Goal: Task Accomplishment & Management: Complete application form

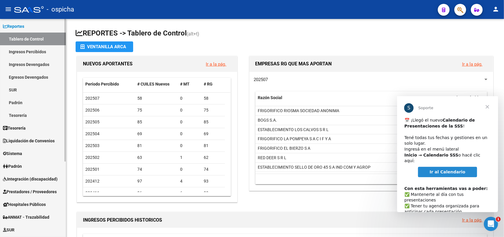
scroll to position [37, 0]
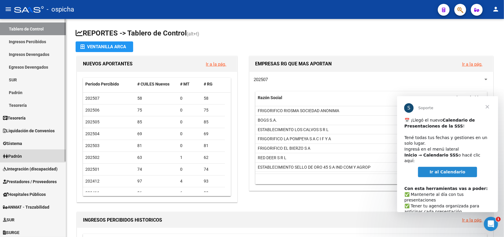
click at [21, 154] on span "Padrón" at bounding box center [12, 156] width 19 height 6
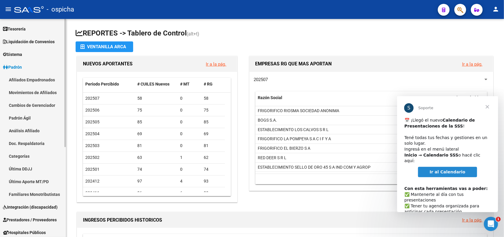
click at [32, 80] on link "Afiliados Empadronados" at bounding box center [33, 79] width 66 height 13
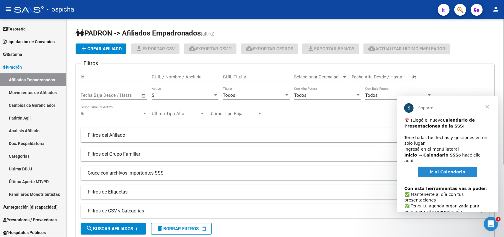
click at [170, 76] on input "CUIL / Nombre / Apellido" at bounding box center [185, 76] width 67 height 5
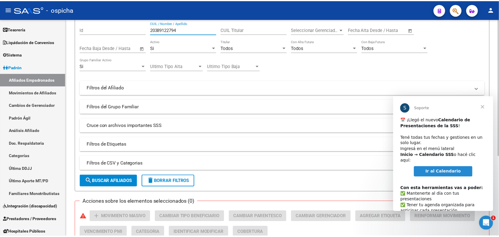
scroll to position [127, 0]
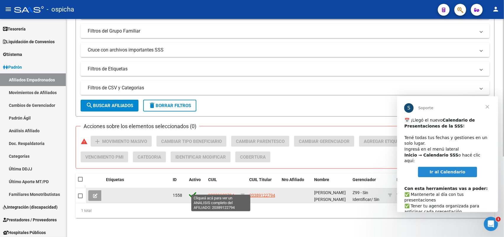
type input "20389122794"
click at [224, 193] on span "20389122794" at bounding box center [221, 195] width 26 height 5
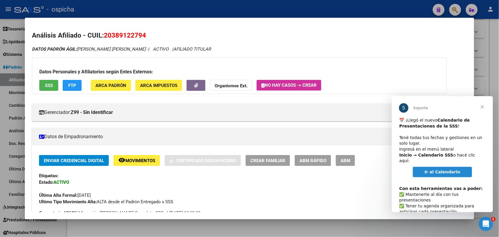
click at [483, 104] on span "Cerrar" at bounding box center [481, 106] width 21 height 21
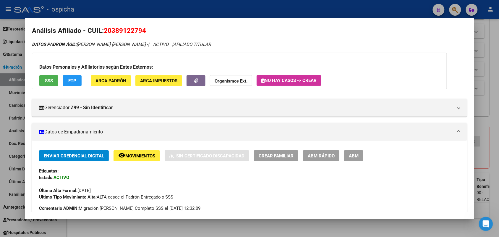
scroll to position [3, 0]
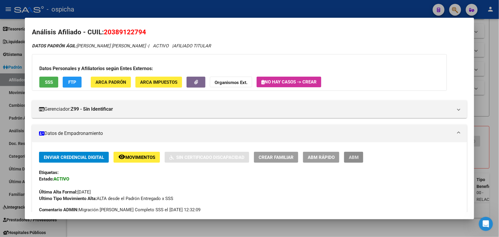
click at [353, 158] on span "ABM" at bounding box center [354, 157] width 10 height 5
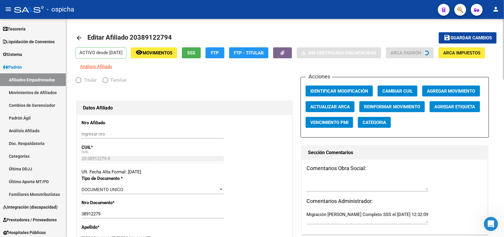
radio input "true"
type input "30-50515037-2"
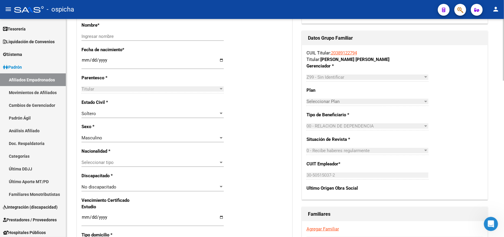
scroll to position [148, 0]
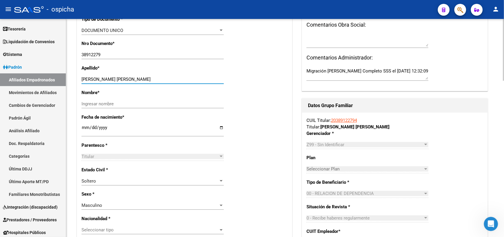
click at [100, 79] on input "[PERSON_NAME] [PERSON_NAME]" at bounding box center [153, 79] width 142 height 5
drag, startPoint x: 100, startPoint y: 79, endPoint x: 97, endPoint y: 83, distance: 4.8
click at [94, 83] on div "[PERSON_NAME] [PERSON_NAME] Ingresar apellido" at bounding box center [153, 79] width 142 height 9
drag, startPoint x: 138, startPoint y: 79, endPoint x: 99, endPoint y: 79, distance: 39.3
click at [99, 79] on input "[PERSON_NAME] [PERSON_NAME]" at bounding box center [153, 79] width 142 height 5
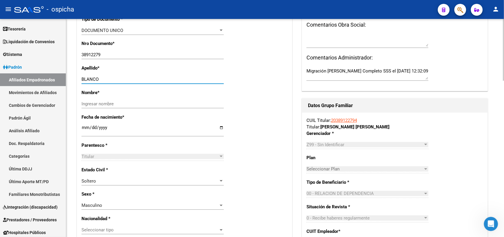
type input "BLANCO"
click at [100, 100] on div "Ingresar nombre" at bounding box center [153, 103] width 142 height 9
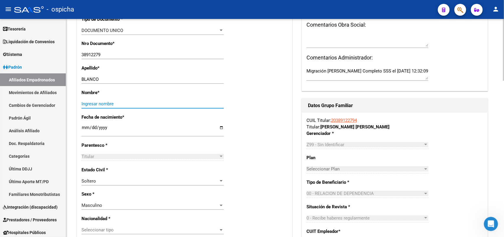
paste input "[PERSON_NAME]"
click at [83, 103] on input "[PERSON_NAME]" at bounding box center [153, 103] width 142 height 5
click at [135, 104] on input "[PERSON_NAME]" at bounding box center [153, 103] width 142 height 5
type input "[PERSON_NAME]"
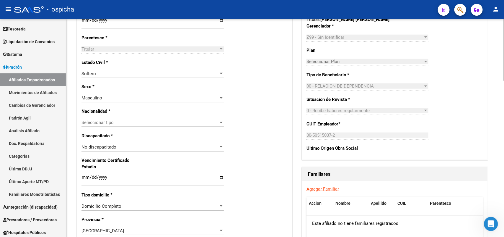
scroll to position [259, 0]
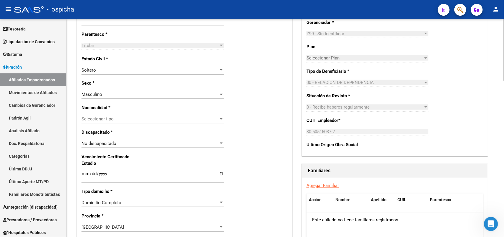
click at [116, 117] on span "Seleccionar tipo" at bounding box center [150, 118] width 137 height 5
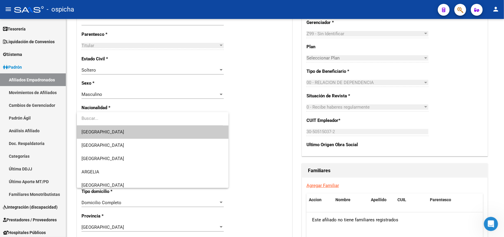
click at [125, 109] on div at bounding box center [252, 118] width 504 height 237
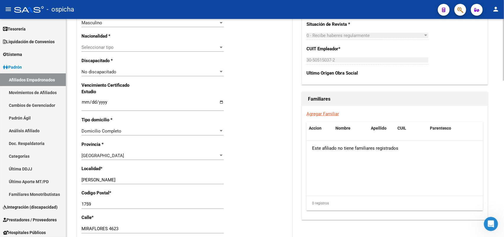
scroll to position [332, 0]
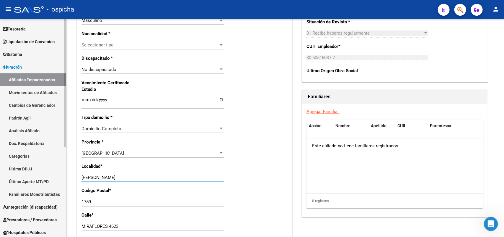
drag, startPoint x: 134, startPoint y: 178, endPoint x: 33, endPoint y: 185, distance: 100.4
click at [33, 185] on mat-sidenav-container "Firma Express Inicio Calendario SSS Instructivos Contacto OS Reportes Tablero d…" at bounding box center [252, 128] width 504 height 218
type input "VIRREY DEL PINO"
type input "1763"
type input "MIRAFLORES"
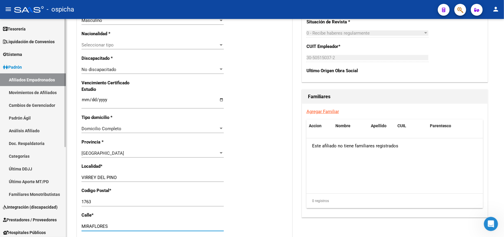
scroll to position [455, 0]
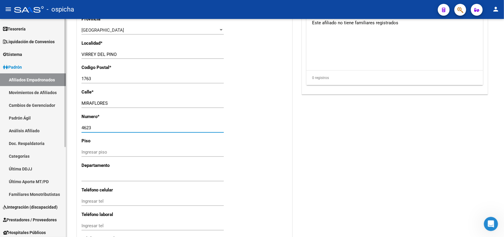
type input "4623"
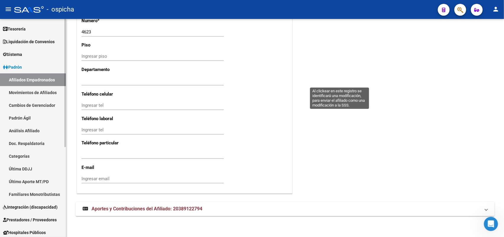
scroll to position [0, 0]
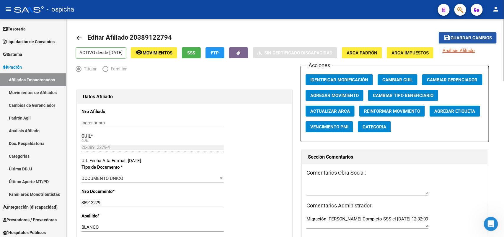
click at [467, 37] on span "Guardar cambios" at bounding box center [471, 37] width 41 height 5
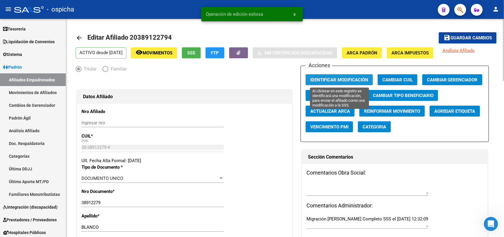
click at [348, 79] on span "Identificar Modificación" at bounding box center [340, 79] width 58 height 5
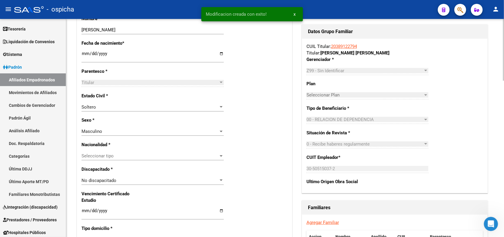
scroll to position [332, 0]
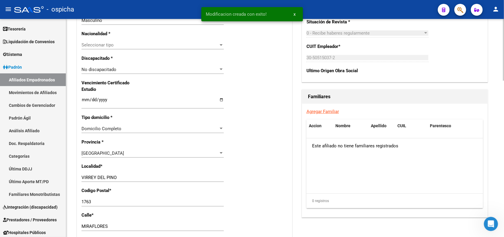
click at [324, 110] on link "Agregar Familiar" at bounding box center [323, 111] width 32 height 5
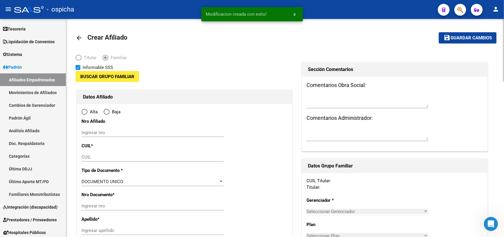
type input "30-50515037-2"
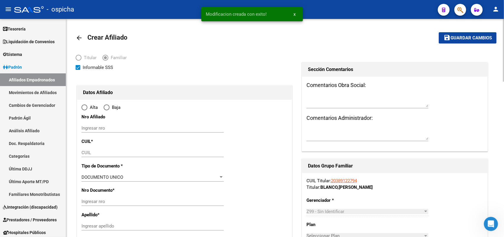
type input "VIRREY DEL PINO"
type input "1763"
type input "MIRAFLORES"
type input "4623"
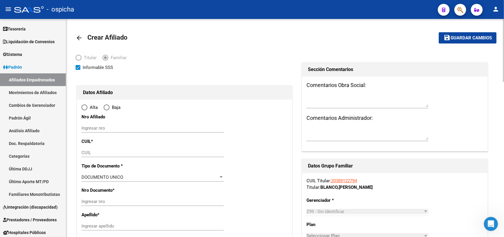
radio input "true"
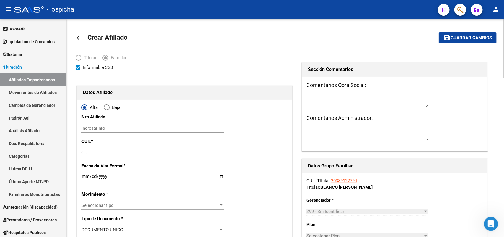
type input "30-50515037-2"
click at [103, 126] on input "Ingresar nro" at bounding box center [153, 127] width 142 height 5
click at [103, 126] on input "20708062031" at bounding box center [153, 127] width 142 height 5
click at [103, 127] on input "20708062031" at bounding box center [153, 127] width 142 height 5
paste input "hola buen dia como estas para autorizaciones tenes que mandar un mensaje al 113…"
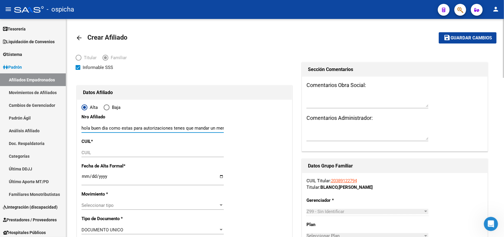
scroll to position [0, 39]
type input "hola buen dia como estas para autorizaciones tenes que mandar un mensaje al 113…"
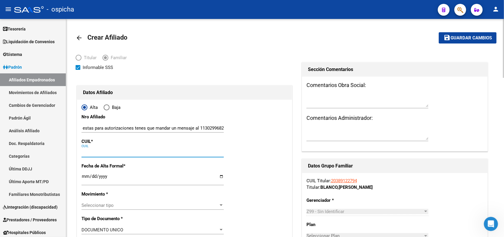
scroll to position [0, 0]
click at [88, 154] on input "CUIL" at bounding box center [153, 152] width 142 height 5
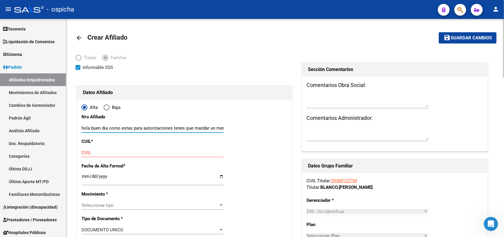
scroll to position [0, 39]
drag, startPoint x: 83, startPoint y: 128, endPoint x: 246, endPoint y: 129, distance: 162.8
click at [93, 127] on input "20708062031" at bounding box center [153, 127] width 142 height 5
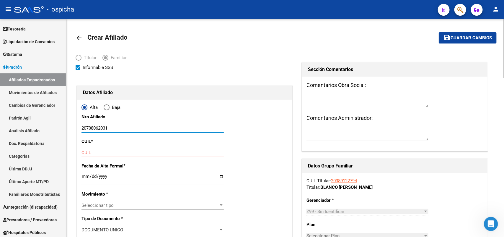
click at [93, 127] on input "20708062031" at bounding box center [153, 127] width 142 height 5
type input "20708062031"
click at [89, 153] on input "CUIL" at bounding box center [153, 152] width 142 height 5
paste input "20-70806203-1"
type input "20-70806203-1"
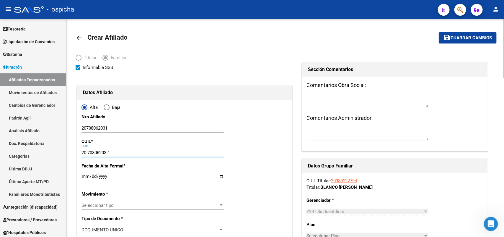
type input "70806203"
type input "BLANCO"
type input "[PERSON_NAME]"
type input "[DATE]"
type input "VIRREY DEL PINO"
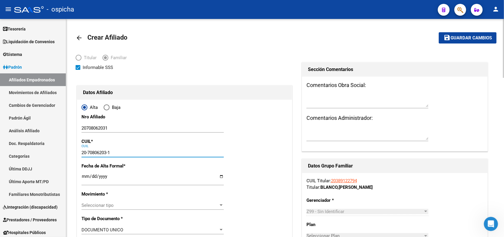
type input "20-70806203-1"
drag, startPoint x: 79, startPoint y: 173, endPoint x: 83, endPoint y: 175, distance: 4.5
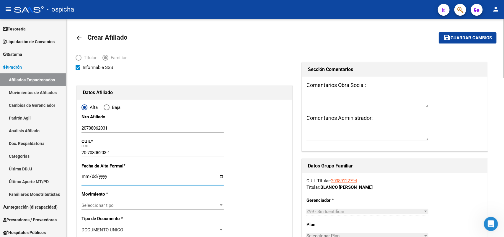
click at [83, 175] on input "Ingresar fecha" at bounding box center [153, 178] width 142 height 9
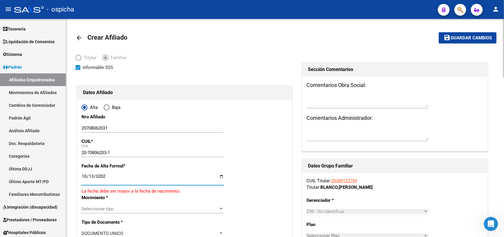
type input "[DATE]"
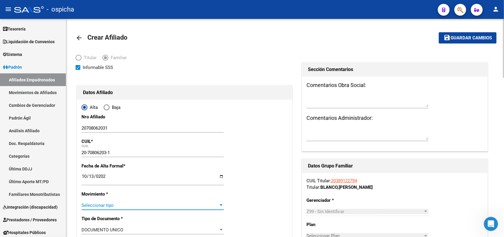
click at [100, 203] on span "Seleccionar tipo" at bounding box center [150, 204] width 137 height 5
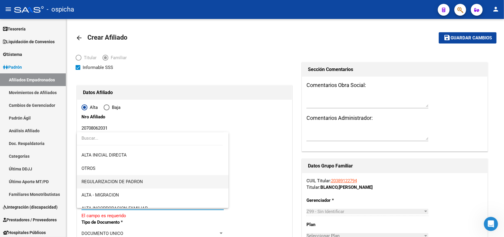
scroll to position [74, 0]
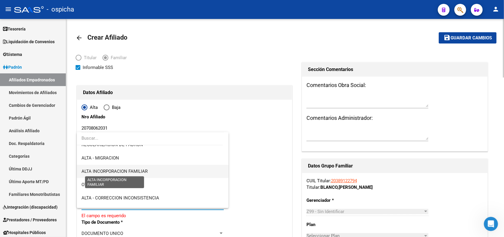
click at [142, 170] on span "ALTA INCORPORACION FAMILIAR" at bounding box center [115, 170] width 66 height 5
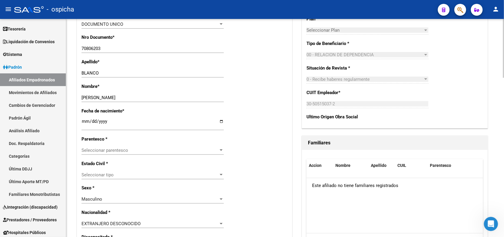
scroll to position [222, 0]
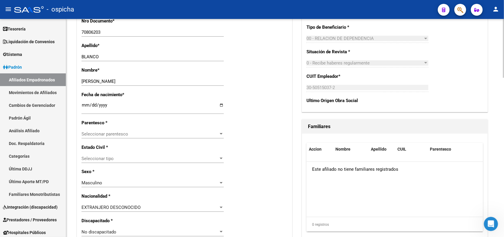
click at [112, 128] on div "Alta Baja Nro Afiliado 20708062031 Ingresar nro CUIL * 20-70806203-1 CUIL ARCA …" at bounding box center [184, 226] width 215 height 696
click at [111, 132] on span "Seleccionar parentesco" at bounding box center [150, 133] width 137 height 5
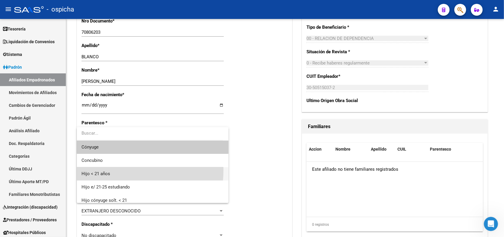
click at [105, 169] on span "Hijo < 21 años" at bounding box center [153, 173] width 142 height 13
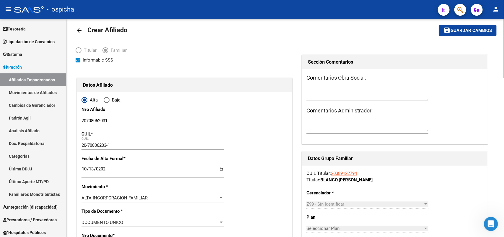
scroll to position [0, 0]
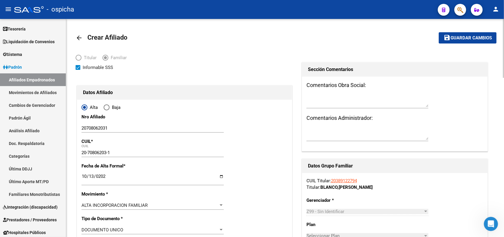
click at [482, 42] on button "save Guardar cambios" at bounding box center [468, 37] width 58 height 11
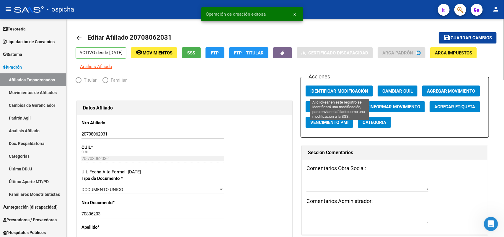
radio input "true"
type input "30-50515037-2"
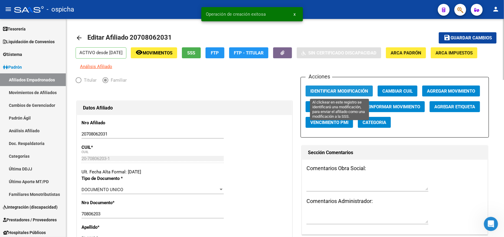
click at [334, 92] on span "Identificar Modificación" at bounding box center [340, 90] width 58 height 5
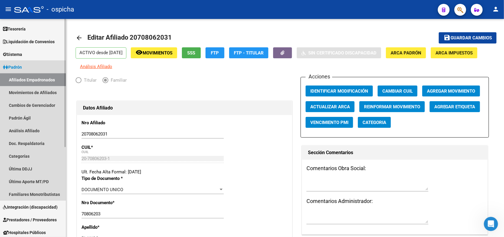
click at [35, 76] on link "Afiliados Empadronados" at bounding box center [33, 79] width 66 height 13
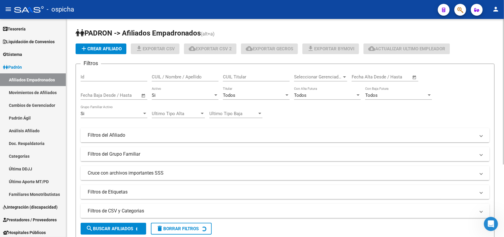
click at [177, 76] on input "CUIL / Nombre / Apellido" at bounding box center [185, 76] width 67 height 5
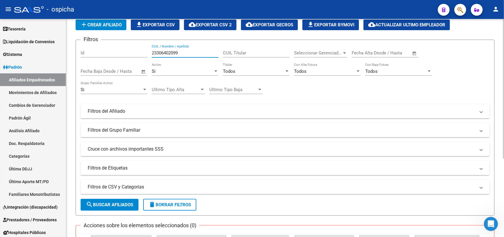
scroll to position [11, 0]
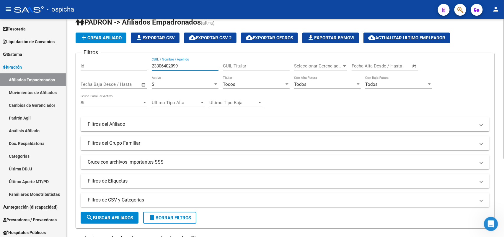
drag, startPoint x: 187, startPoint y: 63, endPoint x: 108, endPoint y: 63, distance: 78.3
click at [108, 63] on div "Filtros Id 23306402099 CUIL / Nombre / Apellido CUIL Titular Seleccionar Gerenc…" at bounding box center [285, 123] width 409 height 130
click at [165, 63] on input "23306402099" at bounding box center [185, 65] width 67 height 5
type input "23306402099"
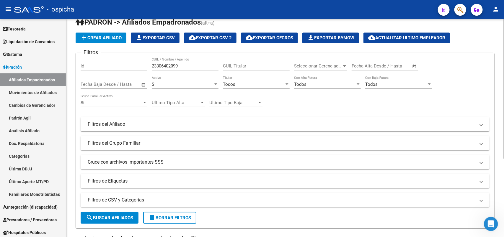
drag, startPoint x: 78, startPoint y: 27, endPoint x: 90, endPoint y: 35, distance: 13.8
click at [78, 30] on app-list-header "[PERSON_NAME] -> Afiliados Empadronados (alt+a) add Crear Afiliado file_downloa…" at bounding box center [285, 122] width 419 height 211
click at [98, 43] on app-list-header "[PERSON_NAME] -> Afiliados Empadronados (alt+a) add Crear Afiliado file_downloa…" at bounding box center [285, 122] width 419 height 211
click at [97, 39] on span "add Crear Afiliado" at bounding box center [100, 37] width 41 height 5
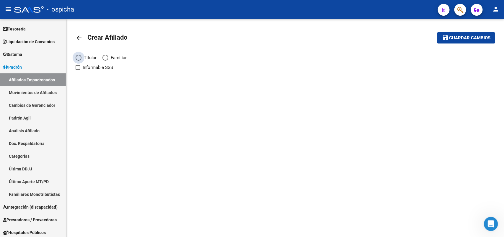
click at [80, 58] on span "Elija una opción" at bounding box center [79, 58] width 6 height 6
click at [80, 58] on input "Titular" at bounding box center [79, 58] width 6 height 6
radio input "true"
checkbox input "true"
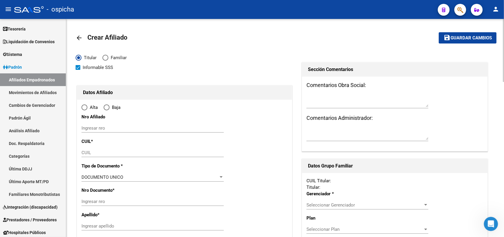
click at [110, 129] on input "Ingresar nro" at bounding box center [153, 127] width 142 height 5
radio input "true"
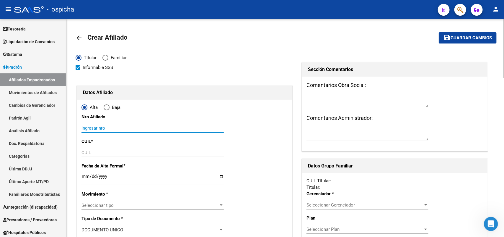
paste input "23306402099"
type input "23306402099"
click at [96, 152] on input "CUIL" at bounding box center [153, 152] width 142 height 5
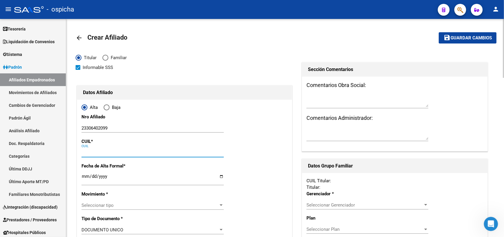
paste input "23-30640209-9"
type input "23-30640209-9"
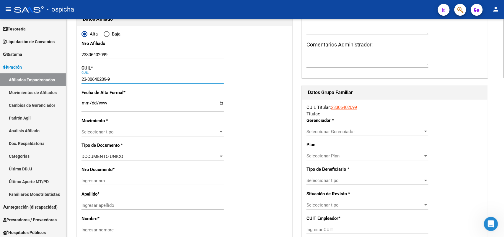
scroll to position [74, 0]
type input "30640209"
type input "PEREIRA"
type input "[PERSON_NAME]"
type input "[DATE]"
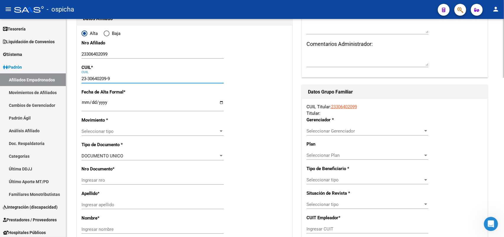
type input "MORON"
type input "1708"
type input "AV DR [PERSON_NAME]"
type input "229"
type input "23-30640209-9"
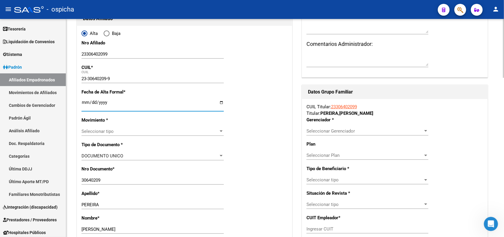
click at [84, 102] on input "Ingresar fecha" at bounding box center [153, 104] width 142 height 9
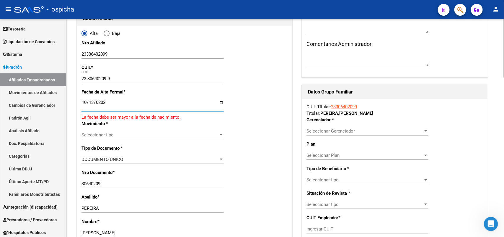
type input "[DATE]"
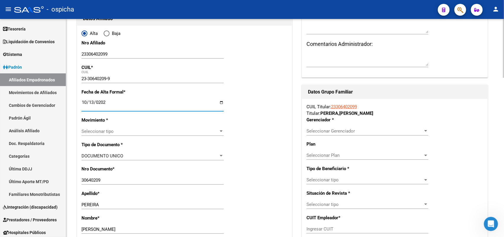
click at [114, 134] on span "Seleccionar tipo" at bounding box center [150, 131] width 137 height 5
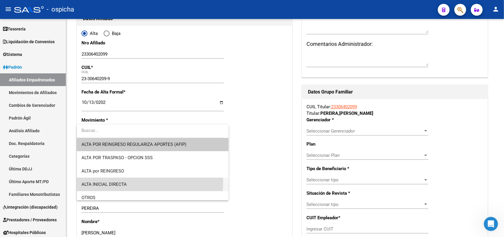
click at [112, 181] on span "ALTA INICIAL DIRECTA" at bounding box center [153, 184] width 142 height 13
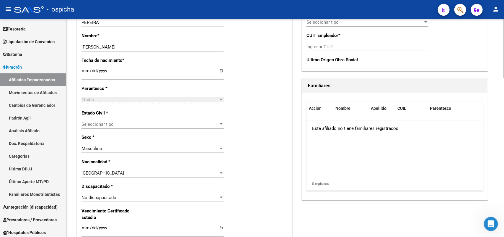
scroll to position [259, 0]
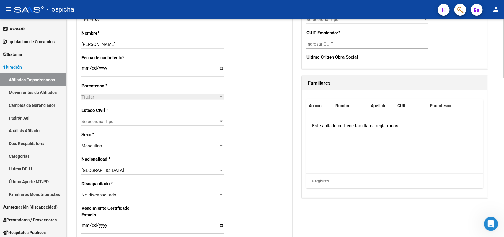
click at [112, 122] on span "Seleccionar tipo" at bounding box center [150, 121] width 137 height 5
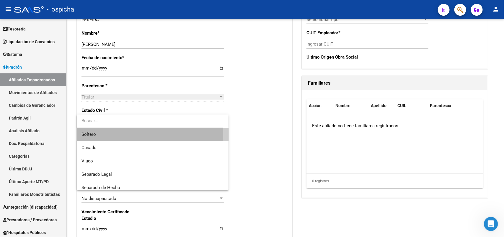
click at [102, 133] on span "Soltero" at bounding box center [153, 134] width 142 height 13
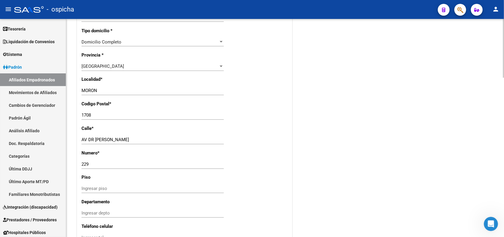
scroll to position [480, 0]
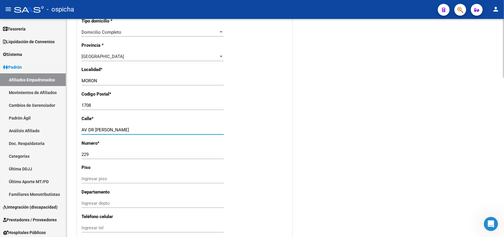
click at [135, 130] on input "AV DR [PERSON_NAME]" at bounding box center [153, 129] width 142 height 5
type input "AV DR [PERSON_NAME]"
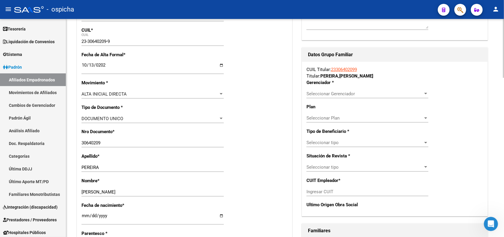
scroll to position [111, 0]
click at [357, 91] on span "Seleccionar Gerenciador" at bounding box center [365, 93] width 117 height 5
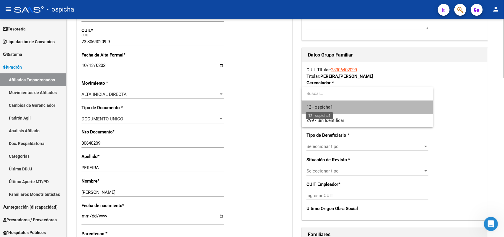
drag, startPoint x: 329, startPoint y: 107, endPoint x: 446, endPoint y: 140, distance: 121.6
click at [330, 106] on span "12 - ospicha1" at bounding box center [320, 106] width 26 height 5
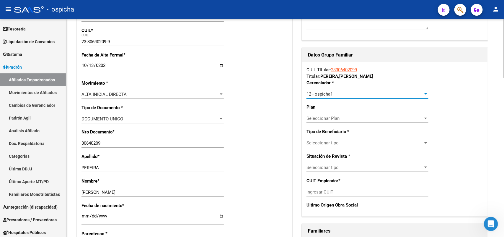
click at [325, 145] on span "Seleccionar tipo" at bounding box center [365, 142] width 117 height 5
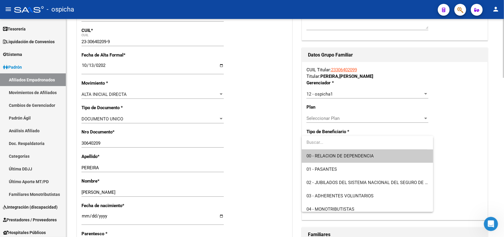
click at [333, 157] on span "00 - RELACION DE DEPENDENCIA" at bounding box center [368, 155] width 122 height 13
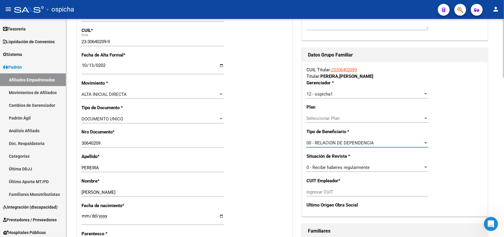
type input "30-50184507-4"
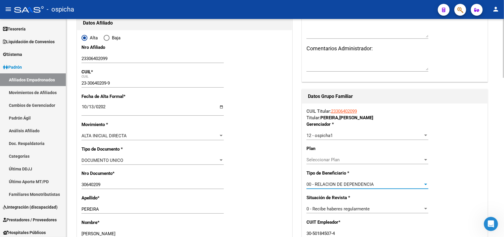
scroll to position [0, 0]
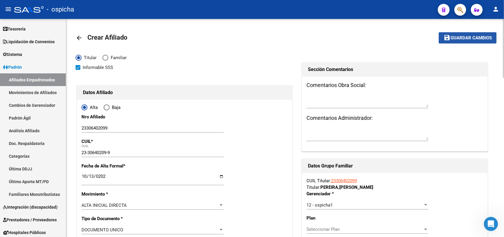
click at [475, 38] on span "Guardar cambios" at bounding box center [471, 37] width 41 height 5
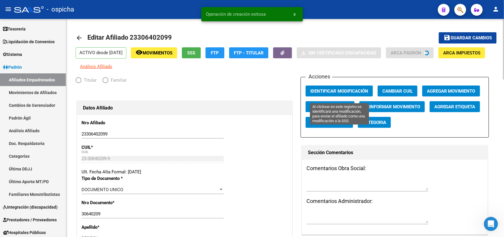
radio input "true"
type input "30-50184507-4"
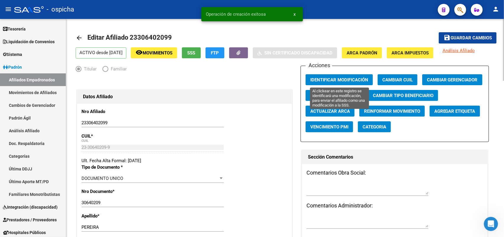
click at [343, 80] on span "Identificar Modificación" at bounding box center [340, 79] width 58 height 5
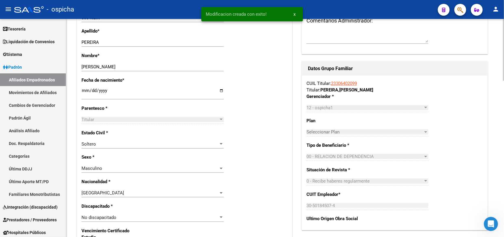
scroll to position [369, 0]
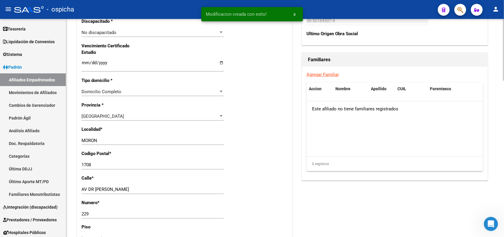
click at [326, 76] on link "Agregar Familiar" at bounding box center [323, 74] width 32 height 5
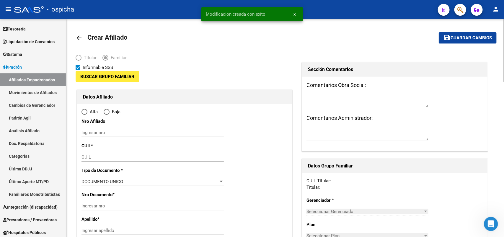
type input "30-50184507-4"
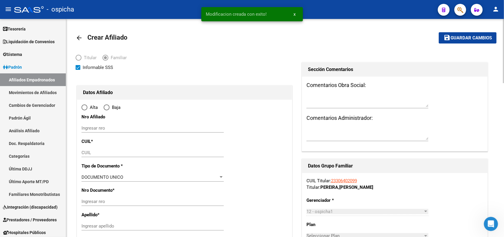
type input "MORON"
type input "1708"
type input "AV DR [PERSON_NAME]"
type input "229"
radio input "true"
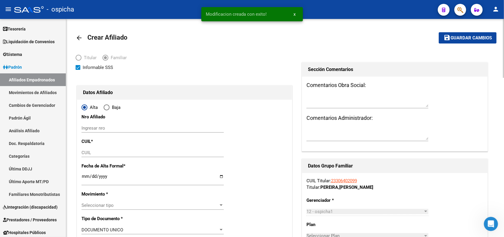
type input "30-50184507-4"
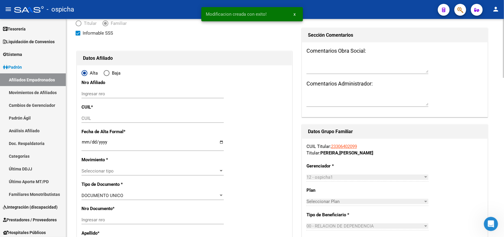
scroll to position [74, 0]
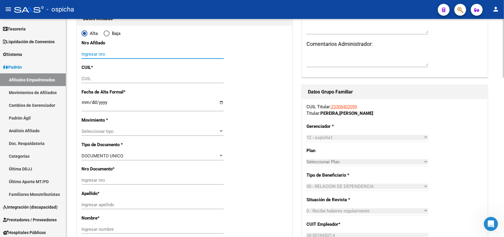
click at [92, 56] on input "Ingresar nro" at bounding box center [153, 53] width 142 height 5
paste input "20485645943"
type input "20485645943"
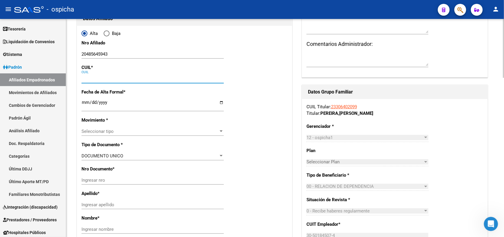
click at [82, 80] on input "CUIL" at bounding box center [153, 78] width 142 height 5
paste input "20-48564594-3"
type input "20-48564594-3"
type input "48564594"
type input "[PERSON_NAME] [PERSON_NAME]"
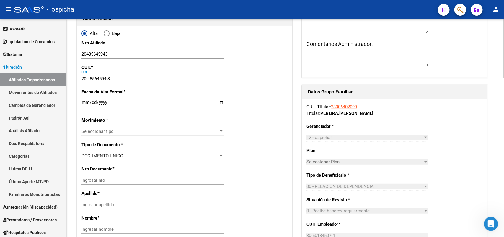
type input "[DATE]"
type input "MORON"
type input "AVELLANEDA"
type input "20-48564594-3"
click at [87, 102] on input "Ingresar fecha" at bounding box center [153, 104] width 142 height 9
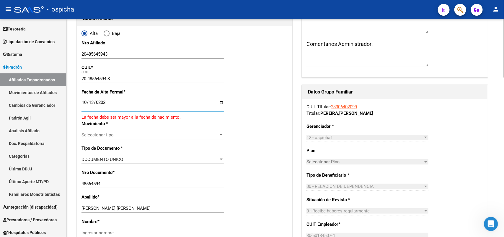
type input "[DATE]"
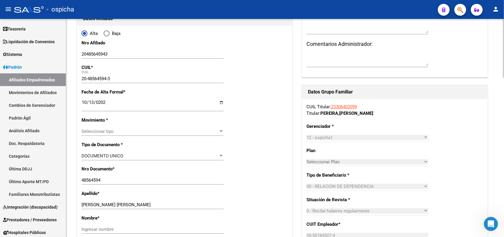
click at [108, 135] on div "Seleccionar tipo Seleccionar tipo" at bounding box center [153, 131] width 142 height 9
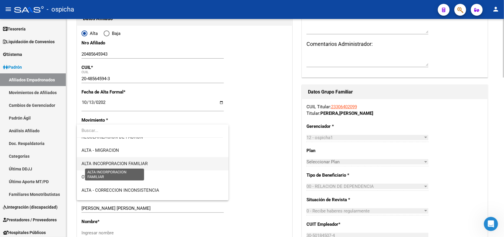
click at [141, 161] on span "ALTA INCORPORACION FAMILIAR" at bounding box center [115, 163] width 66 height 5
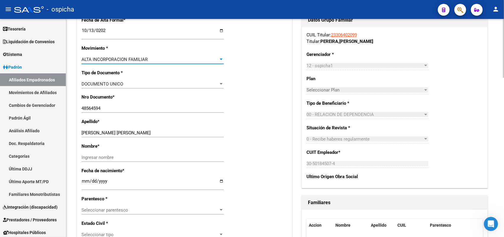
scroll to position [148, 0]
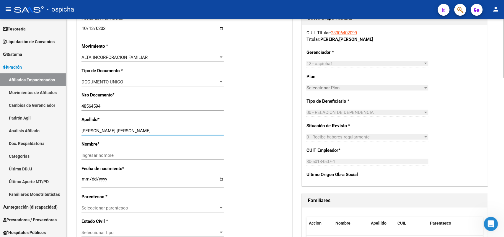
drag, startPoint x: 131, startPoint y: 131, endPoint x: 100, endPoint y: 129, distance: 31.7
click at [100, 129] on input "[PERSON_NAME] [PERSON_NAME]" at bounding box center [153, 130] width 142 height 5
type input "PEREIRA"
click at [91, 157] on div "Ingresar nombre" at bounding box center [153, 155] width 142 height 9
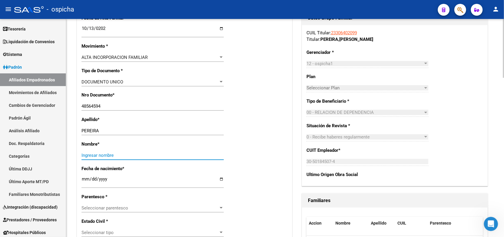
paste input "[PERSON_NAME]"
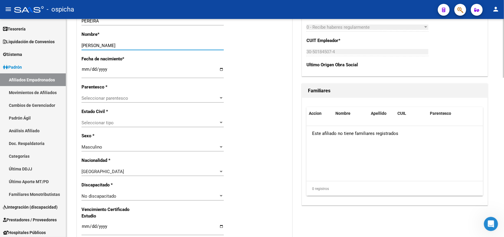
scroll to position [259, 0]
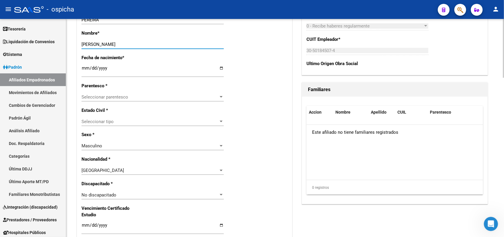
type input "[PERSON_NAME]"
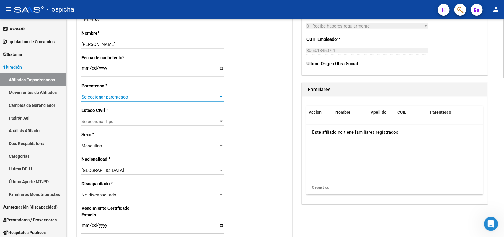
click at [96, 97] on span "Seleccionar parentesco" at bounding box center [150, 96] width 137 height 5
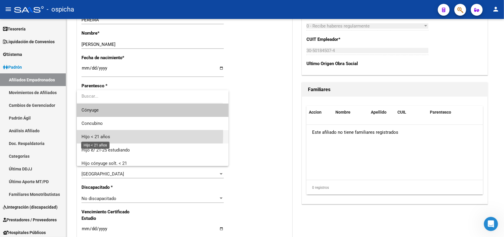
click at [97, 134] on span "Hijo < 21 años" at bounding box center [96, 136] width 29 height 5
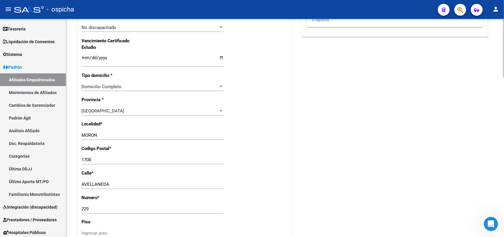
scroll to position [443, 0]
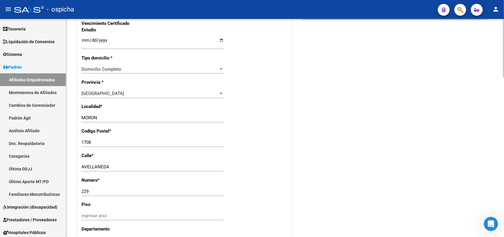
click at [82, 168] on input "AVELLANEDA" at bounding box center [153, 166] width 142 height 5
click at [165, 165] on input "AV DR [PERSON_NAME]" at bounding box center [153, 166] width 142 height 5
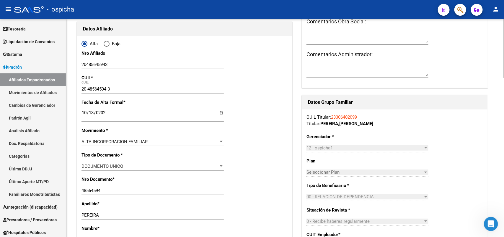
scroll to position [0, 0]
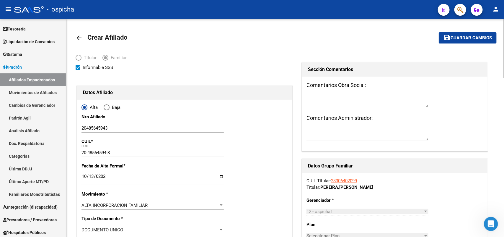
type input "AV DR [PERSON_NAME]"
click at [453, 39] on span "Guardar cambios" at bounding box center [471, 37] width 41 height 5
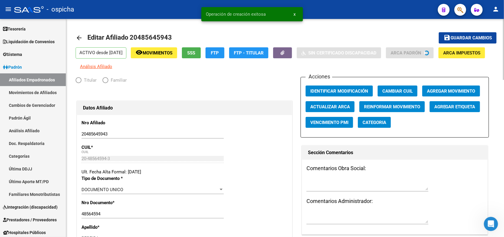
radio input "true"
type input "30-50184507-4"
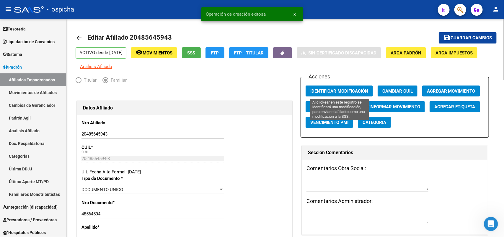
click at [327, 89] on span "Identificar Modificación" at bounding box center [340, 90] width 58 height 5
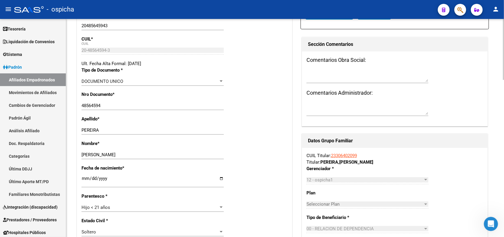
scroll to position [111, 0]
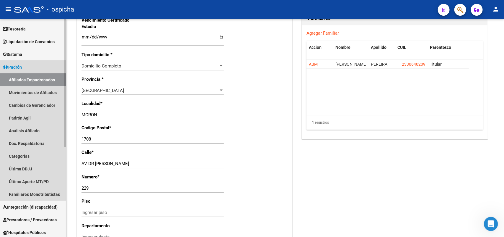
click at [44, 80] on link "Afiliados Empadronados" at bounding box center [33, 79] width 66 height 13
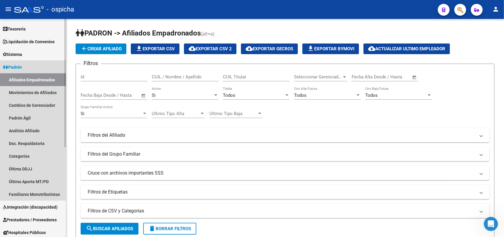
click at [38, 80] on link "Afiliados Empadronados" at bounding box center [33, 79] width 66 height 13
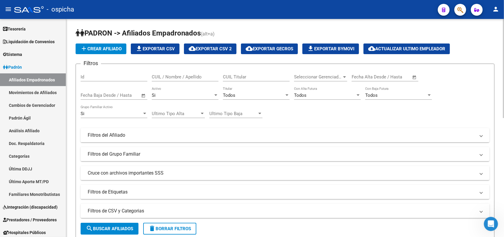
click at [180, 76] on input "CUIL / Nombre / Apellido" at bounding box center [185, 76] width 67 height 5
paste input "23436593139"
type input "23436593139"
click at [109, 231] on button "search Buscar Afiliados" at bounding box center [110, 228] width 58 height 12
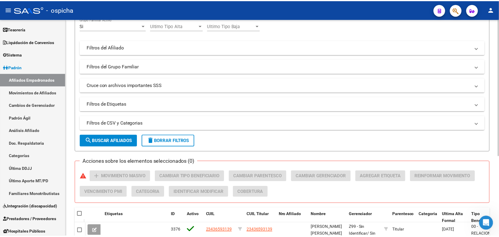
scroll to position [111, 0]
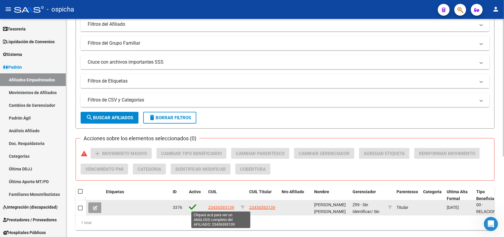
click at [224, 207] on span "23436593139" at bounding box center [221, 207] width 26 height 5
type textarea "23436593139"
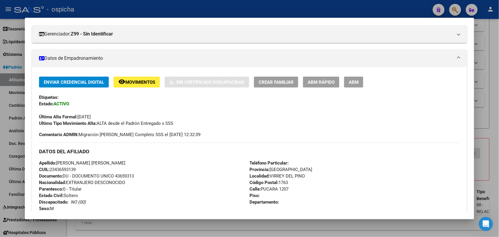
scroll to position [77, 0]
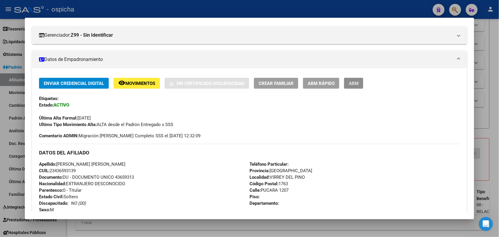
click at [351, 79] on button "ABM" at bounding box center [353, 83] width 19 height 11
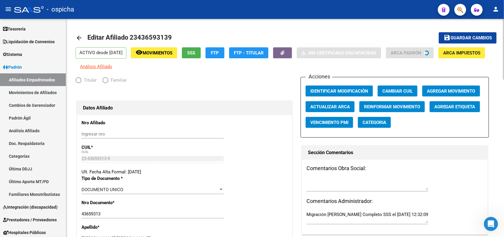
radio input "true"
type input "30-50216916-1"
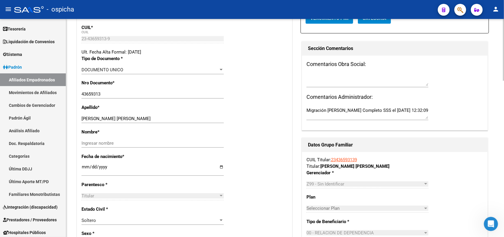
scroll to position [111, 0]
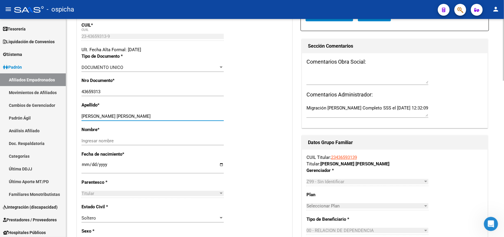
drag, startPoint x: 135, startPoint y: 114, endPoint x: 107, endPoint y: 115, distance: 27.8
click at [107, 115] on input "[PERSON_NAME] [PERSON_NAME]" at bounding box center [153, 115] width 142 height 5
type input "[PERSON_NAME]"
click at [97, 142] on input "Ingresar nombre" at bounding box center [153, 140] width 142 height 5
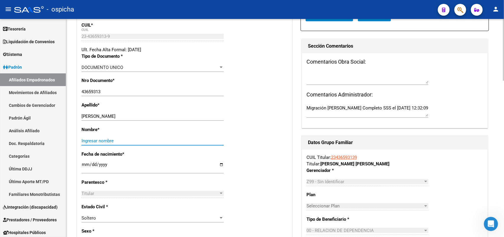
paste input "[PERSON_NAME]"
type input "[PERSON_NAME]"
click at [132, 113] on input "[PERSON_NAME]" at bounding box center [153, 115] width 142 height 5
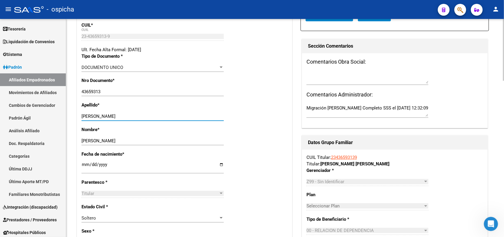
type input "[PERSON_NAME]"
click at [135, 136] on div "[PERSON_NAME] nombre" at bounding box center [153, 140] width 142 height 9
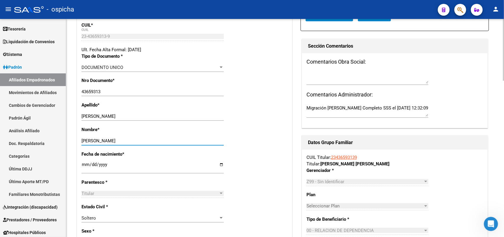
type input "[PERSON_NAME]"
click at [178, 163] on input "[DATE]" at bounding box center [153, 166] width 142 height 9
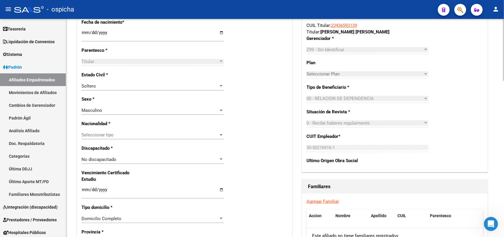
scroll to position [259, 0]
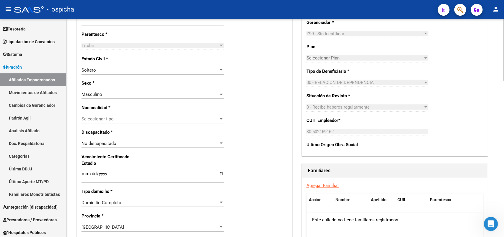
click at [115, 73] on div "Soltero Seleccionar tipo" at bounding box center [153, 70] width 142 height 9
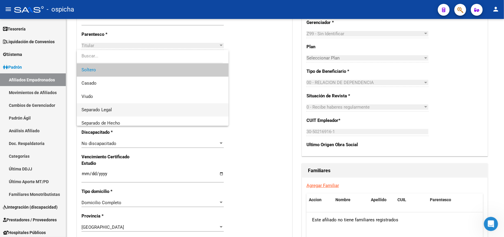
scroll to position [30, 0]
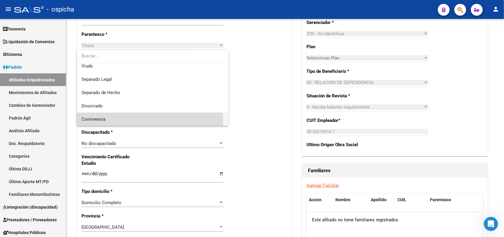
click at [110, 120] on span "Convivencia" at bounding box center [153, 119] width 142 height 13
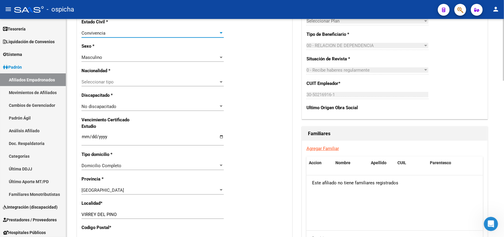
scroll to position [332, 0]
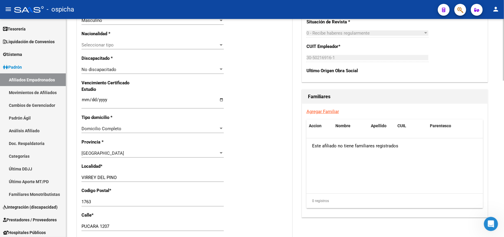
click at [123, 176] on input "VIRREY DEL PINO" at bounding box center [153, 177] width 142 height 5
click at [141, 176] on input "VIRREY DEL PINO" at bounding box center [153, 177] width 142 height 5
type input "VIRREY DEL PINO"
click at [104, 205] on div "1763 Ingresar el codigo" at bounding box center [153, 201] width 142 height 9
click at [105, 201] on input "1763" at bounding box center [153, 201] width 142 height 5
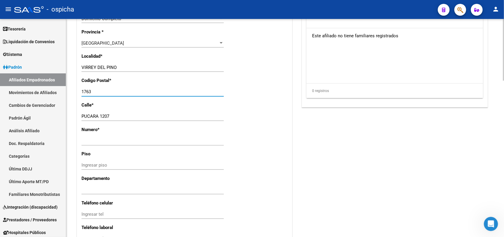
scroll to position [443, 0]
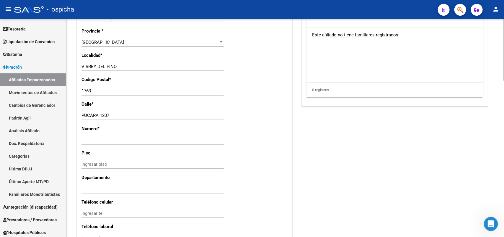
click at [86, 136] on div "Ingresar nro" at bounding box center [153, 140] width 142 height 9
type input "1207"
click at [129, 136] on div "1207 Ingresar nro" at bounding box center [153, 140] width 142 height 9
click at [126, 114] on input "PUCARA 1207" at bounding box center [153, 115] width 142 height 5
drag, startPoint x: 153, startPoint y: 117, endPoint x: 97, endPoint y: 116, distance: 56.2
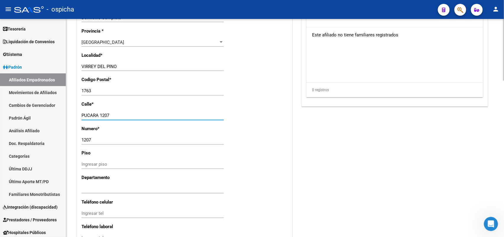
click at [97, 116] on input "PUCARA 1207" at bounding box center [153, 115] width 142 height 5
type input "PUCARA"
click at [175, 145] on div "1207 Ingresar nro" at bounding box center [153, 143] width 142 height 14
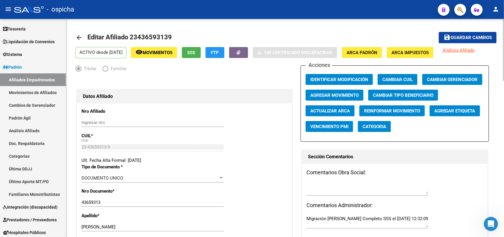
scroll to position [0, 0]
click at [482, 37] on span "Guardar cambios" at bounding box center [471, 37] width 41 height 5
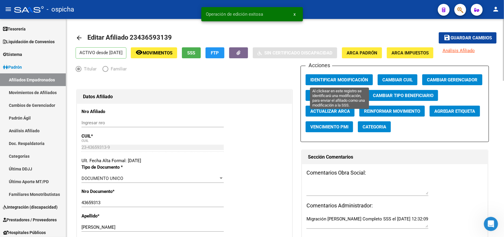
click at [336, 80] on span "Identificar Modificación" at bounding box center [340, 79] width 58 height 5
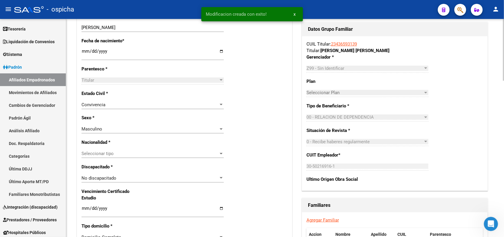
scroll to position [295, 0]
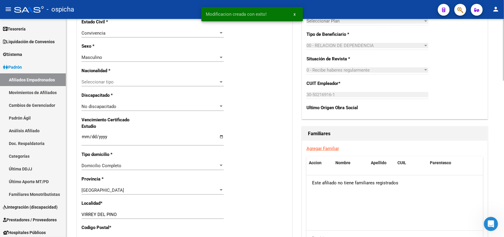
click at [326, 146] on link "Agregar Familiar" at bounding box center [323, 148] width 32 height 5
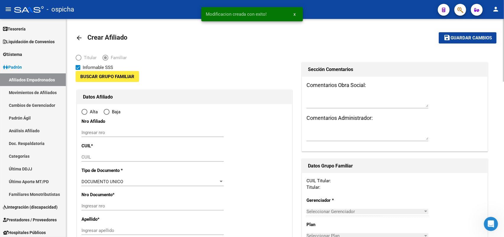
type input "30-50216916-1"
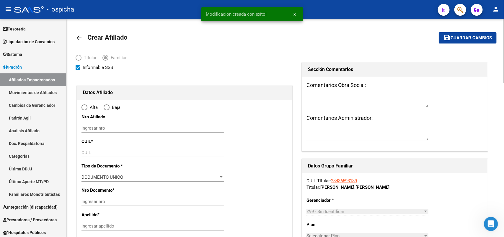
type input "VIRREY DEL PINO"
type input "1763"
type input "PUCARA"
type input "1207"
radio input "true"
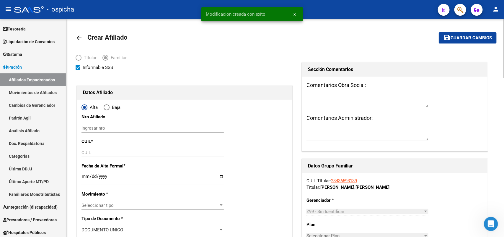
click at [90, 124] on div "Ingresar nro" at bounding box center [153, 127] width 142 height 9
type input "30-50216916-1"
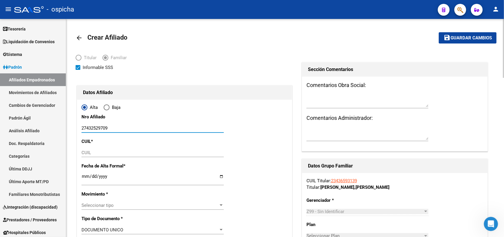
click at [92, 127] on input "27432529709" at bounding box center [153, 127] width 142 height 5
type input "27432529709"
click at [91, 152] on input "CUIL" at bounding box center [153, 152] width 142 height 5
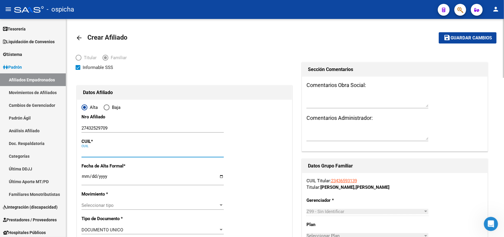
paste input "27-43252970-9"
type input "27-43252970-9"
type input "43252970"
type input "[PERSON_NAME]"
type input "[PERSON_NAME] [PERSON_NAME]"
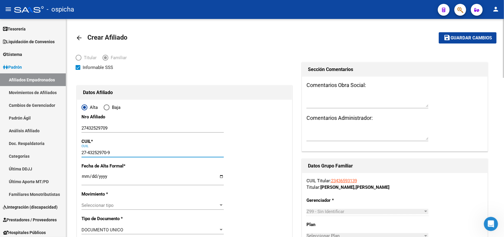
type input "[DATE]"
type input "VIRREY DEL PINO"
type input "GRIVEO"
type input "91"
type input "27-43252970-9"
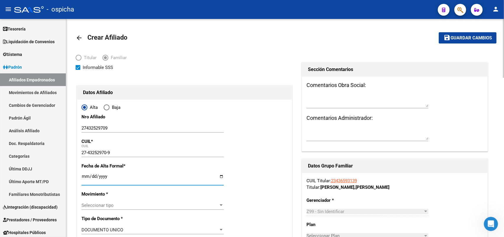
click at [82, 176] on input "Ingresar fecha" at bounding box center [153, 178] width 142 height 9
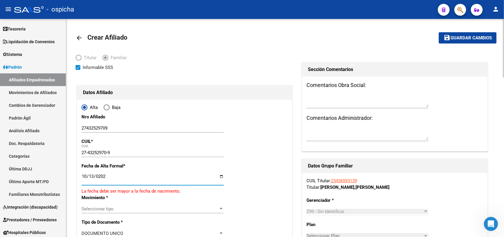
type input "[DATE]"
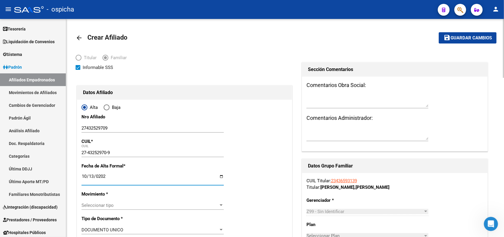
scroll to position [37, 0]
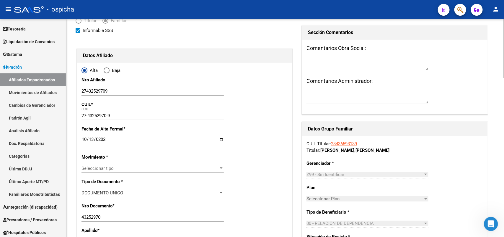
click at [108, 166] on span "Seleccionar tipo" at bounding box center [150, 167] width 137 height 5
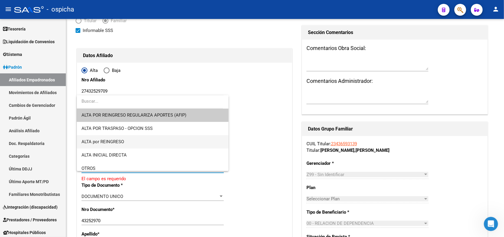
scroll to position [74, 0]
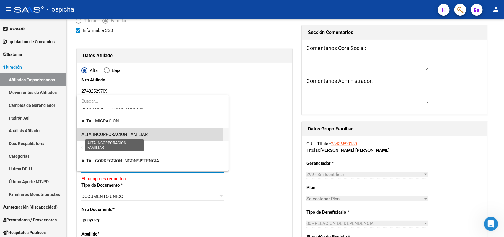
click at [134, 134] on span "ALTA INCORPORACION FAMILIAR" at bounding box center [115, 133] width 66 height 5
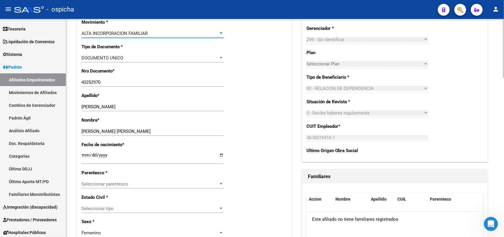
scroll to position [185, 0]
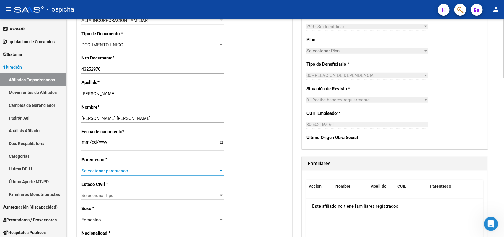
click at [106, 170] on span "Seleccionar parentesco" at bounding box center [150, 170] width 137 height 5
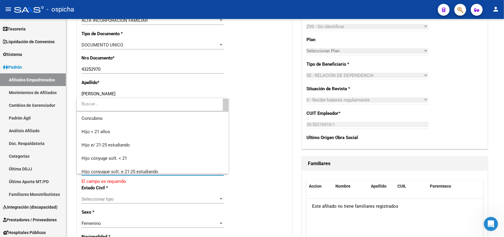
scroll to position [0, 0]
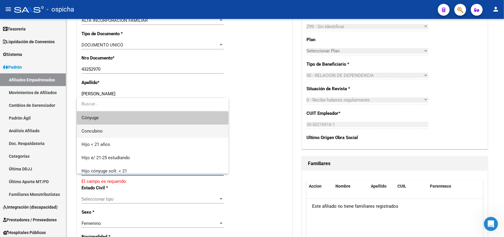
click at [107, 130] on span "Concubino" at bounding box center [153, 130] width 142 height 13
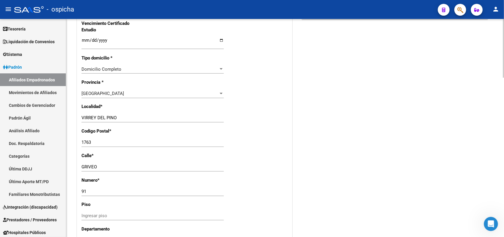
scroll to position [480, 0]
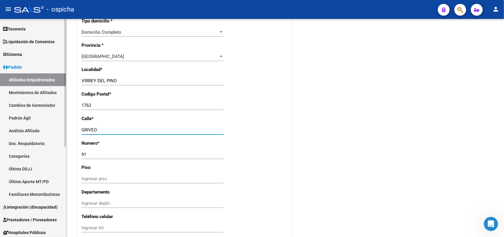
drag, startPoint x: 105, startPoint y: 129, endPoint x: 0, endPoint y: 124, distance: 105.3
click at [0, 124] on mat-sidenav-container "Firma Express Inicio Calendario SSS Instructivos Contacto OS Reportes Tablero d…" at bounding box center [252, 128] width 504 height 218
type input "PACARA"
type input "1207"
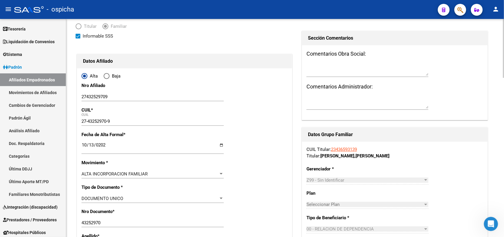
scroll to position [0, 0]
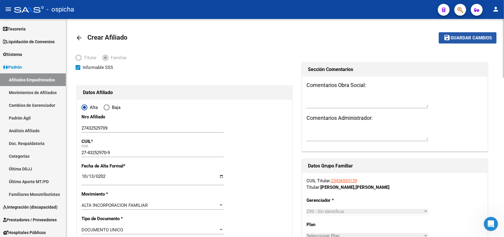
click at [477, 40] on button "save Guardar cambios" at bounding box center [468, 37] width 58 height 11
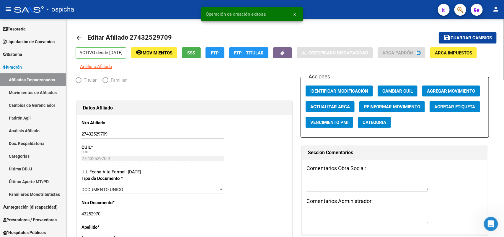
radio input "true"
type input "30-50216916-1"
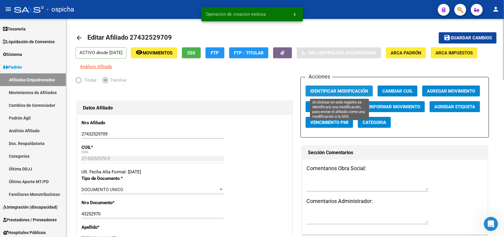
click at [349, 85] on button "Identificar Modificación" at bounding box center [339, 90] width 67 height 11
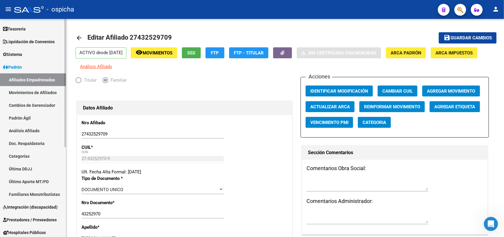
click at [37, 77] on link "Afiliados Empadronados" at bounding box center [33, 79] width 66 height 13
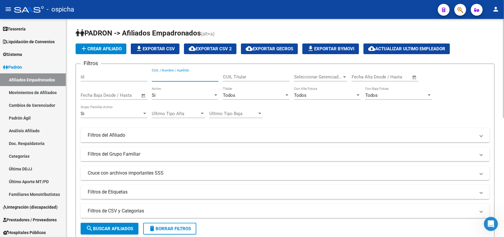
click at [179, 76] on input "CUIL / Nombre / Apellido" at bounding box center [185, 76] width 67 height 5
paste input "20206047446"
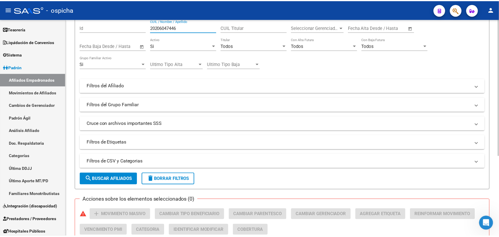
scroll to position [127, 0]
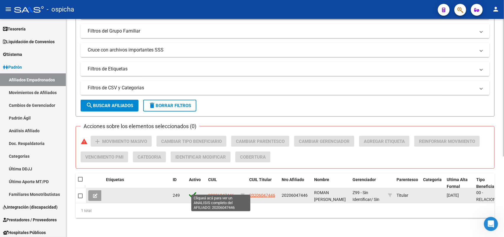
type input "20206047446"
click at [223, 193] on span "20206047446" at bounding box center [221, 195] width 26 height 5
type textarea "20206047446"
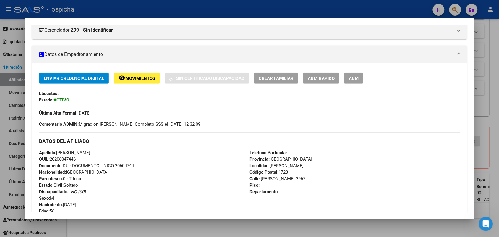
scroll to position [74, 0]
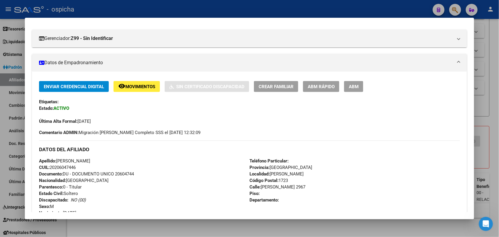
click at [355, 87] on span "ABM" at bounding box center [354, 86] width 10 height 5
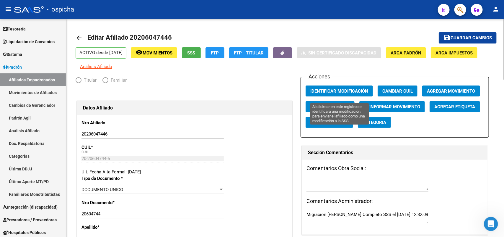
radio input "true"
type input "30-71516051-6"
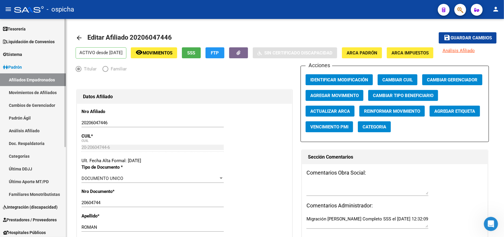
click at [39, 80] on link "Afiliados Empadronados" at bounding box center [33, 79] width 66 height 13
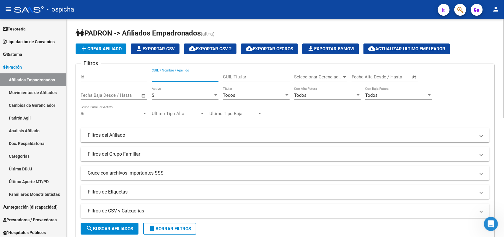
click at [168, 74] on input "CUIL / Nombre / Apellido" at bounding box center [185, 76] width 67 height 5
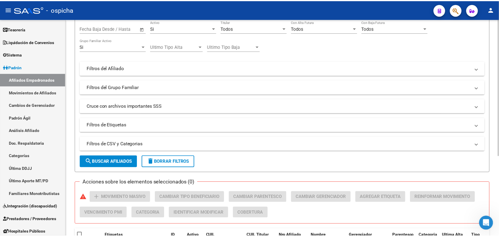
scroll to position [127, 0]
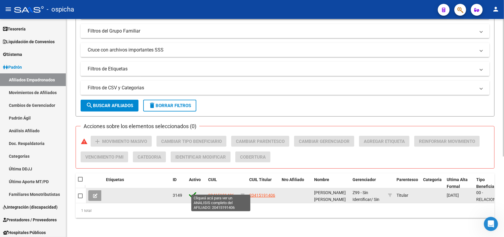
type input "20415191406"
click at [221, 193] on span "20415191406" at bounding box center [221, 195] width 26 height 5
type textarea "20415191406"
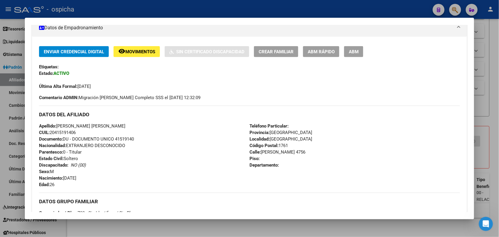
scroll to position [70, 0]
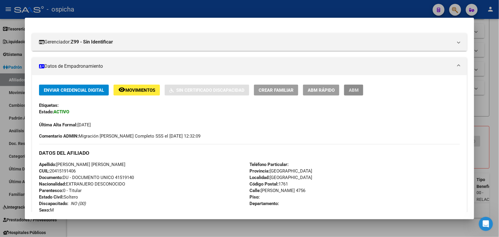
click at [354, 90] on span "ABM" at bounding box center [354, 89] width 10 height 5
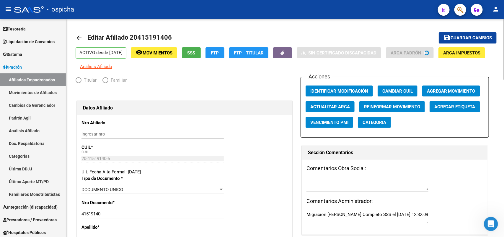
radio input "true"
type input "30-50305988-2"
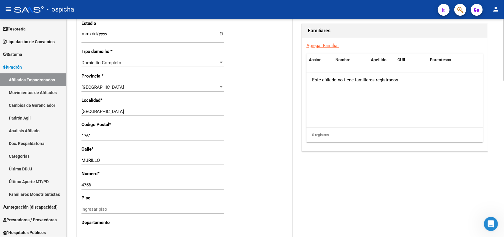
scroll to position [406, 0]
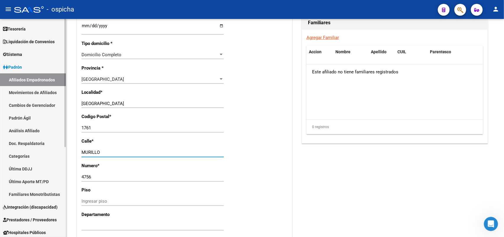
drag, startPoint x: 113, startPoint y: 151, endPoint x: 30, endPoint y: 147, distance: 83.1
click at [30, 147] on mat-sidenav-container "Firma Express Inicio Calendario SSS Instructivos Contacto OS Reportes Tablero d…" at bounding box center [252, 128] width 504 height 218
click at [82, 153] on div "Nro Afiliado Ingresar nro CUIL * 20-41519140-6 CUIL ARCA [PERSON_NAME] Ult. Fec…" at bounding box center [184, 17] width 215 height 641
click at [82, 154] on input "MURILLO" at bounding box center [153, 152] width 142 height 5
type input "[PERSON_NAME]"
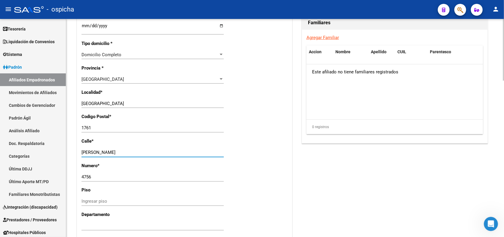
click at [106, 178] on input "4756" at bounding box center [153, 176] width 142 height 5
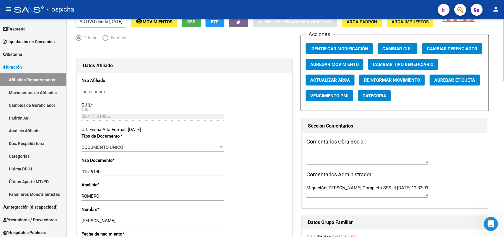
scroll to position [0, 0]
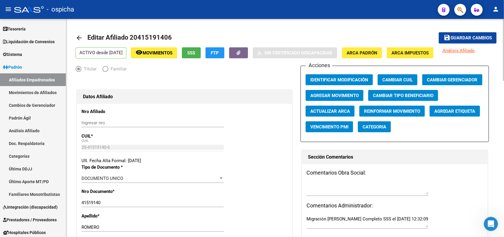
click at [454, 38] on span "Guardar cambios" at bounding box center [471, 37] width 41 height 5
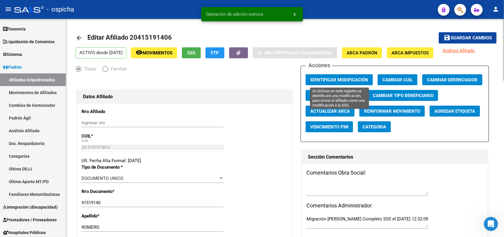
click at [318, 79] on span "Identificar Modificación" at bounding box center [340, 79] width 58 height 5
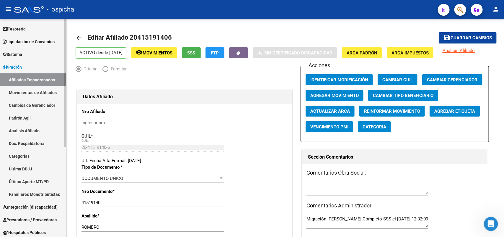
click at [42, 79] on link "Afiliados Empadronados" at bounding box center [33, 79] width 66 height 13
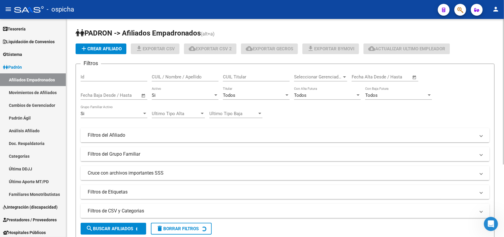
click at [165, 78] on input "CUIL / Nombre / Apellido" at bounding box center [185, 76] width 67 height 5
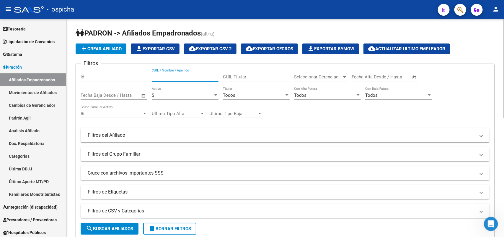
paste input "20450105385"
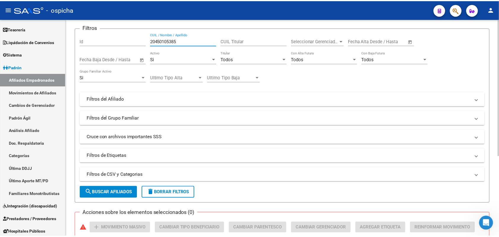
scroll to position [127, 0]
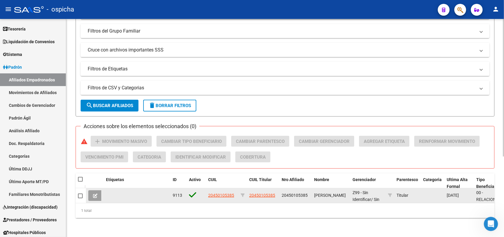
type input "20450105385"
click at [218, 193] on span "20450105385" at bounding box center [221, 195] width 26 height 5
type textarea "20450105385"
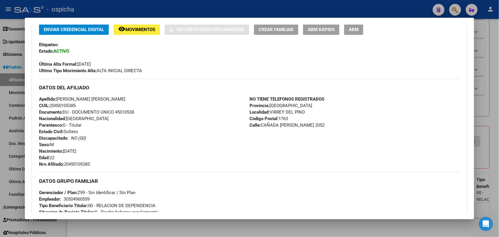
scroll to position [111, 0]
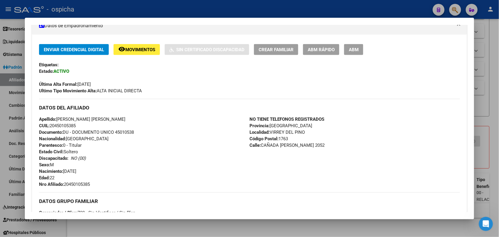
click at [354, 48] on span "ABM" at bounding box center [354, 49] width 10 height 5
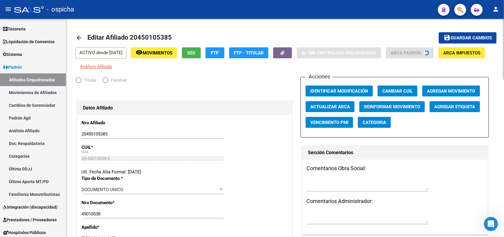
radio input "true"
type input "30-50496055-9"
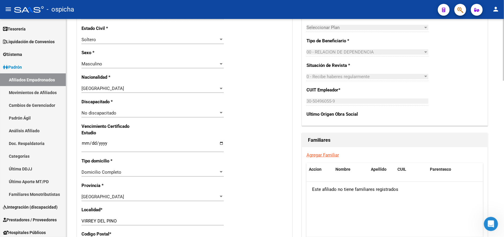
scroll to position [332, 0]
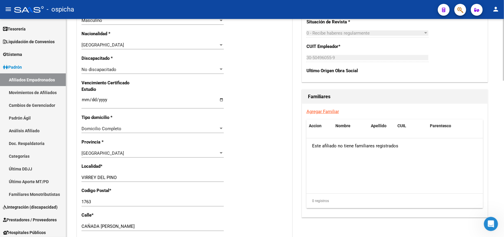
click at [327, 111] on link "Agregar Familiar" at bounding box center [323, 111] width 32 height 5
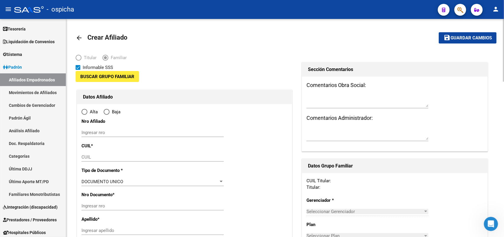
type input "30-50496055-9"
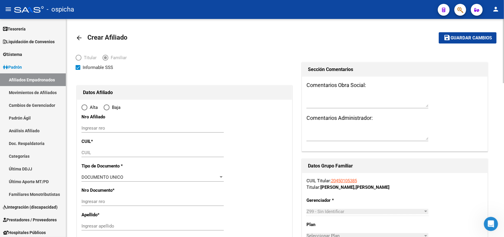
type input "VIRREY DEL PINO"
type input "1763"
type input "CAÑADA [PERSON_NAME]"
type input "2052"
radio input "true"
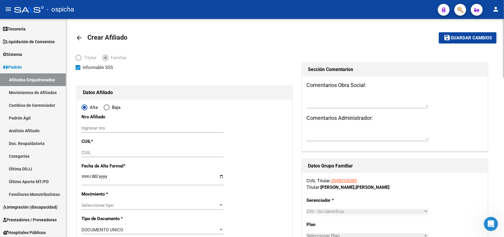
type input "30-50496055-9"
click at [115, 129] on input "Ingresar nro" at bounding box center [153, 127] width 142 height 5
type input "27469038802"
click at [439, 32] on button "save Guardar cambios" at bounding box center [468, 37] width 58 height 11
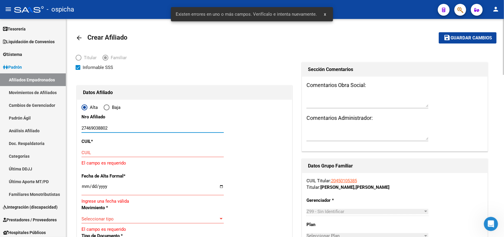
click at [90, 125] on input "27469038802" at bounding box center [153, 127] width 142 height 5
click at [92, 156] on div "CUIL" at bounding box center [153, 152] width 142 height 9
paste input "27-46903880-2"
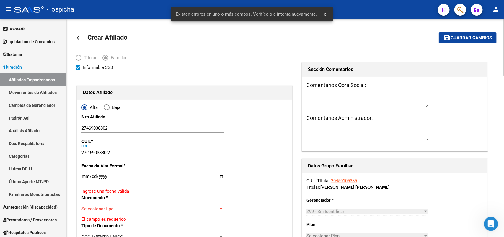
type input "27-46903880-2"
drag, startPoint x: 146, startPoint y: 162, endPoint x: 106, endPoint y: 175, distance: 41.4
type input "46903880"
type input "PALAZZO"
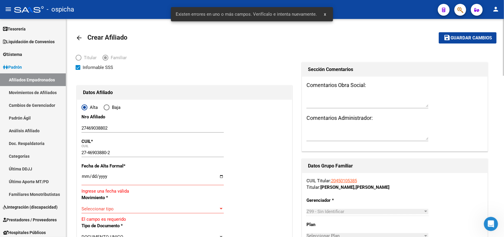
type input "MAIALEN AYNARA"
type input "[DATE]"
type input "VIRREY DEL PINO"
type input "COLASTINE"
type input "2395"
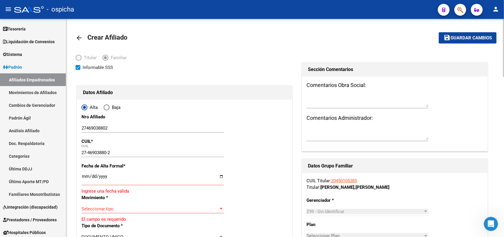
click at [84, 178] on input "Ingresar fecha" at bounding box center [153, 178] width 142 height 9
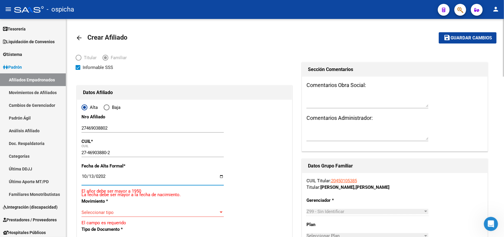
type input "[DATE]"
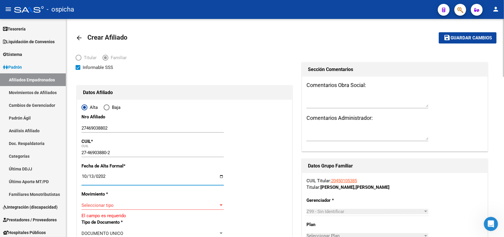
click at [92, 206] on span "Seleccionar tipo" at bounding box center [150, 204] width 137 height 5
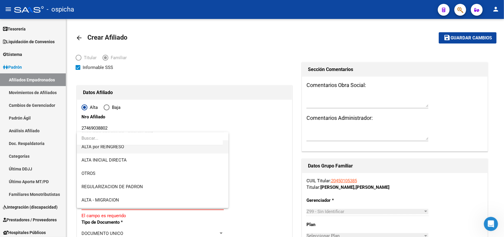
scroll to position [74, 0]
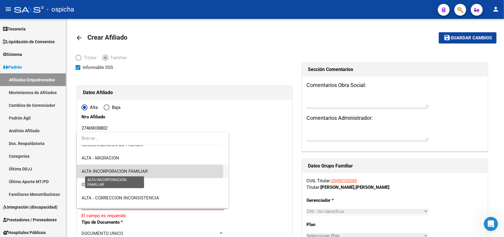
click at [131, 171] on span "ALTA INCORPORACION FAMILIAR" at bounding box center [115, 170] width 66 height 5
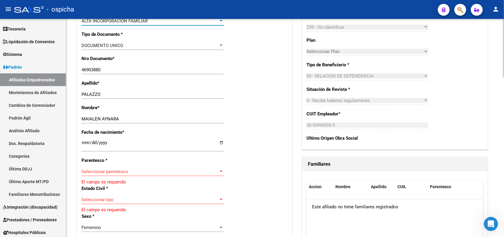
scroll to position [185, 0]
click at [105, 173] on span "Seleccionar parentesco" at bounding box center [150, 170] width 137 height 5
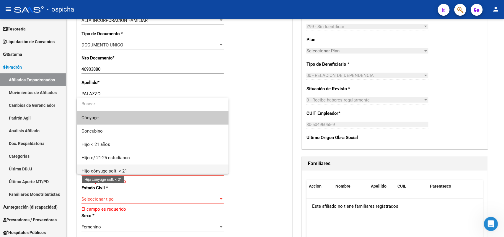
click at [121, 170] on span "Hijo cónyuge solt. < 21" at bounding box center [104, 170] width 45 height 5
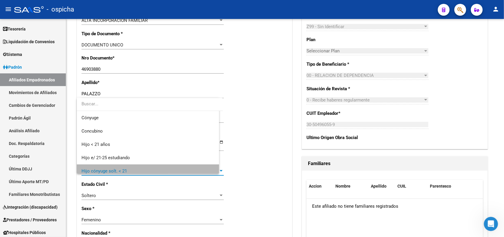
scroll to position [4, 0]
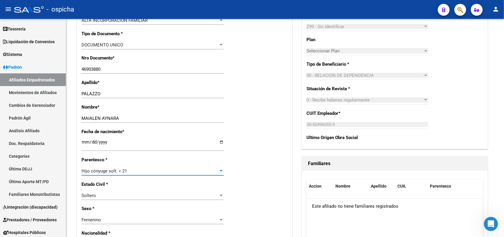
click at [121, 170] on span "Hijo cónyuge solt. < 21" at bounding box center [104, 170] width 45 height 5
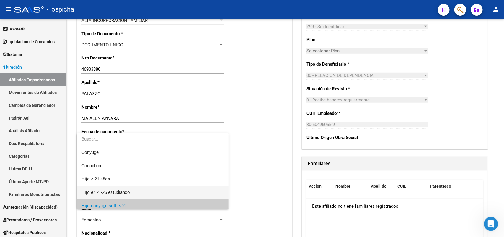
scroll to position [0, 0]
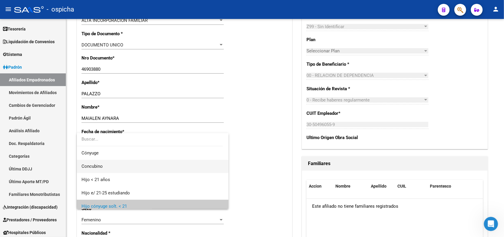
click at [100, 165] on span "Concubino" at bounding box center [92, 165] width 21 height 5
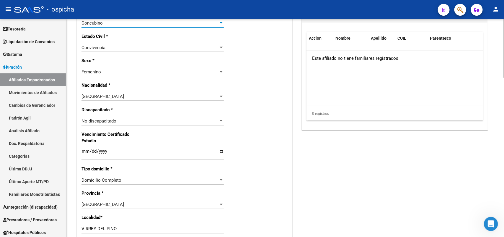
scroll to position [443, 0]
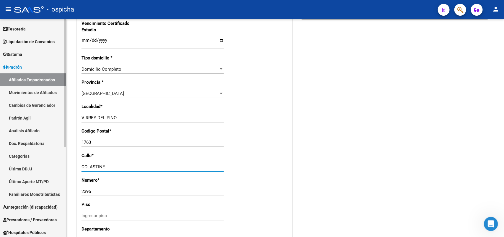
drag, startPoint x: 114, startPoint y: 165, endPoint x: 39, endPoint y: 165, distance: 75.0
click at [39, 165] on mat-sidenav-container "Firma Express Inicio Calendario SSS Instructivos Contacto OS Reportes Tablero d…" at bounding box center [252, 128] width 504 height 218
type input "c"
type input "CAÑADA [PERSON_NAME]"
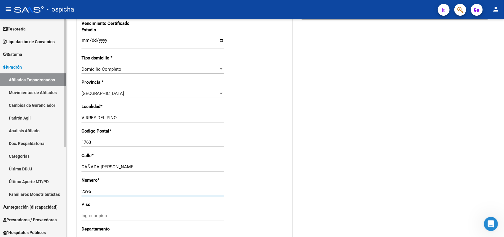
drag, startPoint x: 101, startPoint y: 188, endPoint x: 24, endPoint y: 176, distance: 78.2
click at [24, 176] on mat-sidenav-container "Firma Express Inicio Calendario SSS Instructivos Contacto OS Reportes Tablero d…" at bounding box center [252, 128] width 504 height 218
type input "2052"
click at [254, 179] on div "Alta Baja Nro Afiliado 27469038802 Ingresar nro CUIL * 27-46903880-2 CUIL ARCA …" at bounding box center [184, 4] width 215 height 696
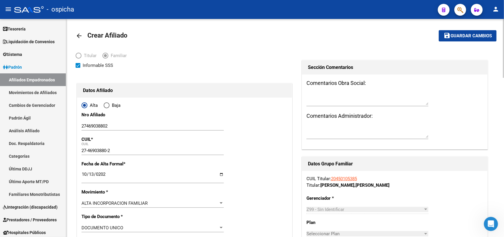
scroll to position [0, 0]
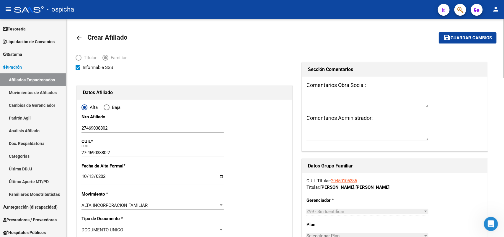
click at [481, 38] on span "Guardar cambios" at bounding box center [471, 37] width 41 height 5
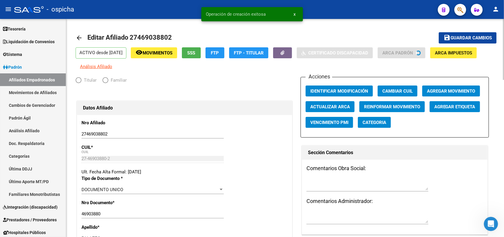
radio input "true"
type input "30-50496055-9"
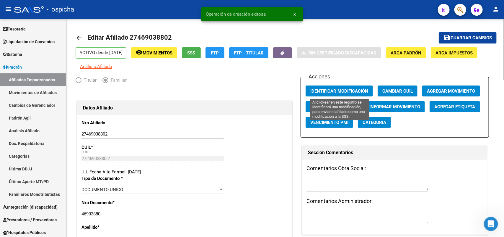
click at [355, 90] on span "Identificar Modificación" at bounding box center [340, 90] width 58 height 5
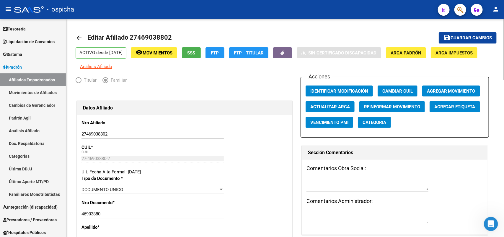
click at [306, 85] on button "Identificar Modificación" at bounding box center [339, 90] width 67 height 11
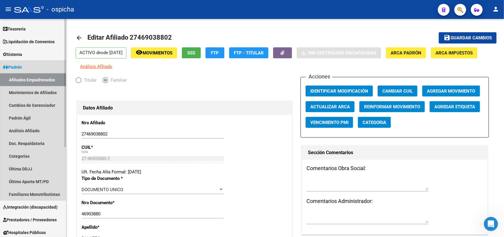
drag, startPoint x: 50, startPoint y: 80, endPoint x: 58, endPoint y: 80, distance: 8.0
click at [50, 80] on link "Afiliados Empadronados" at bounding box center [33, 79] width 66 height 13
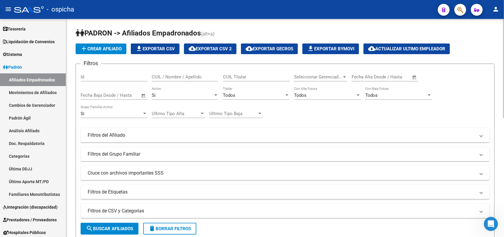
click at [180, 76] on input "CUIL / Nombre / Apellido" at bounding box center [185, 76] width 67 height 5
paste input "27395105170"
type input "27395105170"
click at [116, 233] on button "search Buscar Afiliados" at bounding box center [110, 228] width 58 height 12
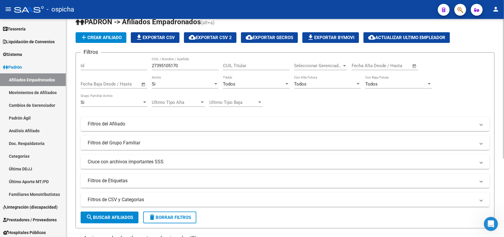
scroll to position [11, 0]
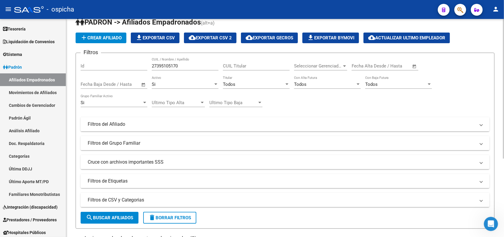
click at [98, 33] on button "add Crear Afiliado" at bounding box center [101, 37] width 51 height 11
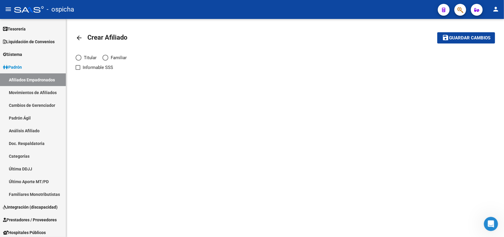
click at [77, 57] on span "Elija una opción" at bounding box center [79, 58] width 6 height 6
click at [77, 57] on input "Titular" at bounding box center [79, 58] width 6 height 6
radio input "true"
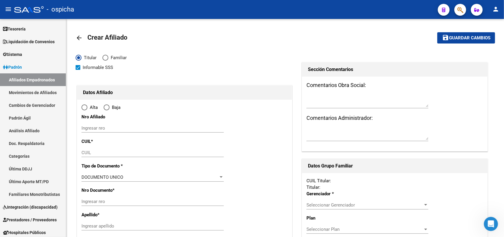
checkbox input "true"
radio input "true"
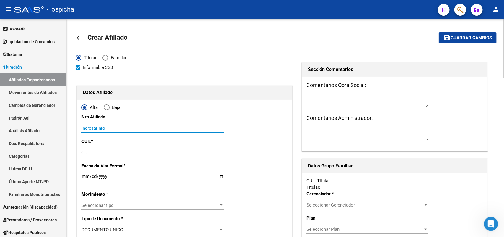
click at [106, 127] on input "Ingresar nro" at bounding box center [153, 127] width 142 height 5
paste input "27395105170"
type input "27395105170"
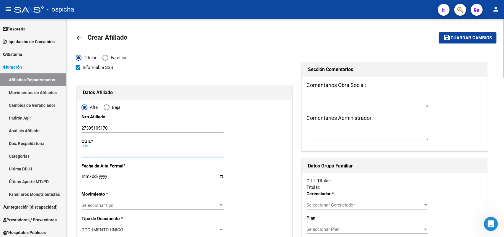
click at [114, 155] on input "CUIL" at bounding box center [153, 152] width 142 height 5
paste input "27-39510517-0"
type input "27-39510517-0"
type input "39510517"
type input "OLIVERA"
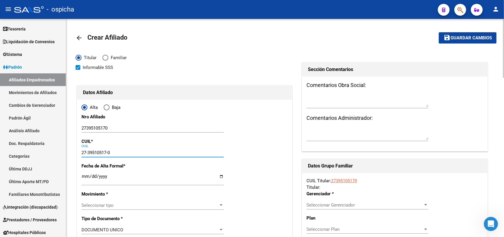
type input "[PERSON_NAME]"
type input "[DATE]"
type input "[PERSON_NAME]"
type input "1770"
type input "ALTOLAGUIRRE"
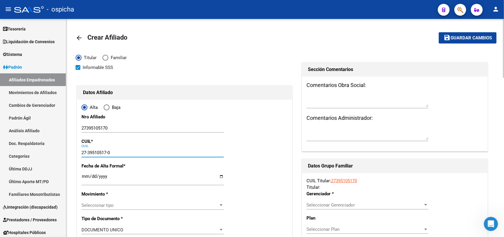
type input "1451"
type input "27-39510517-0"
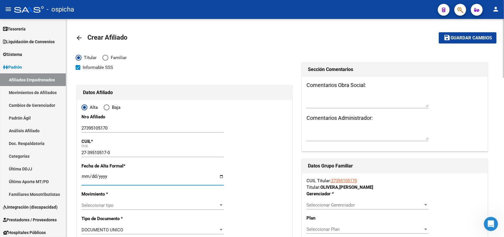
click at [83, 176] on input "Ingresar fecha" at bounding box center [153, 178] width 142 height 9
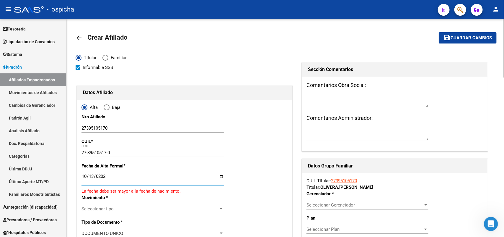
type input "[DATE]"
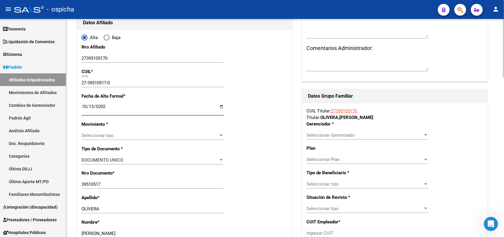
scroll to position [74, 0]
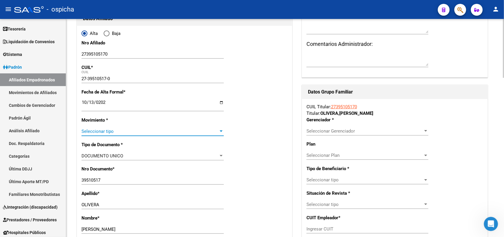
click at [90, 133] on span "Seleccionar tipo" at bounding box center [150, 131] width 137 height 5
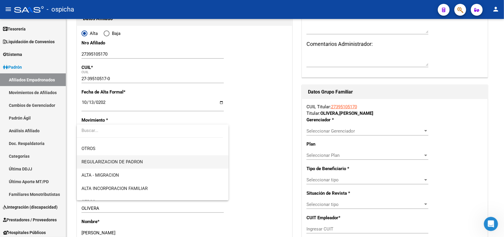
scroll to position [37, 0]
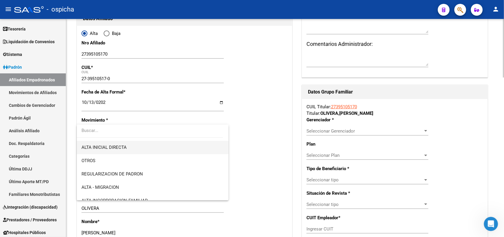
drag, startPoint x: 120, startPoint y: 142, endPoint x: 121, endPoint y: 146, distance: 4.6
click at [120, 142] on span "ALTA INICIAL DIRECTA" at bounding box center [153, 147] width 142 height 13
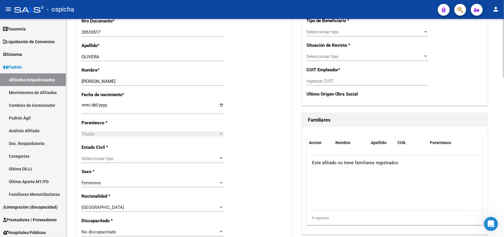
scroll to position [259, 0]
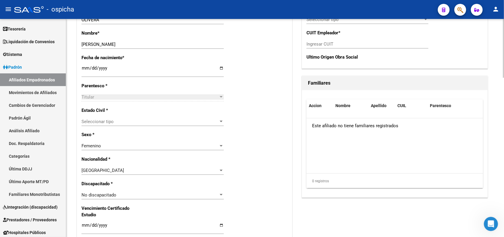
click at [116, 125] on div "Seleccionar tipo Seleccionar tipo" at bounding box center [153, 121] width 142 height 9
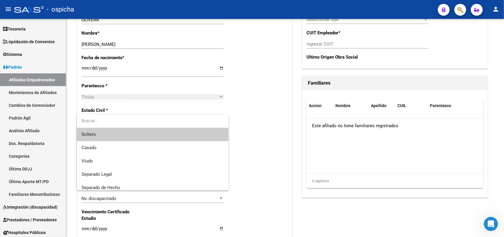
click at [107, 136] on span "Soltero" at bounding box center [153, 134] width 142 height 13
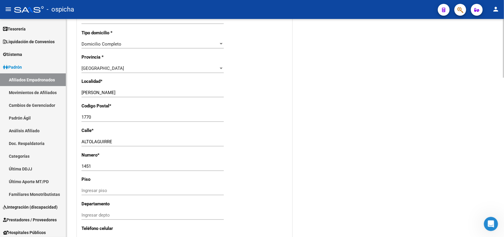
scroll to position [480, 0]
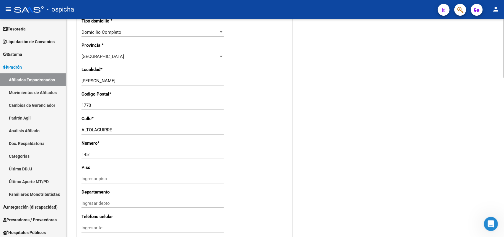
click at [161, 131] on input "ALTOLAGUIRRE" at bounding box center [153, 129] width 142 height 5
click at [156, 155] on input "1451" at bounding box center [153, 154] width 142 height 5
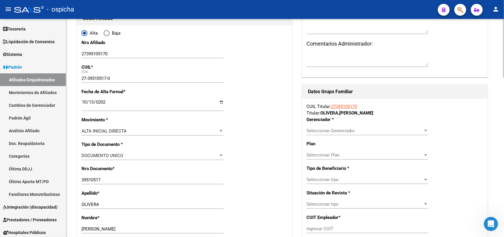
scroll to position [74, 0]
click at [345, 134] on div "Seleccionar Gerenciador Seleccionar Gerenciador" at bounding box center [368, 130] width 122 height 9
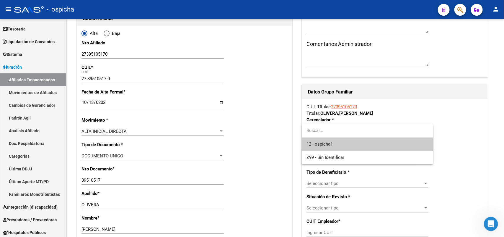
click at [334, 143] on span "12 - ospicha1" at bounding box center [368, 143] width 122 height 13
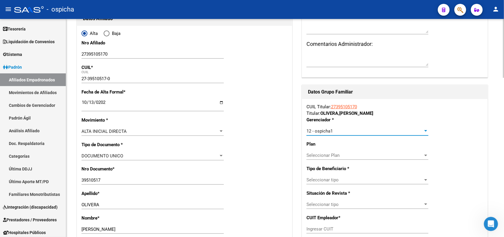
click at [345, 183] on div "Seleccionar tipo Seleccionar tipo" at bounding box center [368, 179] width 122 height 9
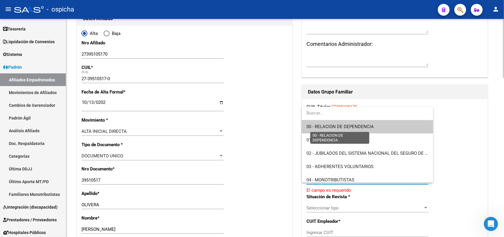
click at [349, 126] on span "00 - RELACION DE DEPENDENCIA" at bounding box center [340, 126] width 67 height 5
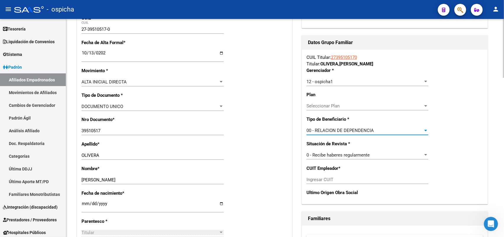
scroll to position [111, 0]
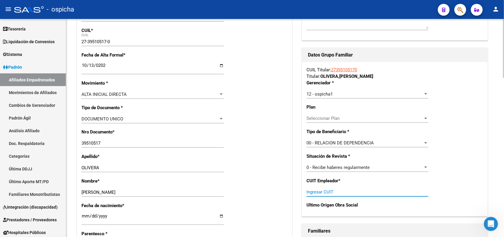
click at [352, 191] on input "Ingresar CUIT" at bounding box center [368, 191] width 122 height 5
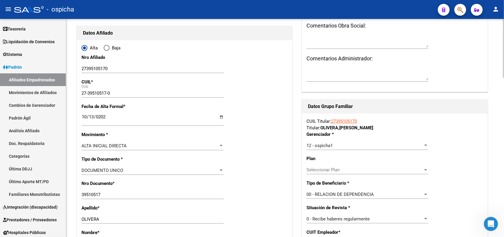
scroll to position [0, 0]
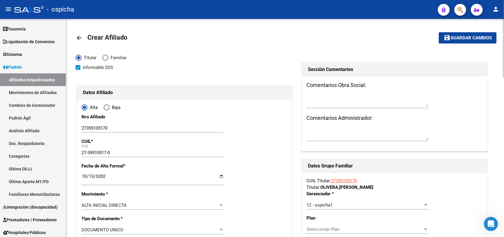
type input "30-69344754-9"
click at [479, 35] on button "save Guardar cambios" at bounding box center [468, 37] width 58 height 11
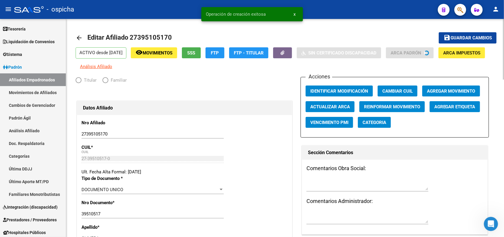
radio input "true"
type input "30-69344754-9"
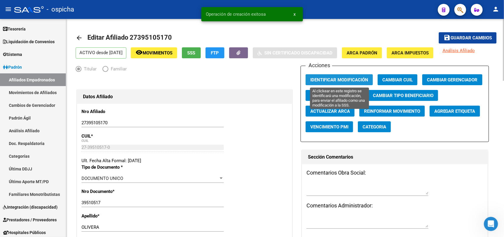
click at [328, 81] on span "Identificar Modificación" at bounding box center [340, 79] width 58 height 5
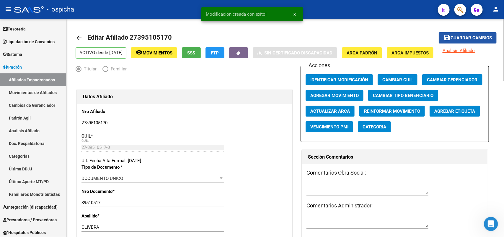
click at [467, 37] on span "Guardar cambios" at bounding box center [471, 37] width 41 height 5
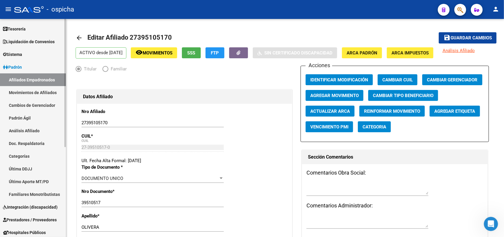
click at [27, 78] on link "Afiliados Empadronados" at bounding box center [33, 79] width 66 height 13
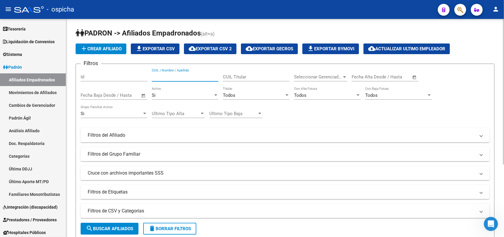
click at [169, 76] on input "CUIL / Nombre / Apellido" at bounding box center [185, 76] width 67 height 5
paste input "20960026463"
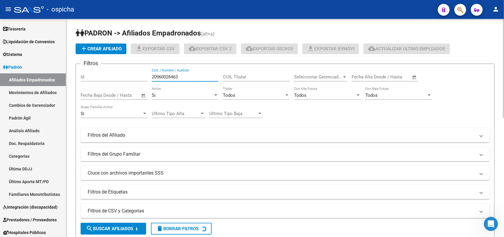
type input "20960026463"
drag, startPoint x: 203, startPoint y: 93, endPoint x: 251, endPoint y: 83, distance: 49.6
click at [234, 91] on div "Filtros Id 20960026463 CUIL / Nombre / Apellido CUIL Titular Seleccionar Gerenc…" at bounding box center [285, 134] width 409 height 130
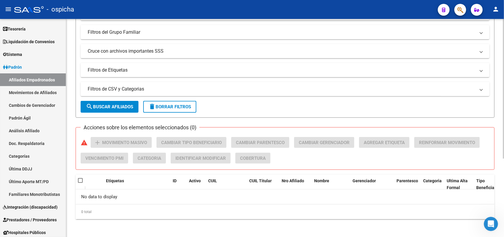
scroll to position [11, 0]
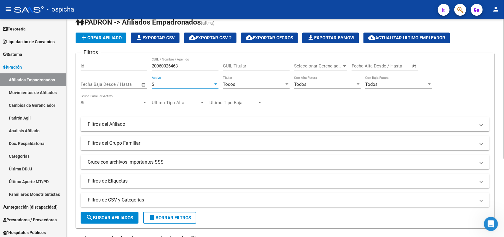
click at [106, 30] on app-list-header "[PERSON_NAME] -> Afiliados Empadronados (alt+a) add Crear Afiliado file_downloa…" at bounding box center [285, 122] width 419 height 211
click at [108, 38] on span "add Crear Afiliado" at bounding box center [100, 37] width 41 height 5
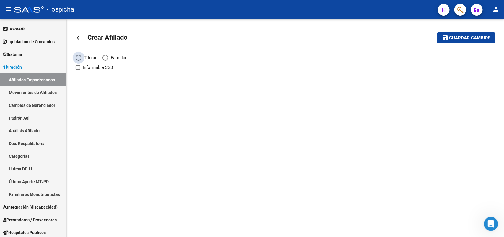
drag, startPoint x: 82, startPoint y: 56, endPoint x: 98, endPoint y: 67, distance: 19.3
click at [83, 56] on span "Titular" at bounding box center [89, 57] width 15 height 6
click at [82, 56] on input "Titular" at bounding box center [79, 58] width 6 height 6
radio input "true"
checkbox input "true"
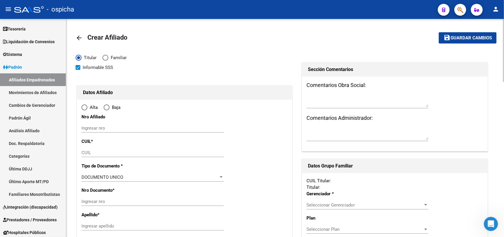
radio input "true"
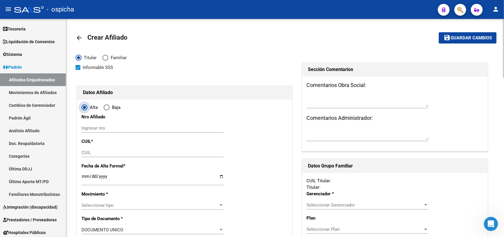
drag, startPoint x: 85, startPoint y: 108, endPoint x: 129, endPoint y: 139, distance: 53.7
click at [93, 111] on mat-radio-button "Alta" at bounding box center [93, 108] width 22 height 9
click at [123, 129] on input "Ingresar nro" at bounding box center [153, 127] width 142 height 5
paste input "20960026463"
type input "20960026463"
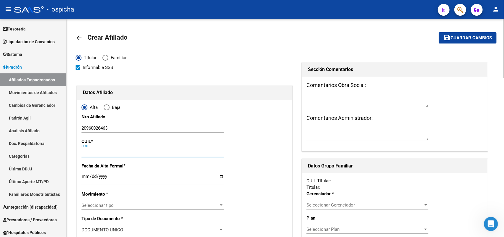
click at [114, 154] on input "CUIL" at bounding box center [153, 152] width 142 height 5
paste input "20-96002646-3"
type input "20-96002646-3"
type input "96002646"
type input "[PERSON_NAME]"
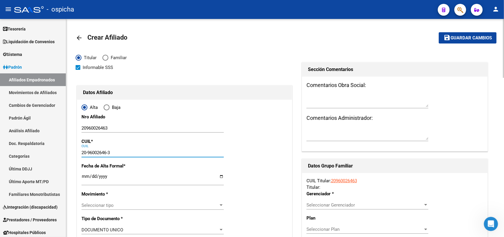
type input "[PERSON_NAME]"
type input "[DATE]"
type input "CABA"
type input "1020"
type input "[PERSON_NAME]"
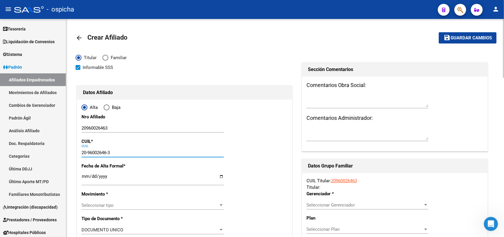
type input "181"
type input "3"
type input "20-96002646-3"
click at [85, 175] on input "Ingresar fecha" at bounding box center [153, 178] width 142 height 9
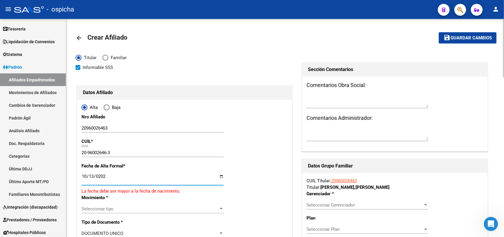
type input "[DATE]"
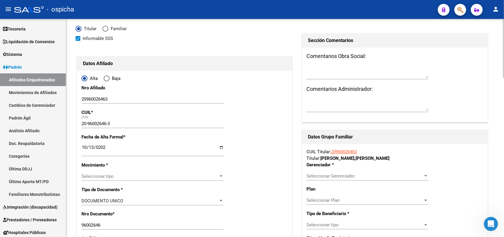
scroll to position [74, 0]
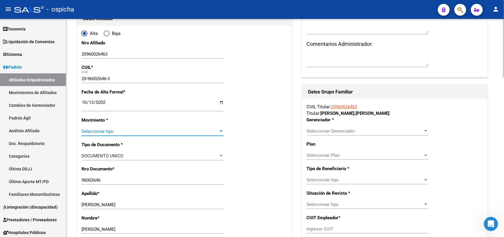
click at [100, 130] on span "Seleccionar tipo" at bounding box center [150, 131] width 137 height 5
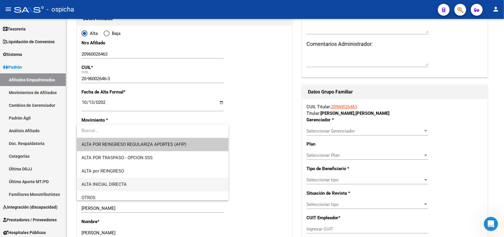
click at [124, 187] on span "ALTA INICIAL DIRECTA" at bounding box center [153, 184] width 142 height 13
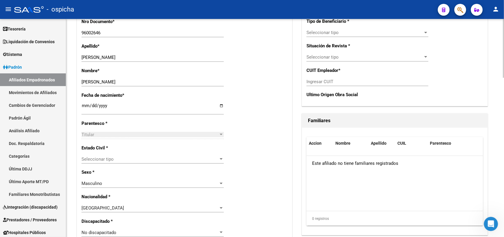
scroll to position [222, 0]
click at [95, 159] on span "Seleccionar tipo" at bounding box center [150, 158] width 137 height 5
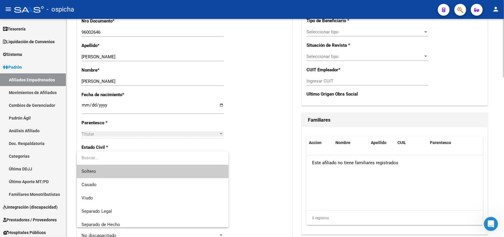
click at [101, 171] on span "Soltero" at bounding box center [153, 171] width 142 height 13
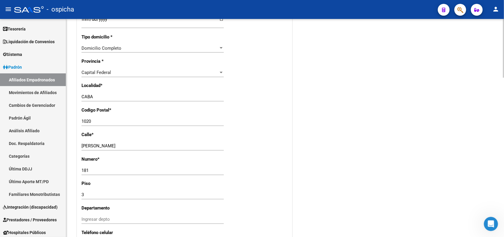
scroll to position [480, 0]
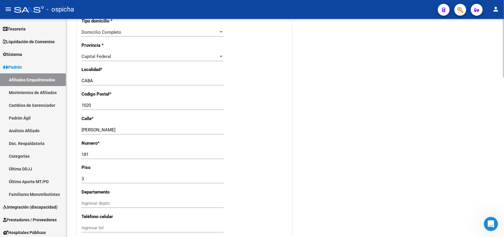
click at [104, 152] on input "181" at bounding box center [153, 154] width 142 height 5
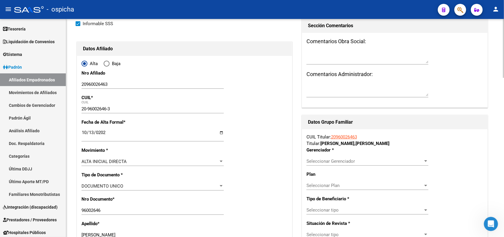
scroll to position [111, 0]
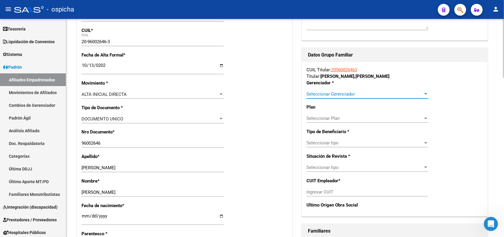
click at [409, 95] on span "Seleccionar Gerenciador" at bounding box center [365, 93] width 117 height 5
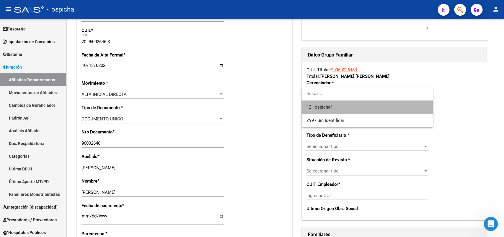
click at [346, 108] on span "12 - ospicha1" at bounding box center [368, 106] width 122 height 13
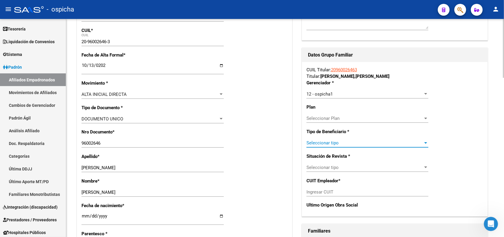
click at [346, 145] on span "Seleccionar tipo" at bounding box center [365, 142] width 117 height 5
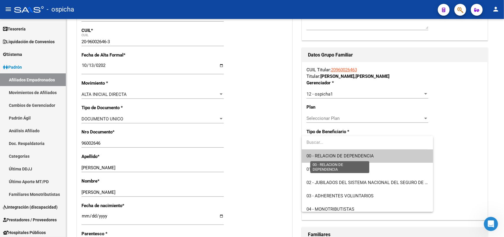
drag, startPoint x: 337, startPoint y: 155, endPoint x: 350, endPoint y: 157, distance: 12.9
click at [337, 155] on span "00 - RELACION DE DEPENDENCIA" at bounding box center [340, 155] width 67 height 5
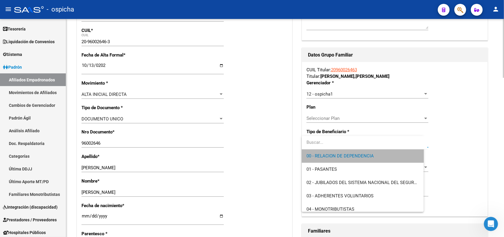
type input "30-65199259-8"
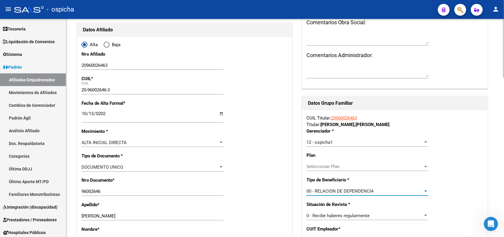
scroll to position [0, 0]
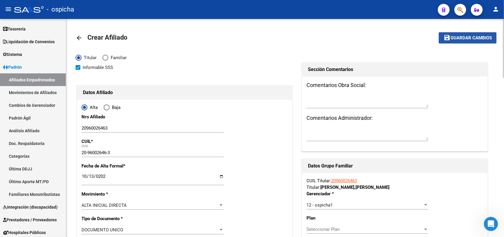
click at [466, 35] on span "Guardar cambios" at bounding box center [471, 37] width 41 height 5
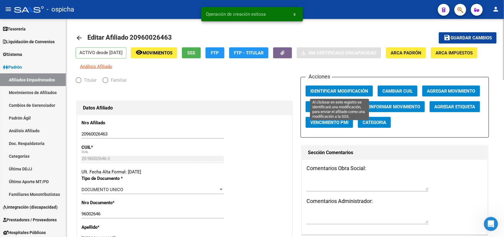
radio input "true"
type input "30-65199259-8"
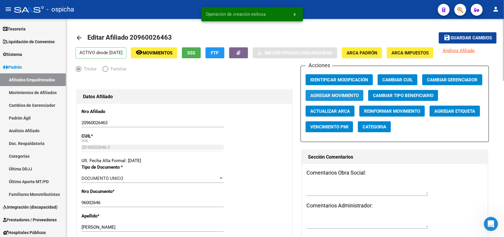
click at [333, 93] on span "Agregar Movimiento" at bounding box center [335, 95] width 48 height 5
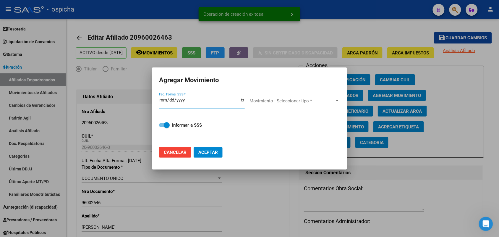
click at [383, 56] on div at bounding box center [249, 118] width 499 height 237
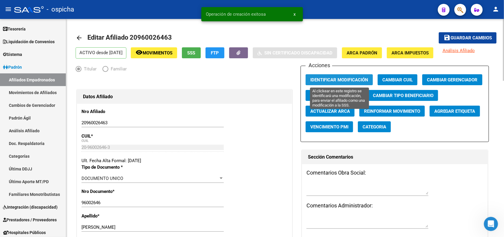
click at [340, 81] on span "Identificar Modificación" at bounding box center [340, 79] width 58 height 5
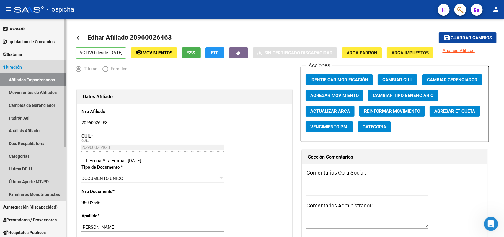
click at [35, 76] on link "Afiliados Empadronados" at bounding box center [33, 79] width 66 height 13
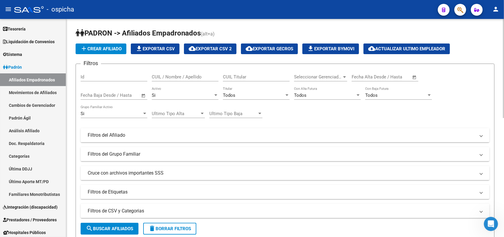
click at [181, 78] on input "CUIL / Nombre / Apellido" at bounding box center [185, 76] width 67 height 5
paste input "20458237442"
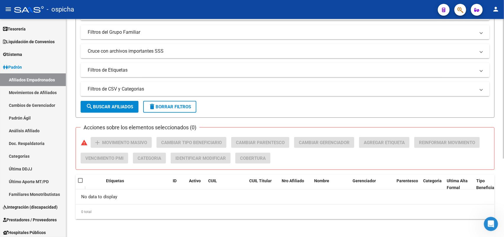
scroll to position [11, 0]
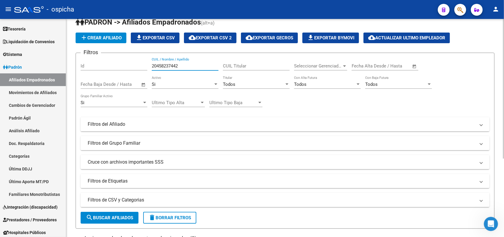
type input "20458237442"
click at [98, 40] on button "add Crear Afiliado" at bounding box center [101, 37] width 51 height 11
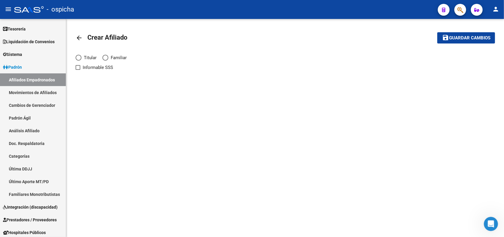
drag, startPoint x: 79, startPoint y: 59, endPoint x: 96, endPoint y: 68, distance: 19.4
click at [79, 61] on label "Titular" at bounding box center [89, 57] width 27 height 6
click at [79, 61] on input "Titular" at bounding box center [79, 58] width 6 height 6
radio input "true"
checkbox input "true"
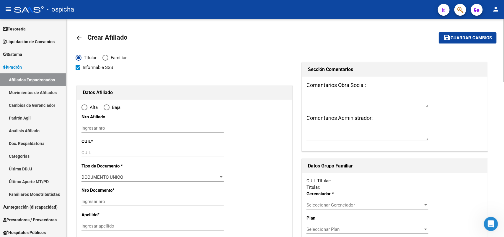
radio input "true"
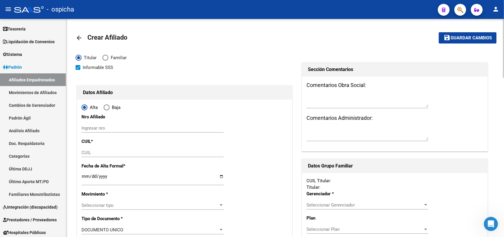
click at [86, 105] on span "Elija una opción" at bounding box center [85, 107] width 6 height 6
click at [86, 105] on input "Alta" at bounding box center [85, 107] width 6 height 6
click at [99, 128] on input "Ingresar nro" at bounding box center [153, 127] width 142 height 5
paste input "20458237442"
type input "20458237442"
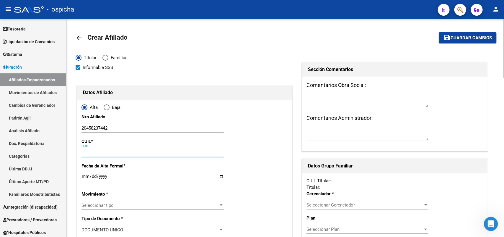
click at [105, 153] on input "CUIL" at bounding box center [153, 152] width 142 height 5
paste input "20-45823744-2"
type input "20-45823744-2"
type input "45823744"
type input "[PERSON_NAME] [PERSON_NAME]"
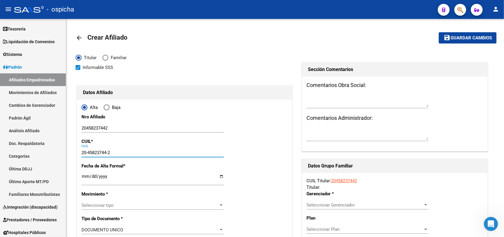
type input "[DATE]"
type input "CABA"
type input "1407"
type input "[PERSON_NAME]"
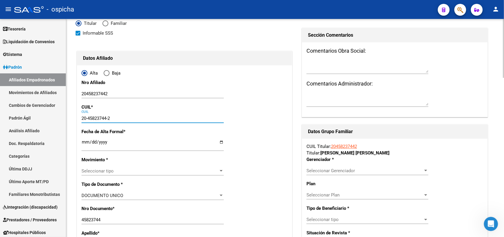
scroll to position [74, 0]
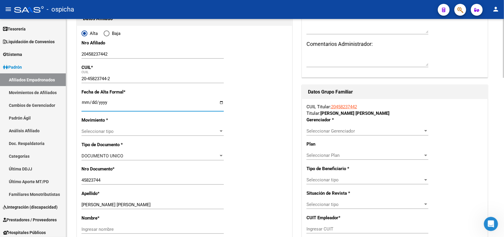
click at [84, 103] on input "Ingresar fecha" at bounding box center [153, 104] width 142 height 9
click at [94, 132] on span "Seleccionar tipo" at bounding box center [150, 131] width 137 height 5
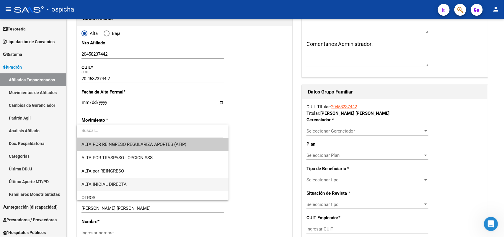
click at [128, 188] on span "ALTA INICIAL DIRECTA" at bounding box center [153, 184] width 142 height 13
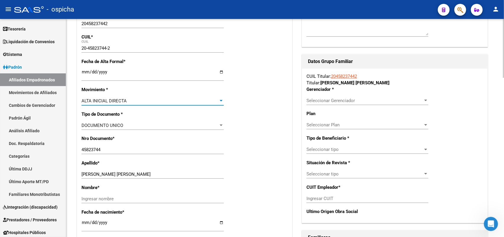
scroll to position [185, 0]
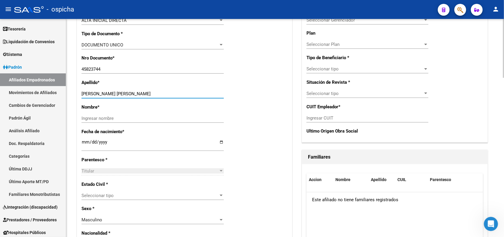
click at [120, 92] on input "[PERSON_NAME] [PERSON_NAME]" at bounding box center [153, 93] width 142 height 5
drag, startPoint x: 120, startPoint y: 92, endPoint x: 107, endPoint y: 98, distance: 14.0
click at [107, 98] on div "[PERSON_NAME] [PERSON_NAME] apellido" at bounding box center [153, 96] width 142 height 14
drag, startPoint x: 148, startPoint y: 93, endPoint x: 120, endPoint y: 93, distance: 27.8
click at [120, 93] on input "[PERSON_NAME] [PERSON_NAME]" at bounding box center [153, 93] width 142 height 5
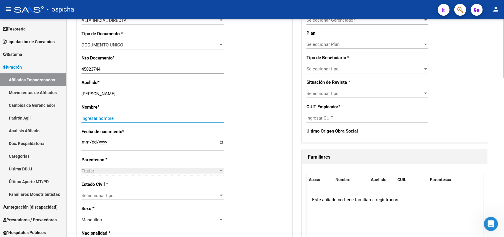
click at [92, 119] on input "Ingresar nombre" at bounding box center [153, 118] width 142 height 5
paste input "[PERSON_NAME]"
click at [120, 116] on input "[PERSON_NAME]" at bounding box center [153, 118] width 142 height 5
click at [130, 92] on input "[PERSON_NAME]" at bounding box center [153, 93] width 142 height 5
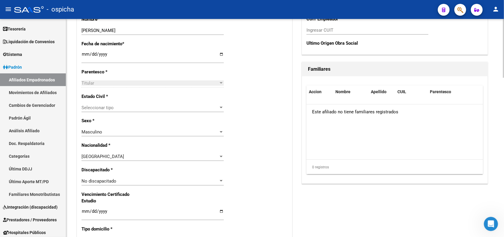
scroll to position [295, 0]
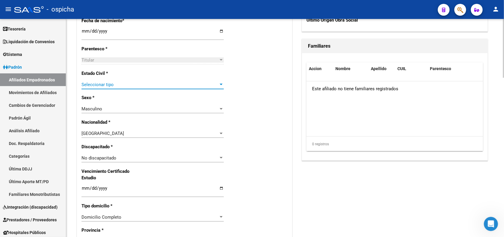
click at [113, 84] on span "Seleccionar tipo" at bounding box center [150, 84] width 137 height 5
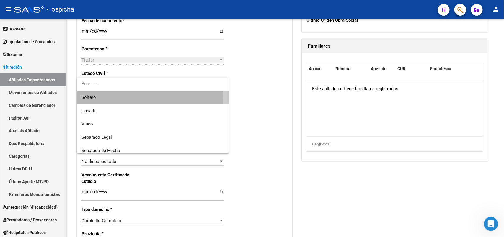
click at [100, 95] on span "Soltero" at bounding box center [153, 97] width 142 height 13
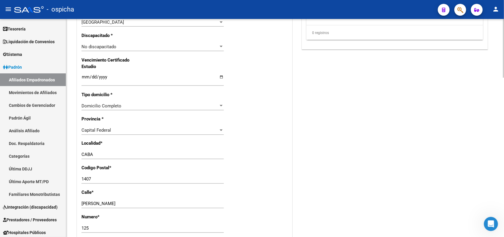
scroll to position [443, 0]
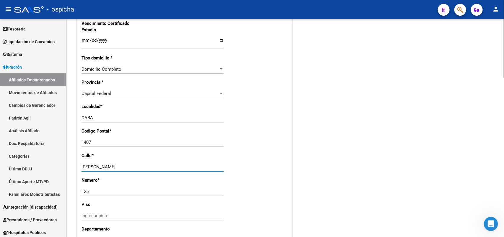
click at [82, 166] on input "[PERSON_NAME]" at bounding box center [153, 166] width 142 height 5
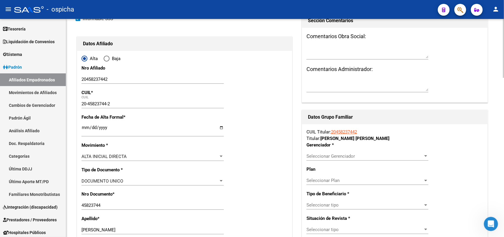
scroll to position [37, 0]
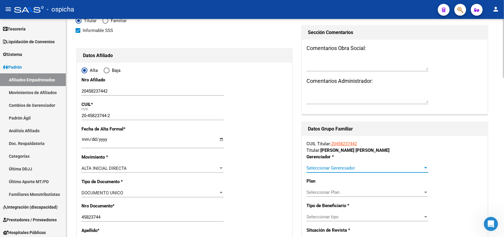
click at [352, 168] on span "Seleccionar Gerenciador" at bounding box center [365, 167] width 117 height 5
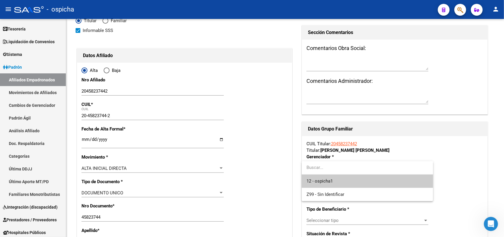
click at [333, 177] on span "12 - ospicha1" at bounding box center [368, 180] width 122 height 13
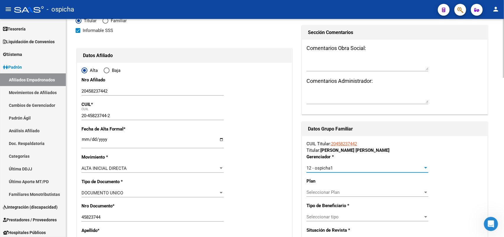
scroll to position [111, 0]
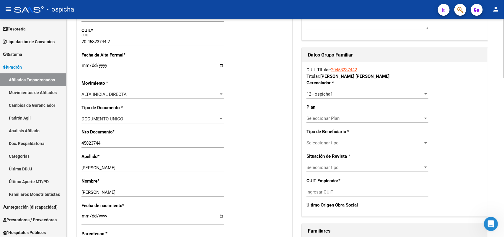
click at [335, 147] on div "Seleccionar tipo Seleccionar tipo" at bounding box center [368, 142] width 122 height 9
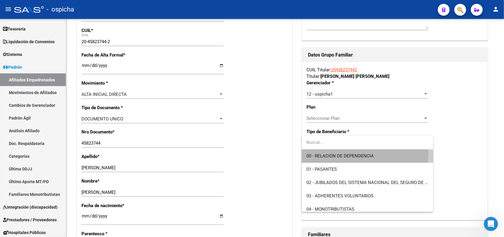
drag, startPoint x: 335, startPoint y: 152, endPoint x: 361, endPoint y: 155, distance: 26.8
click at [336, 152] on span "00 - RELACION DE DEPENDENCIA" at bounding box center [368, 155] width 122 height 13
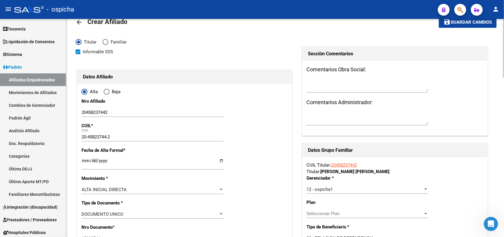
scroll to position [0, 0]
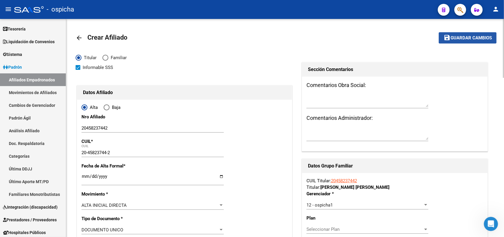
drag, startPoint x: 451, startPoint y: 36, endPoint x: 439, endPoint y: 44, distance: 14.8
click at [451, 36] on span "Guardar cambios" at bounding box center [471, 37] width 41 height 5
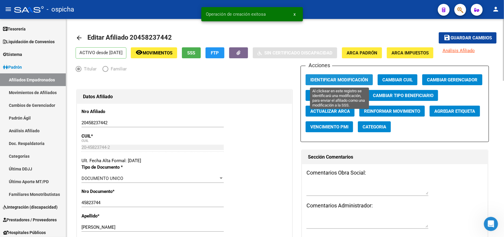
click at [322, 80] on span "Identificar Modificación" at bounding box center [340, 79] width 58 height 5
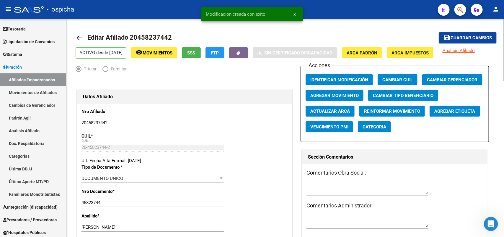
click at [240, 73] on div "Titular Familiar" at bounding box center [185, 70] width 218 height 9
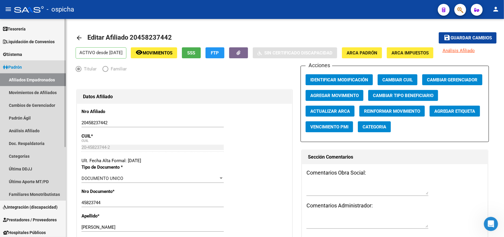
click at [37, 78] on link "Afiliados Empadronados" at bounding box center [33, 79] width 66 height 13
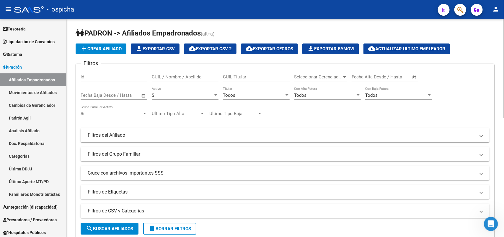
click at [170, 76] on input "CUIL / Nombre / Apellido" at bounding box center [185, 76] width 67 height 5
paste input "20952604121"
drag, startPoint x: 175, startPoint y: 86, endPoint x: 188, endPoint y: 101, distance: 20.3
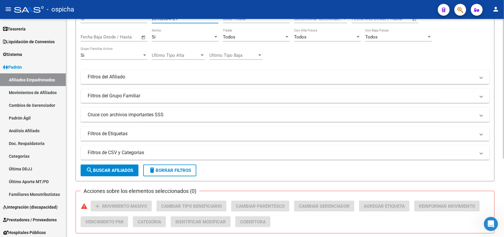
scroll to position [122, 0]
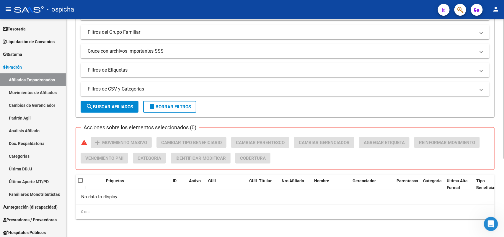
drag, startPoint x: 188, startPoint y: 101, endPoint x: 147, endPoint y: 187, distance: 95.5
click at [147, 187] on datatable-header-cell "Etiquetas" at bounding box center [137, 183] width 67 height 19
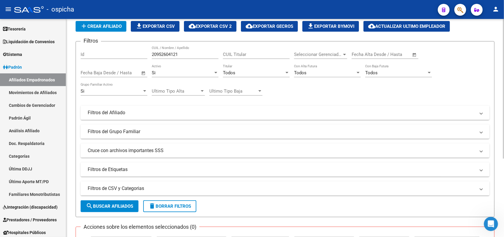
scroll to position [0, 0]
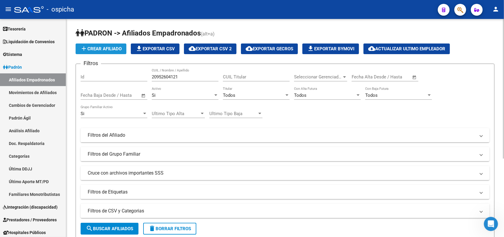
click at [96, 52] on button "add Crear Afiliado" at bounding box center [101, 48] width 51 height 11
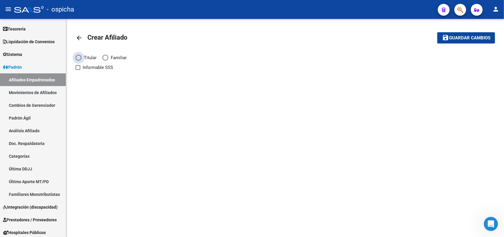
click at [78, 55] on span "Elija una opción" at bounding box center [79, 58] width 6 height 6
click at [78, 55] on input "Titular" at bounding box center [79, 58] width 6 height 6
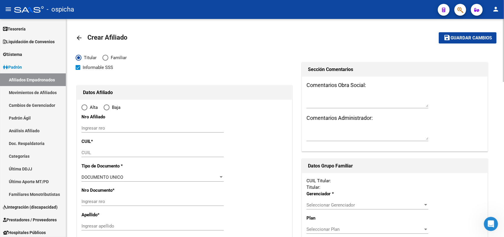
click at [87, 107] on span "Alta" at bounding box center [92, 107] width 10 height 6
click at [87, 107] on input "Alta" at bounding box center [85, 107] width 6 height 6
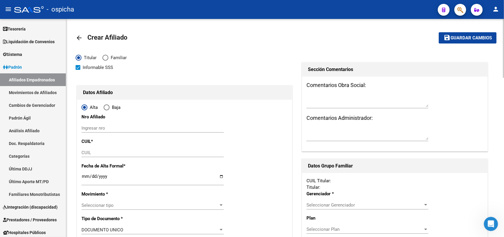
click at [116, 128] on input "Ingresar nro" at bounding box center [153, 127] width 142 height 5
paste input "20952604121"
click at [105, 148] on div "CUIL" at bounding box center [153, 152] width 142 height 9
paste input "20-95260412-1"
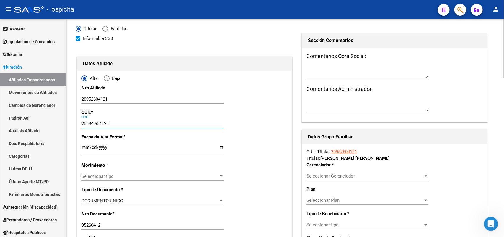
scroll to position [37, 0]
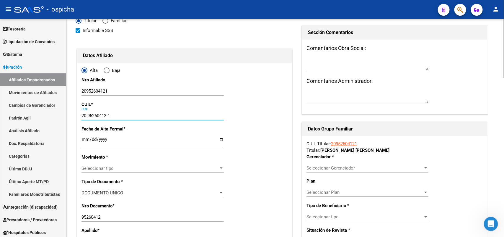
click at [82, 141] on input "Ingresar fecha" at bounding box center [153, 141] width 142 height 9
click at [98, 170] on span "Seleccionar tipo" at bounding box center [150, 167] width 137 height 5
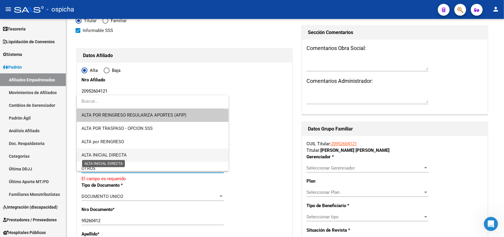
click at [123, 154] on span "ALTA INICIAL DIRECTA" at bounding box center [104, 154] width 45 height 5
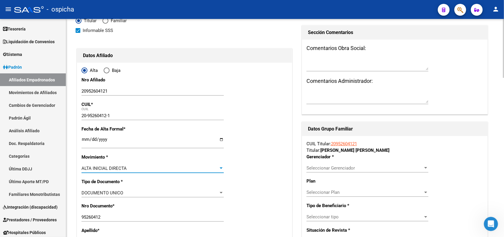
scroll to position [111, 0]
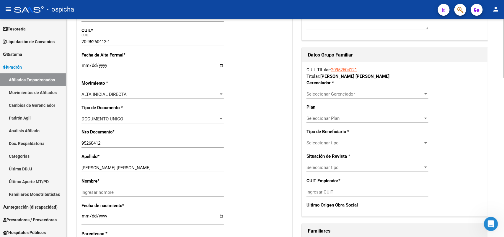
drag, startPoint x: 157, startPoint y: 164, endPoint x: 120, endPoint y: 170, distance: 37.4
click at [121, 169] on div "[PERSON_NAME] [PERSON_NAME] Ingresar apellido" at bounding box center [153, 167] width 142 height 9
drag, startPoint x: 113, startPoint y: 167, endPoint x: 154, endPoint y: 167, distance: 41.4
click at [154, 167] on input "[PERSON_NAME] [PERSON_NAME]" at bounding box center [153, 167] width 142 height 5
click at [89, 194] on div "Ingresar nombre" at bounding box center [153, 192] width 142 height 9
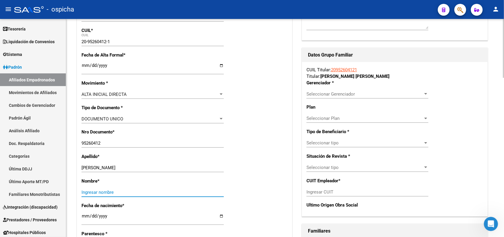
paste input "[PERSON_NAME]"
click at [83, 191] on input "[PERSON_NAME]" at bounding box center [153, 191] width 142 height 5
click at [114, 217] on input "[DATE]" at bounding box center [153, 217] width 142 height 9
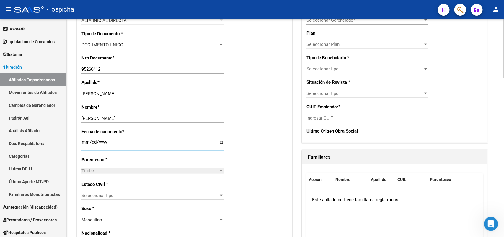
scroll to position [222, 0]
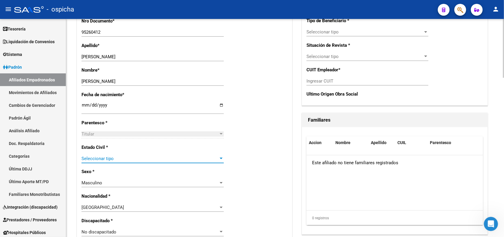
click at [109, 159] on span "Seleccionar tipo" at bounding box center [150, 158] width 137 height 5
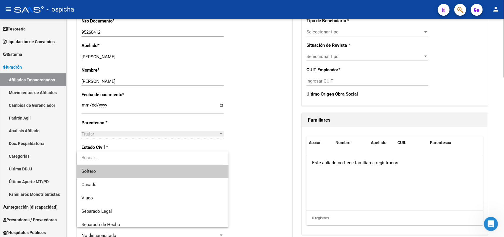
drag, startPoint x: 98, startPoint y: 173, endPoint x: 104, endPoint y: 173, distance: 5.6
click at [98, 173] on span "Soltero" at bounding box center [153, 171] width 142 height 13
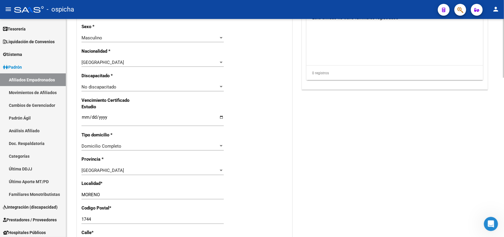
scroll to position [406, 0]
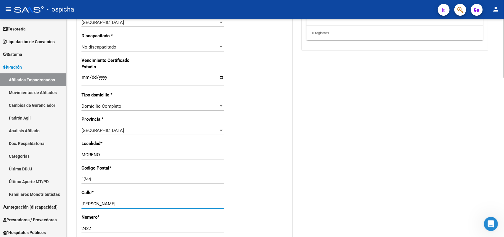
click at [133, 201] on input "[PERSON_NAME]" at bounding box center [153, 203] width 142 height 5
click at [105, 179] on input "1744" at bounding box center [153, 179] width 142 height 5
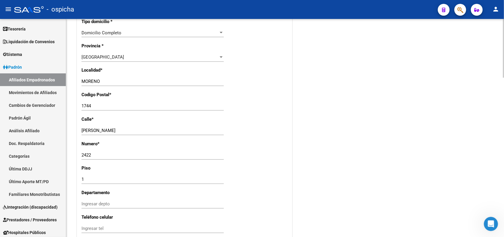
scroll to position [480, 0]
click at [105, 152] on input "2422" at bounding box center [153, 154] width 142 height 5
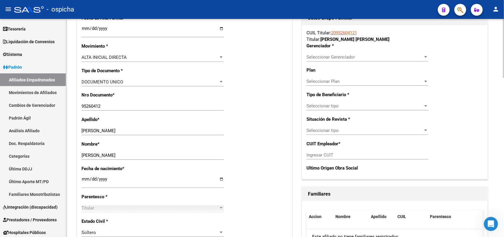
scroll to position [74, 0]
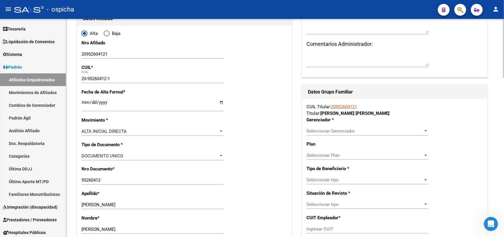
click at [342, 127] on div "Seleccionar Gerenciador Seleccionar Gerenciador" at bounding box center [368, 130] width 122 height 9
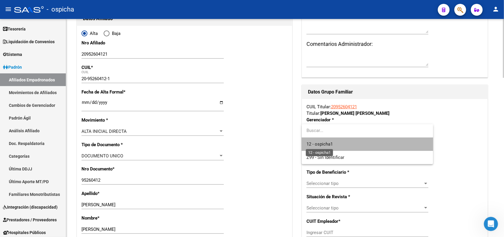
drag, startPoint x: 313, startPoint y: 144, endPoint x: 393, endPoint y: 150, distance: 80.0
click at [316, 144] on span "12 - ospicha1" at bounding box center [320, 143] width 26 height 5
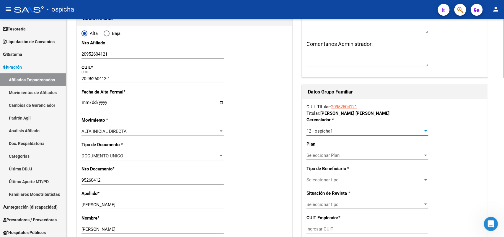
click at [334, 179] on span "Seleccionar tipo" at bounding box center [365, 179] width 117 height 5
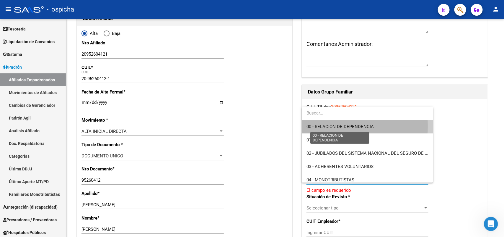
click at [333, 126] on span "00 - RELACION DE DEPENDENCIA" at bounding box center [340, 126] width 67 height 5
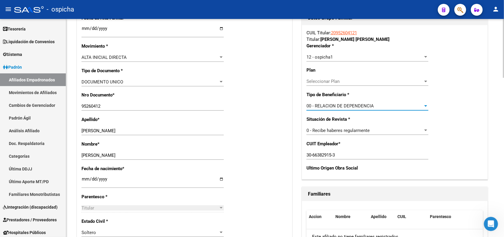
scroll to position [0, 0]
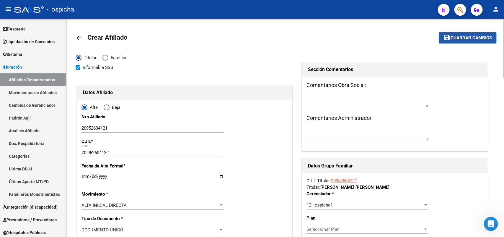
click at [467, 42] on button "save Guardar cambios" at bounding box center [468, 37] width 58 height 11
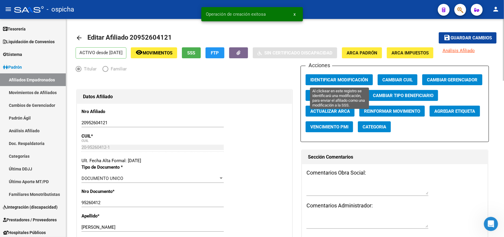
click at [329, 81] on span "Identificar Modificación" at bounding box center [340, 79] width 58 height 5
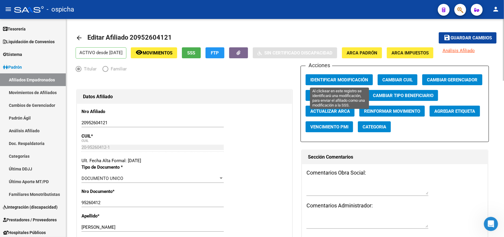
click at [345, 78] on span "Identificar Modificación" at bounding box center [340, 79] width 58 height 5
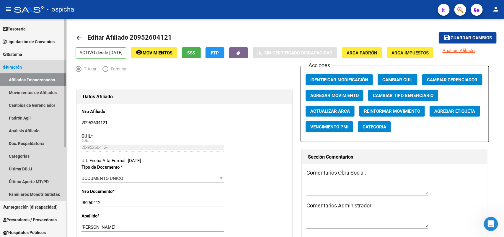
click at [48, 73] on link "Padrón" at bounding box center [33, 67] width 66 height 13
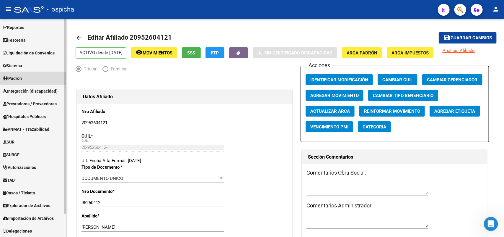
drag, startPoint x: 32, startPoint y: 76, endPoint x: 49, endPoint y: 81, distance: 17.8
click at [32, 77] on link "Padrón" at bounding box center [33, 78] width 66 height 13
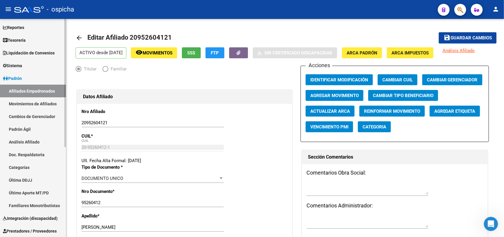
scroll to position [37, 0]
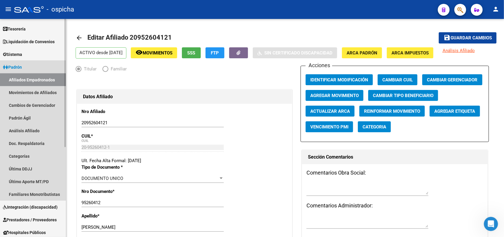
click at [36, 79] on link "Afiliados Empadronados" at bounding box center [33, 79] width 66 height 13
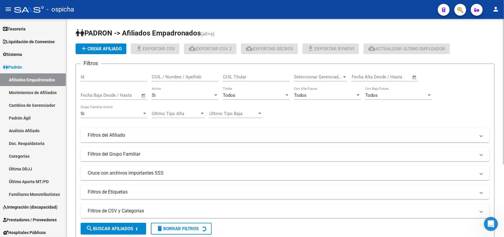
click at [179, 71] on div "CUIL / Nombre / Apellido" at bounding box center [185, 75] width 67 height 13
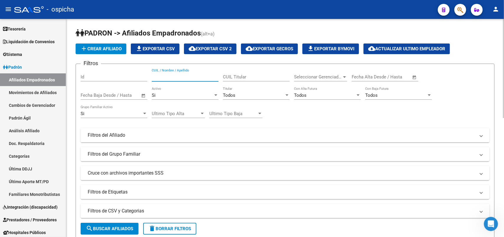
paste input "30504103257"
drag, startPoint x: 185, startPoint y: 73, endPoint x: 147, endPoint y: 77, distance: 38.1
click at [147, 77] on div "Filtros Id 30504103257 CUIL / Nombre / Apellido CUIL Titular Seleccionar Gerenc…" at bounding box center [285, 134] width 409 height 130
drag, startPoint x: 193, startPoint y: 70, endPoint x: 191, endPoint y: 74, distance: 4.4
click at [193, 71] on div "30504103257 CUIL / Nombre / Apellido" at bounding box center [185, 75] width 67 height 13
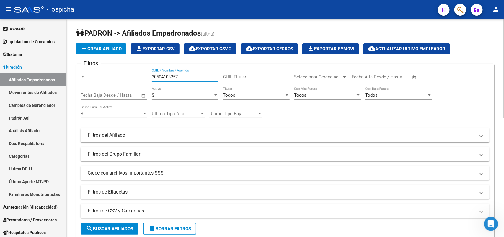
drag, startPoint x: 191, startPoint y: 74, endPoint x: 151, endPoint y: 75, distance: 39.6
click at [151, 75] on div "Filtros Id 30504103257 CUIL / Nombre / Apellido CUIL Titular Seleccionar Gerenc…" at bounding box center [285, 134] width 409 height 130
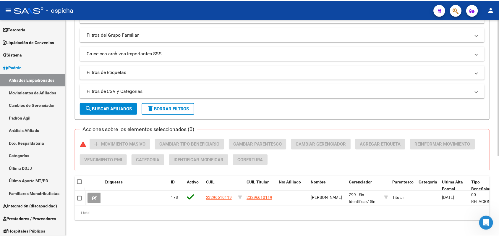
scroll to position [127, 0]
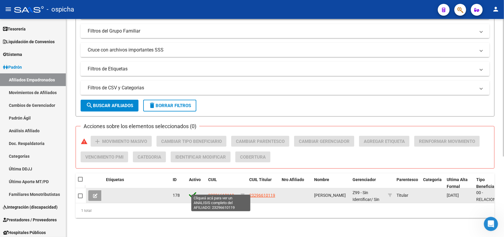
click at [225, 193] on span "23296610119" at bounding box center [221, 195] width 26 height 5
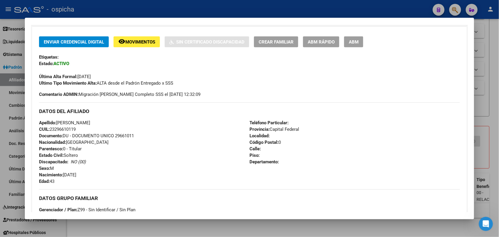
scroll to position [114, 0]
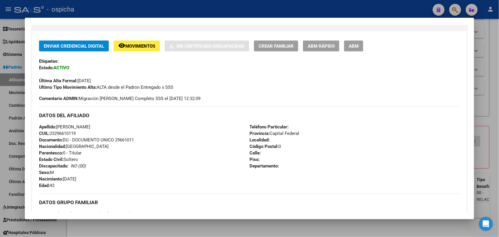
click at [351, 49] on button "ABM" at bounding box center [353, 45] width 19 height 11
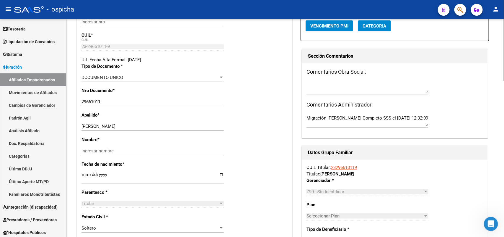
scroll to position [111, 0]
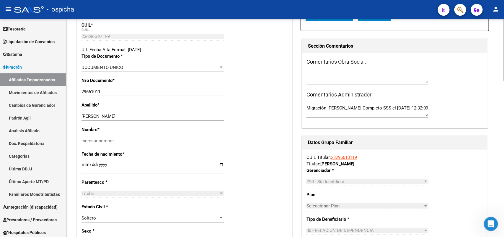
drag, startPoint x: 125, startPoint y: 113, endPoint x: 110, endPoint y: 116, distance: 15.3
click at [110, 116] on div "[PERSON_NAME] apellido" at bounding box center [153, 116] width 142 height 9
click at [118, 116] on input "[PERSON_NAME]" at bounding box center [153, 115] width 142 height 5
drag, startPoint x: 121, startPoint y: 116, endPoint x: 101, endPoint y: 116, distance: 20.1
click at [101, 116] on input "[PERSON_NAME]" at bounding box center [153, 115] width 142 height 5
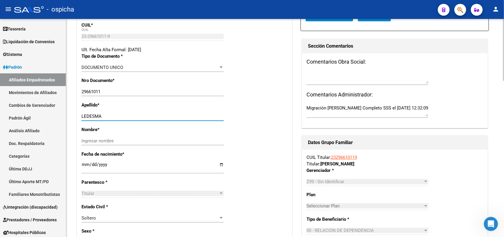
click at [104, 138] on input "Ingresar nombre" at bounding box center [153, 140] width 142 height 5
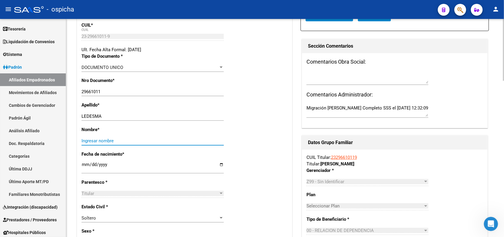
paste input "[PERSON_NAME]"
click at [83, 142] on input "[PERSON_NAME]" at bounding box center [153, 140] width 142 height 5
click at [108, 140] on input "[PERSON_NAME]" at bounding box center [153, 140] width 142 height 5
click at [126, 110] on div "Apellido * [PERSON_NAME] Ingresar apellido" at bounding box center [185, 114] width 206 height 25
click at [126, 113] on div "[PERSON_NAME] Ingresar apellido" at bounding box center [153, 116] width 142 height 9
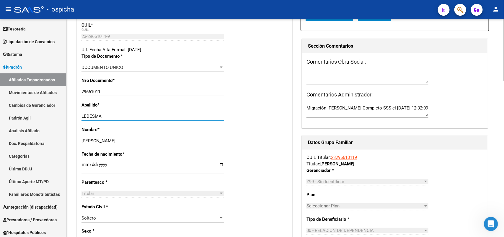
click at [125, 116] on input "LEDESMA" at bounding box center [153, 115] width 142 height 5
click at [119, 139] on input "[PERSON_NAME]" at bounding box center [153, 140] width 142 height 5
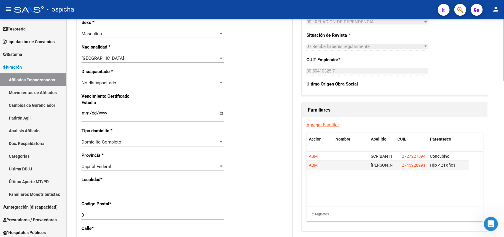
scroll to position [332, 0]
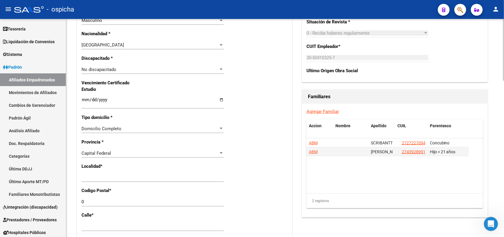
click at [116, 147] on div "Nro Afiliado Ingresar nro CUIL * 23-29661011-9 CUIL ARCA [PERSON_NAME] Ult. Fec…" at bounding box center [184, 91] width 215 height 641
click at [113, 124] on div "Domicilio Completo Seleccionar tipo domicilio" at bounding box center [153, 128] width 142 height 9
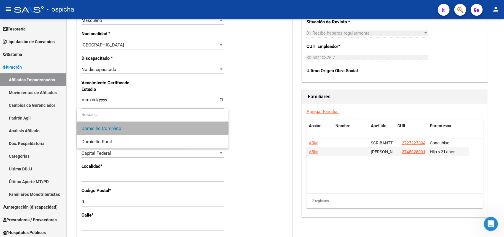
click at [113, 125] on span "Domicilio Completo" at bounding box center [153, 128] width 142 height 13
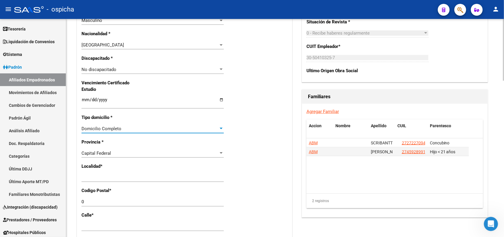
click at [116, 155] on div "Capital Federal" at bounding box center [150, 152] width 137 height 5
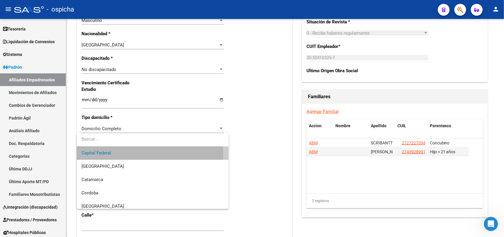
click at [118, 152] on span "Capital Federal" at bounding box center [153, 152] width 142 height 13
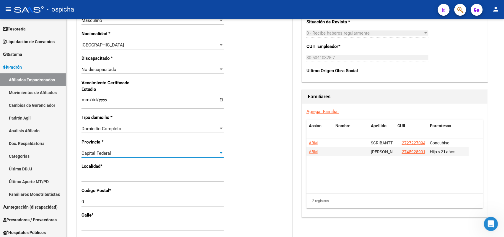
click at [118, 152] on div "Capital Federal" at bounding box center [150, 152] width 137 height 5
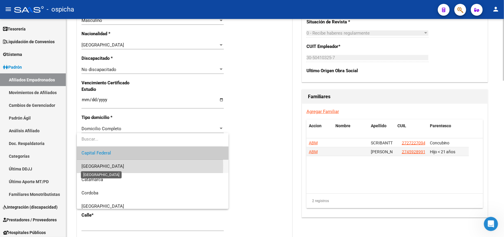
drag, startPoint x: 97, startPoint y: 165, endPoint x: 110, endPoint y: 168, distance: 13.9
click at [97, 165] on span "[GEOGRAPHIC_DATA]" at bounding box center [103, 165] width 43 height 5
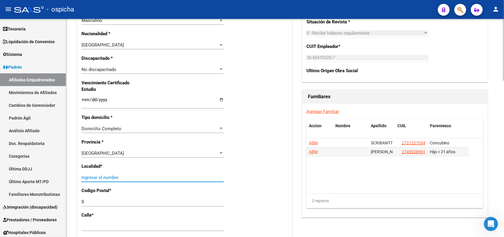
click at [104, 176] on input "Ingresar el nombre" at bounding box center [153, 177] width 142 height 5
click at [210, 176] on input "[PERSON_NAME]" at bounding box center [153, 177] width 142 height 5
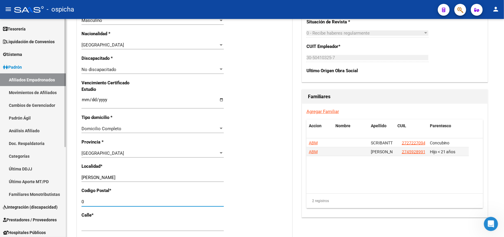
drag, startPoint x: 87, startPoint y: 203, endPoint x: 60, endPoint y: 202, distance: 27.5
click at [58, 202] on mat-sidenav-container "Firma Express Inicio Calendario SSS Instructivos Contacto OS Reportes Tablero d…" at bounding box center [252, 128] width 504 height 218
click at [173, 197] on div "1757 Ingresar el codigo" at bounding box center [153, 201] width 142 height 9
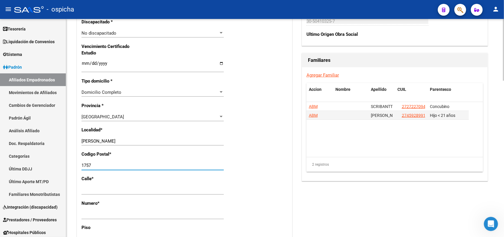
scroll to position [369, 0]
click at [107, 188] on input "Ingresar calle" at bounding box center [153, 189] width 142 height 5
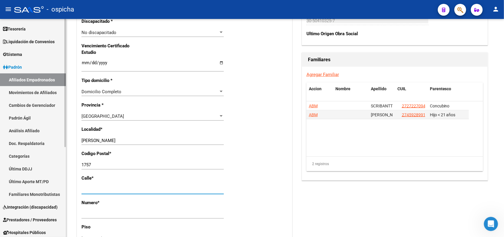
drag, startPoint x: 107, startPoint y: 188, endPoint x: 46, endPoint y: 190, distance: 60.6
click at [46, 190] on mat-sidenav-container "Firma Express Inicio Calendario SSS Instructivos Contacto OS Reportes Tablero d…" at bounding box center [252, 128] width 504 height 218
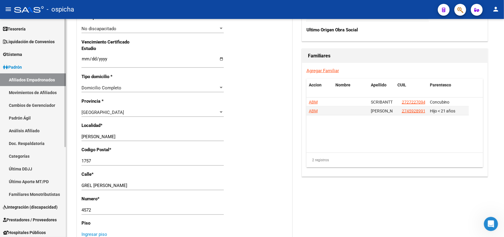
scroll to position [504, 0]
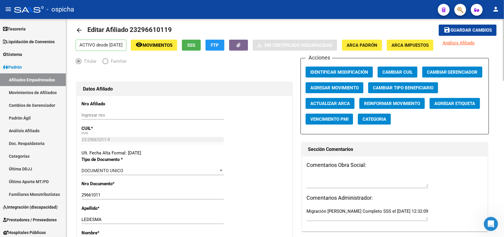
scroll to position [0, 0]
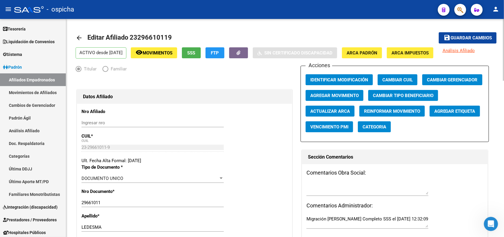
click at [475, 40] on button "save Guardar cambios" at bounding box center [468, 37] width 58 height 11
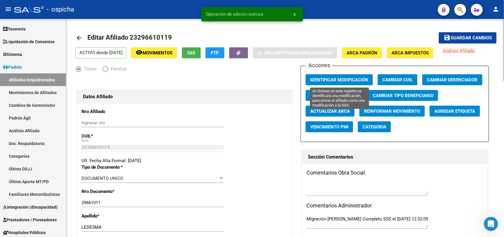
click at [344, 79] on span "Identificar Modificación" at bounding box center [340, 79] width 58 height 5
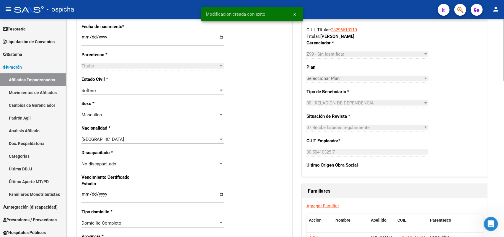
scroll to position [332, 0]
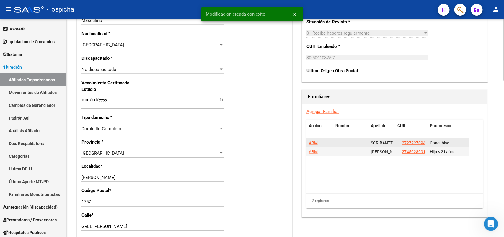
click at [313, 144] on span "ABM" at bounding box center [313, 142] width 9 height 5
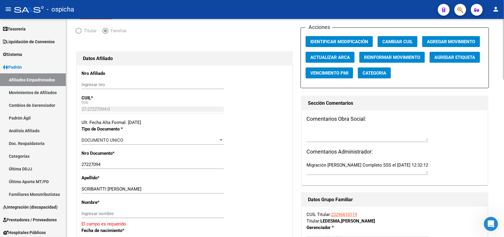
scroll to position [111, 0]
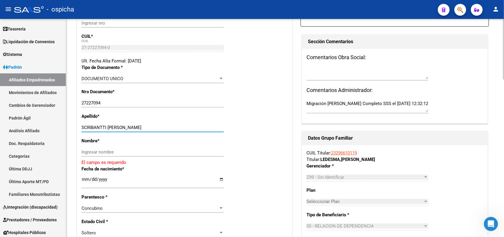
drag, startPoint x: 126, startPoint y: 128, endPoint x: 106, endPoint y: 126, distance: 19.8
click at [106, 126] on input "SCRIBANTTI [PERSON_NAME]" at bounding box center [153, 127] width 142 height 5
click at [97, 146] on div "Nombre * Ingresar nombre El campo es requerido" at bounding box center [185, 151] width 206 height 28
click at [95, 150] on input "Ingresar nombre" at bounding box center [153, 151] width 142 height 5
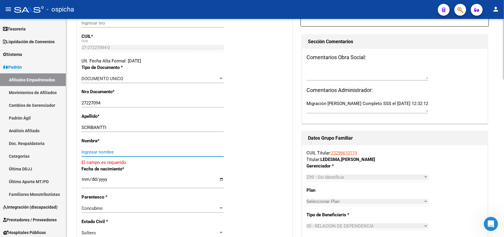
paste input "[PERSON_NAME]"
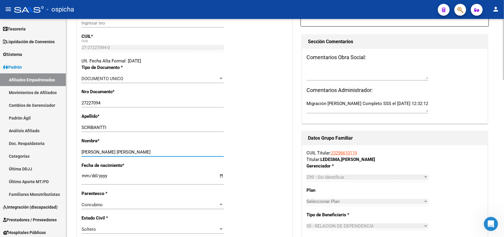
click at [84, 151] on input "[PERSON_NAME] [PERSON_NAME]" at bounding box center [153, 151] width 142 height 5
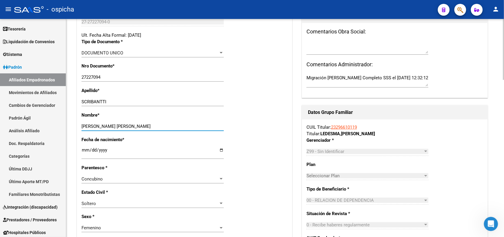
scroll to position [185, 0]
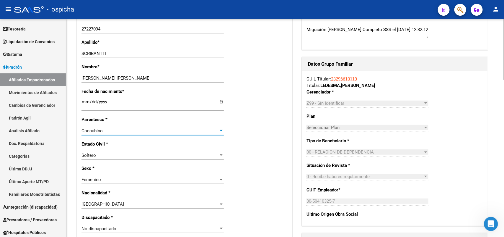
click at [109, 132] on div "Concubino" at bounding box center [150, 130] width 137 height 5
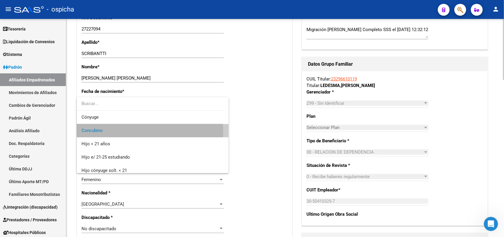
click at [109, 132] on span "Concubino" at bounding box center [153, 130] width 142 height 13
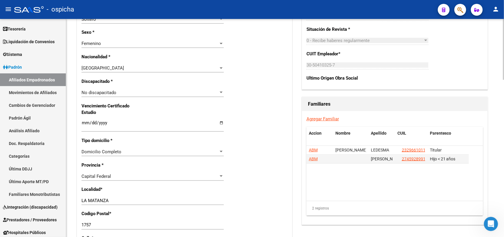
scroll to position [332, 0]
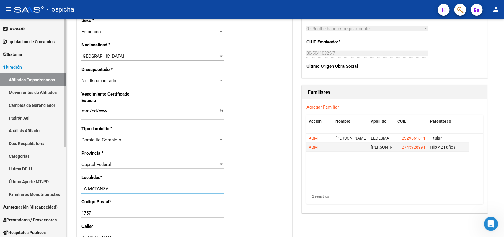
drag, startPoint x: 120, startPoint y: 190, endPoint x: 57, endPoint y: 188, distance: 62.7
click at [57, 188] on mat-sidenav-container "Firma Express Inicio Calendario SSS Instructivos Contacto OS Reportes Tablero d…" at bounding box center [252, 128] width 504 height 218
click at [118, 168] on div "Capital Federal Seleccionar provincia" at bounding box center [153, 164] width 142 height 9
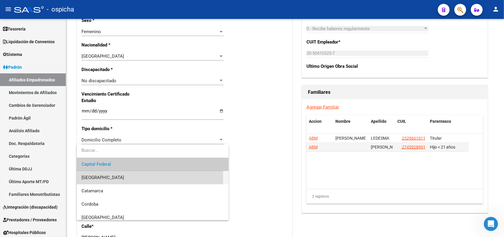
click at [115, 176] on span "[GEOGRAPHIC_DATA]" at bounding box center [153, 177] width 142 height 13
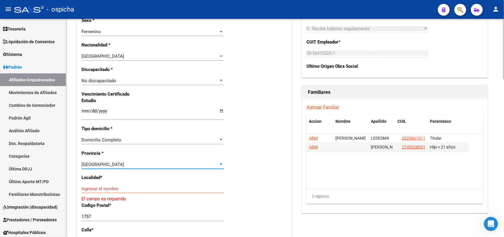
click at [108, 187] on input "Ingresar el nombre" at bounding box center [153, 188] width 142 height 5
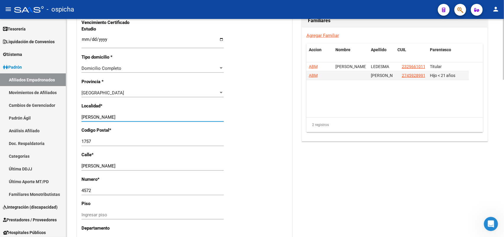
scroll to position [406, 0]
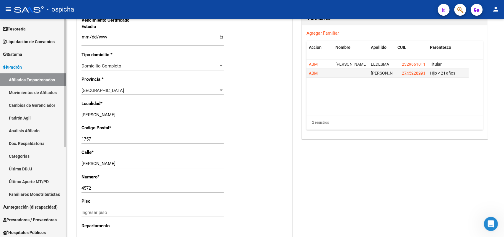
drag, startPoint x: 89, startPoint y: 160, endPoint x: 45, endPoint y: 160, distance: 43.7
click at [48, 160] on mat-sidenav-container "Firma Express Inicio Calendario SSS Instructivos Contacto OS Reportes Tablero d…" at bounding box center [252, 128] width 504 height 218
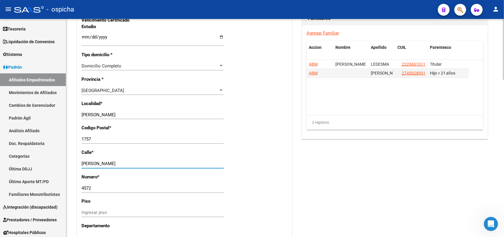
drag, startPoint x: 127, startPoint y: 160, endPoint x: 120, endPoint y: 162, distance: 8.0
click at [127, 161] on input "[PERSON_NAME]" at bounding box center [153, 163] width 142 height 5
drag, startPoint x: 120, startPoint y: 162, endPoint x: 66, endPoint y: 164, distance: 54.1
click at [66, 164] on mat-sidenav-container "Firma Express Inicio Calendario SSS Instructivos Contacto OS Reportes Tablero d…" at bounding box center [252, 128] width 504 height 218
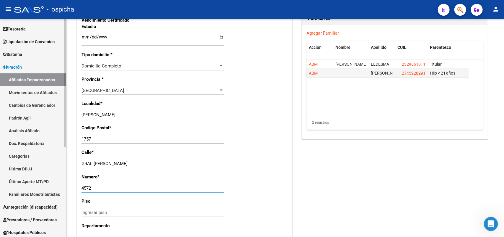
drag, startPoint x: 99, startPoint y: 188, endPoint x: 58, endPoint y: 189, distance: 41.1
click at [58, 189] on mat-sidenav-container "Firma Express Inicio Calendario SSS Instructivos Contacto OS Reportes Tablero d…" at bounding box center [252, 128] width 504 height 218
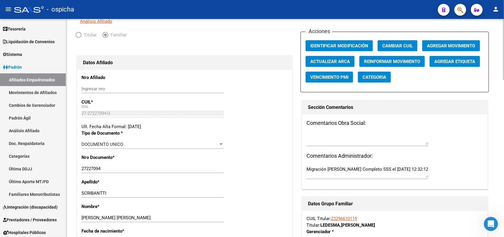
scroll to position [0, 0]
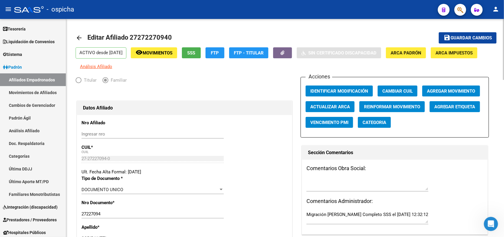
click at [482, 34] on button "save Guardar cambios" at bounding box center [468, 37] width 58 height 11
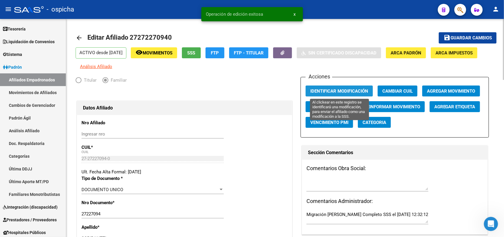
click at [364, 90] on span "Identificar Modificación" at bounding box center [340, 90] width 58 height 5
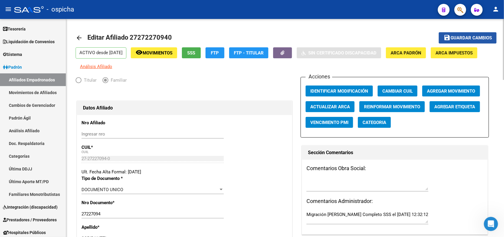
click at [474, 33] on button "save Guardar cambios" at bounding box center [468, 37] width 58 height 11
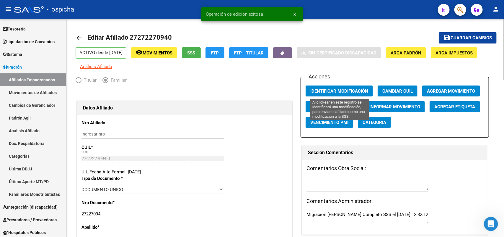
click at [330, 92] on span "Identificar Modificación" at bounding box center [340, 90] width 58 height 5
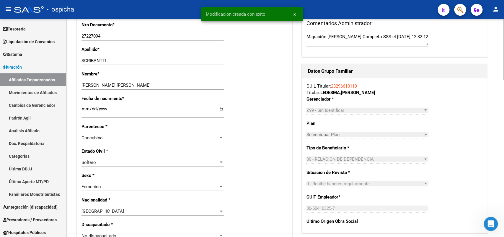
scroll to position [185, 0]
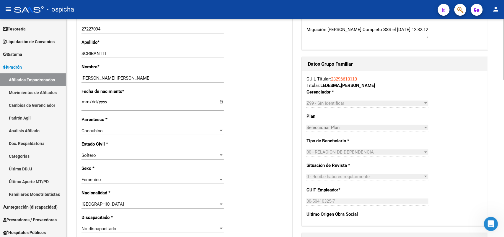
click at [105, 153] on div "Soltero" at bounding box center [150, 154] width 137 height 5
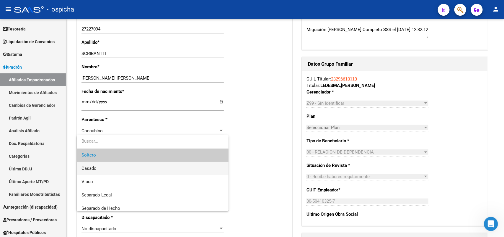
scroll to position [30, 0]
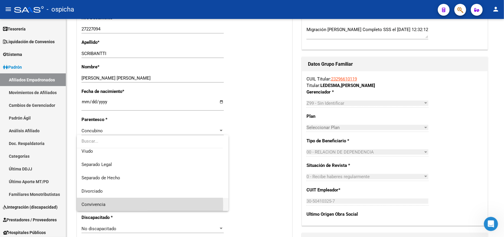
click at [110, 205] on span "Convivencia" at bounding box center [153, 204] width 142 height 13
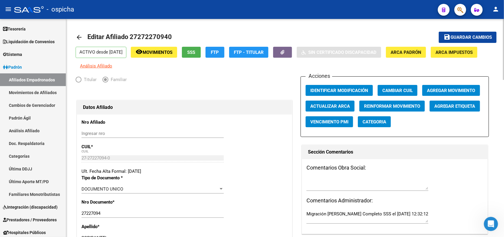
scroll to position [0, 0]
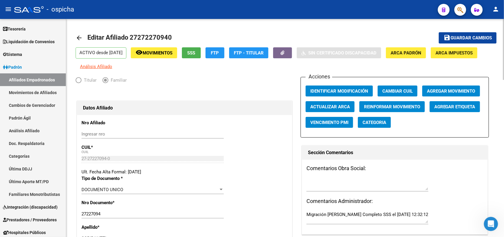
click at [478, 34] on button "save Guardar cambios" at bounding box center [468, 37] width 58 height 11
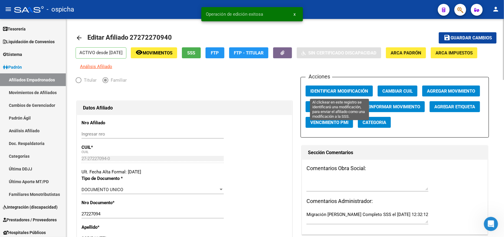
click at [339, 90] on span "Identificar Modificación" at bounding box center [340, 90] width 58 height 5
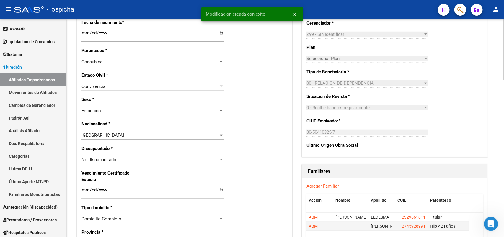
scroll to position [295, 0]
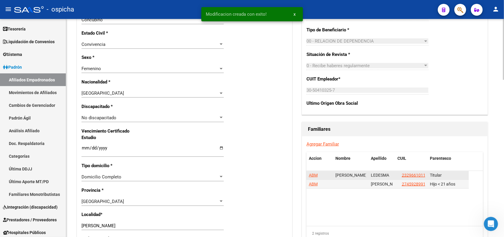
click at [315, 174] on span "ABM" at bounding box center [313, 175] width 9 height 5
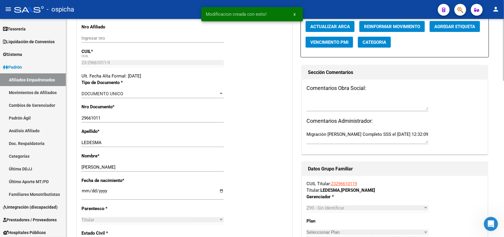
scroll to position [185, 0]
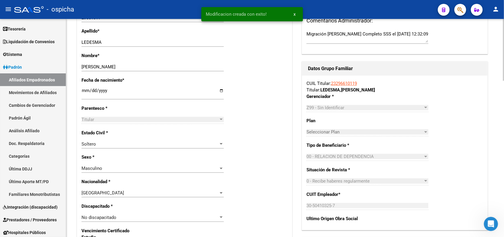
click at [108, 144] on div "Soltero" at bounding box center [150, 143] width 137 height 5
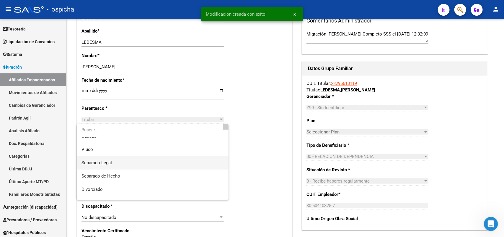
scroll to position [30, 0]
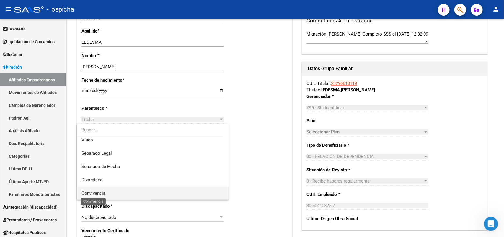
click at [99, 192] on span "Convivencia" at bounding box center [94, 192] width 24 height 5
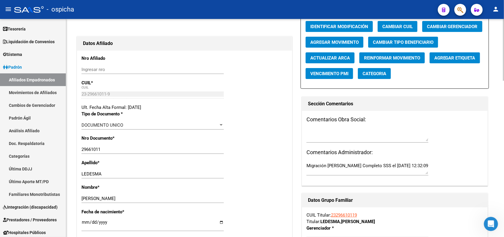
scroll to position [0, 0]
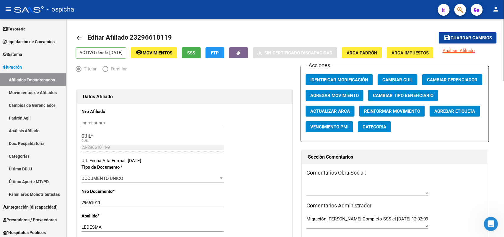
click at [476, 39] on span "Guardar cambios" at bounding box center [471, 37] width 41 height 5
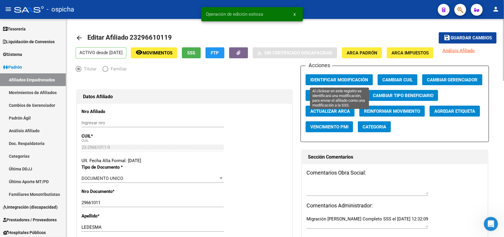
click at [312, 80] on span "Identificar Modificación" at bounding box center [340, 79] width 58 height 5
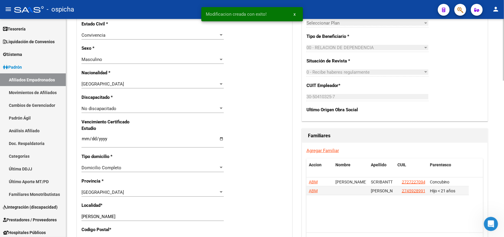
scroll to position [295, 0]
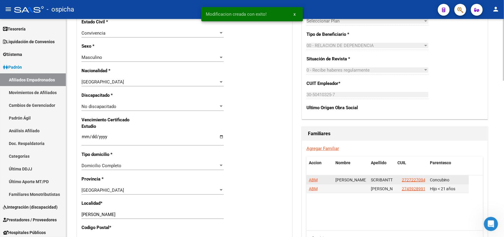
click at [312, 179] on span "ABM" at bounding box center [313, 179] width 9 height 5
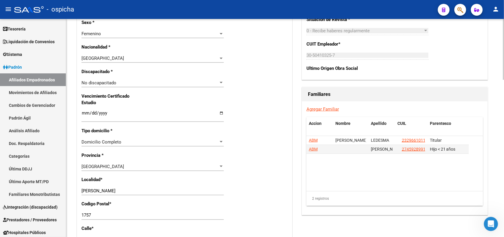
scroll to position [332, 0]
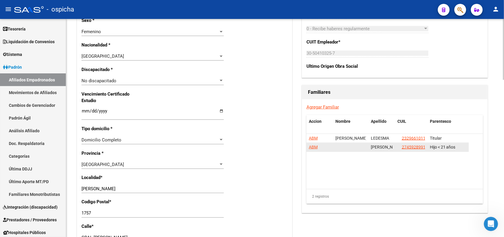
click at [310, 148] on span "ABM" at bounding box center [313, 146] width 9 height 5
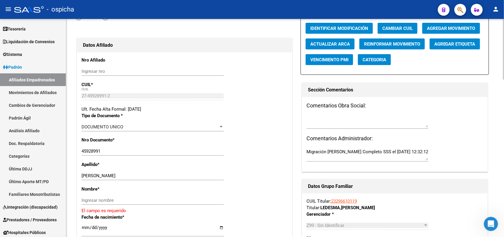
scroll to position [74, 0]
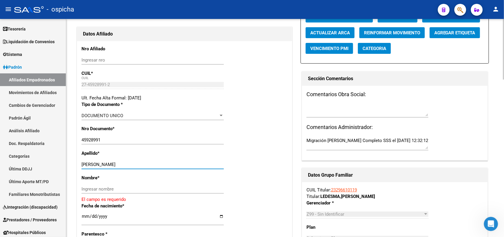
drag, startPoint x: 136, startPoint y: 162, endPoint x: 101, endPoint y: 164, distance: 35.8
click at [101, 164] on input "[PERSON_NAME]" at bounding box center [153, 164] width 142 height 5
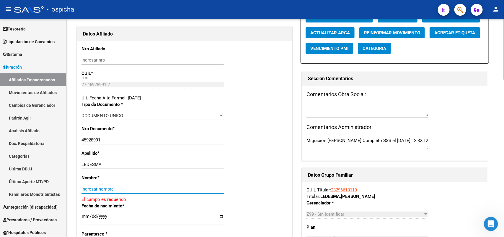
click at [89, 187] on input "Ingresar nombre" at bounding box center [153, 188] width 142 height 5
paste input "[PERSON_NAME]"
click at [83, 188] on input "[PERSON_NAME]" at bounding box center [153, 188] width 142 height 5
click at [121, 189] on input "[PERSON_NAME]" at bounding box center [153, 188] width 142 height 5
click at [142, 185] on div "[PERSON_NAME] Ingresar nombre" at bounding box center [153, 188] width 142 height 9
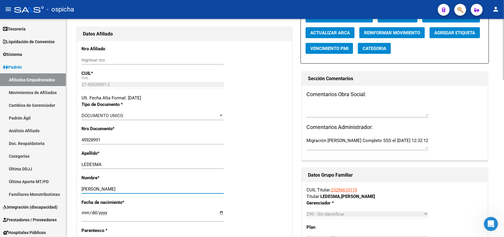
click at [126, 166] on input "LEDESMA" at bounding box center [153, 164] width 142 height 5
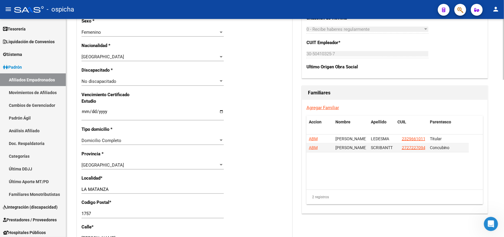
scroll to position [332, 0]
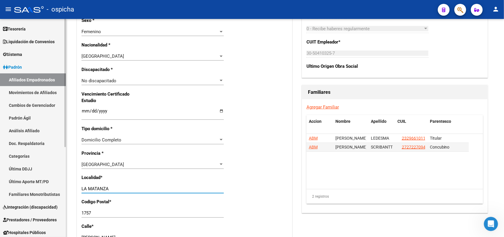
drag, startPoint x: 112, startPoint y: 187, endPoint x: 22, endPoint y: 183, distance: 90.2
click at [22, 183] on mat-sidenav-container "Firma Express Inicio Calendario SSS Instructivos Contacto OS Reportes Tablero d…" at bounding box center [252, 128] width 504 height 218
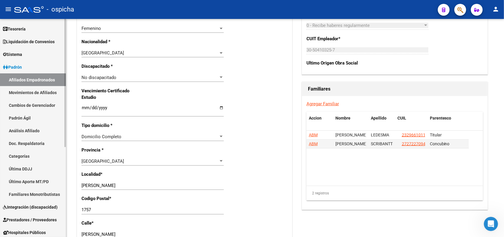
scroll to position [466, 0]
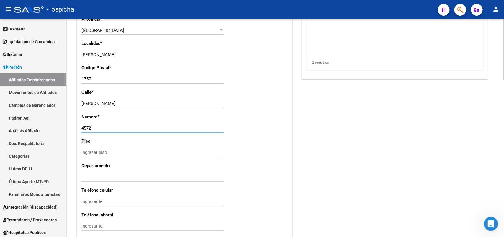
click at [82, 101] on input "[PERSON_NAME]" at bounding box center [153, 103] width 142 height 5
click at [111, 126] on input "4572" at bounding box center [153, 128] width 142 height 5
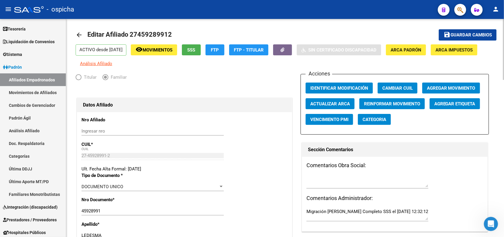
scroll to position [0, 0]
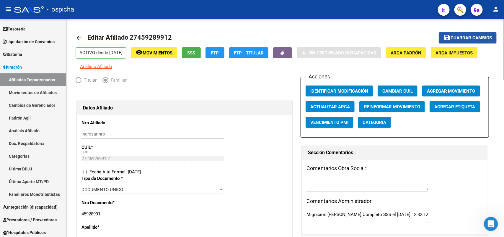
click at [481, 39] on span "Guardar cambios" at bounding box center [471, 37] width 41 height 5
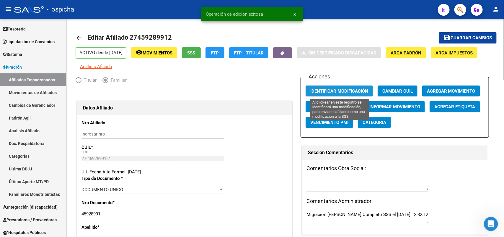
click at [346, 88] on span "Identificar Modificación" at bounding box center [340, 90] width 58 height 5
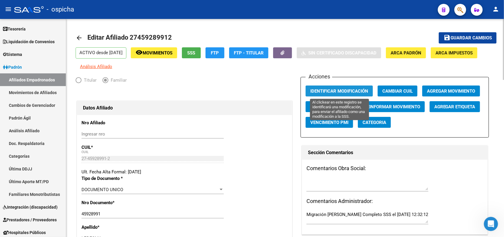
click at [334, 88] on span "Identificar Modificación" at bounding box center [340, 90] width 58 height 5
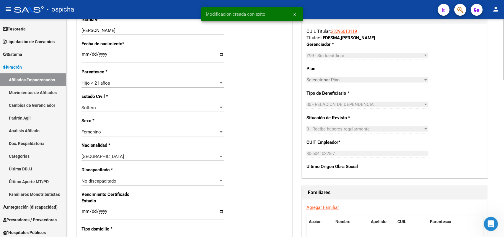
scroll to position [332, 0]
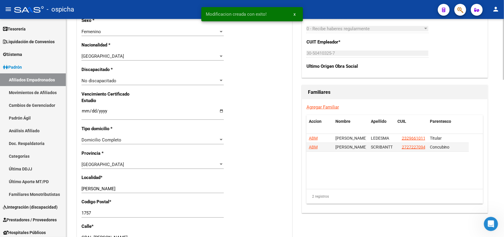
click at [318, 107] on link "Agregar Familiar" at bounding box center [323, 106] width 32 height 5
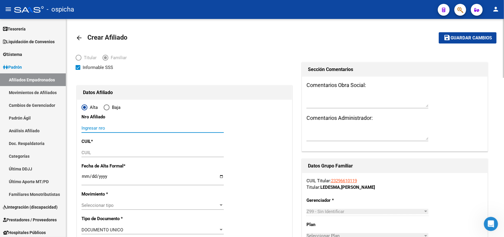
click at [100, 130] on input "Ingresar nro" at bounding box center [153, 127] width 142 height 5
click at [102, 127] on input "27570787271" at bounding box center [153, 127] width 142 height 5
click at [95, 150] on input "CUIL" at bounding box center [153, 152] width 142 height 5
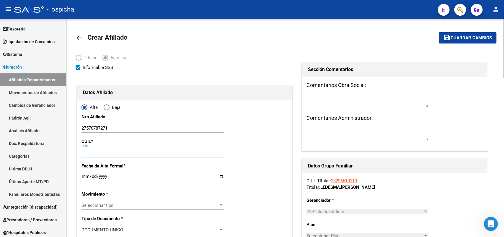
paste input "27-57078727-1"
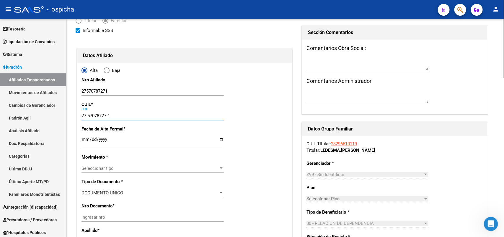
scroll to position [74, 0]
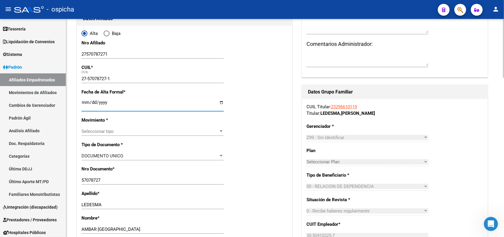
click at [86, 103] on input "Ingresar fecha" at bounding box center [153, 104] width 142 height 9
click at [98, 132] on span "Seleccionar tipo" at bounding box center [150, 131] width 137 height 5
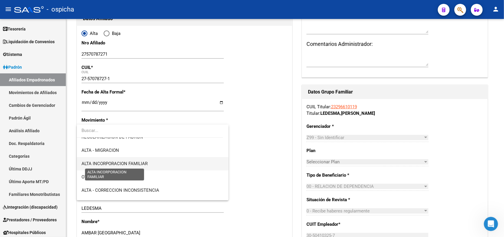
click at [137, 164] on span "ALTA INCORPORACION FAMILIAR" at bounding box center [115, 163] width 66 height 5
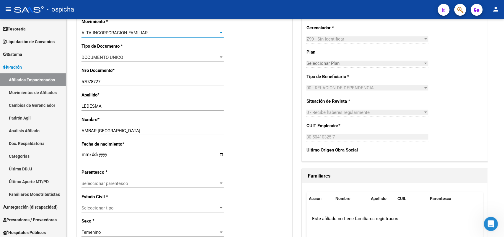
scroll to position [185, 0]
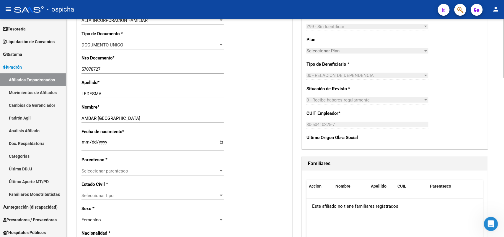
click at [105, 167] on div "Seleccionar parentesco Seleccionar parentesco" at bounding box center [153, 170] width 142 height 9
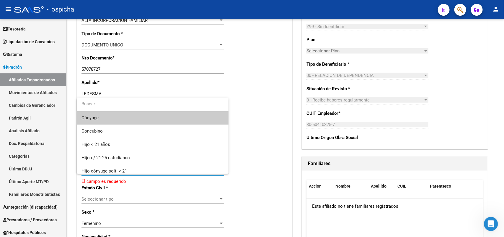
click at [248, 162] on div at bounding box center [252, 118] width 504 height 237
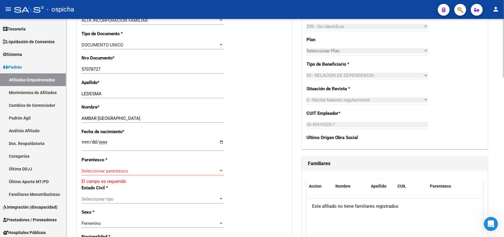
click at [163, 169] on span "Seleccionar parentesco" at bounding box center [150, 170] width 137 height 5
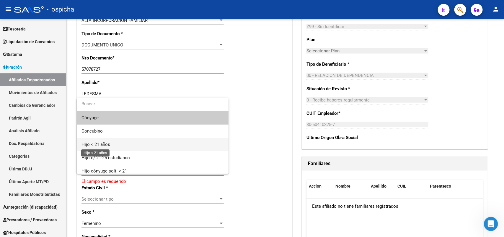
click at [104, 142] on span "Hijo < 21 años" at bounding box center [96, 144] width 29 height 5
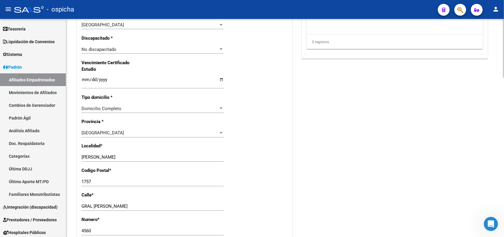
scroll to position [406, 0]
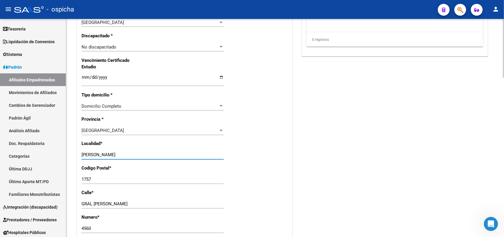
click at [123, 156] on input "[PERSON_NAME]" at bounding box center [153, 154] width 142 height 5
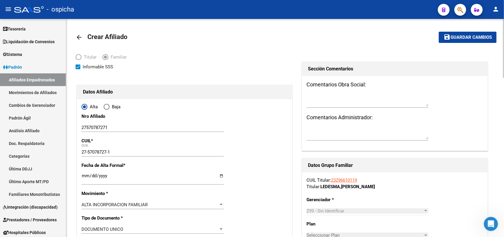
scroll to position [0, 0]
click at [476, 36] on span "Guardar cambios" at bounding box center [471, 37] width 41 height 5
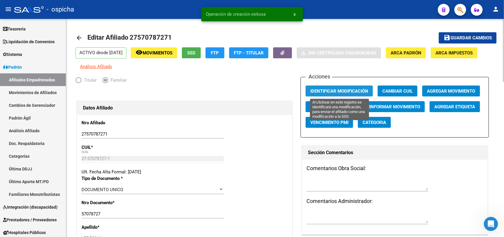
click at [343, 87] on button "Identificar Modificación" at bounding box center [339, 90] width 67 height 11
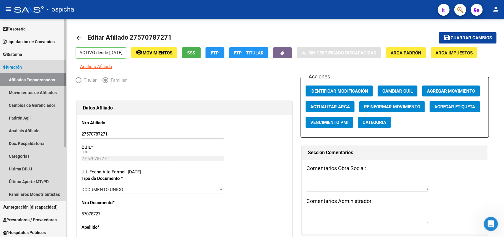
click at [38, 78] on link "Afiliados Empadronados" at bounding box center [33, 79] width 66 height 13
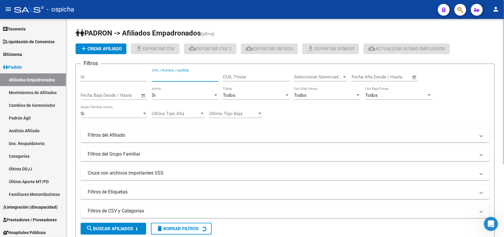
click at [168, 77] on input "CUIL / Nombre / Apellido" at bounding box center [185, 76] width 67 height 5
paste input "20266646349"
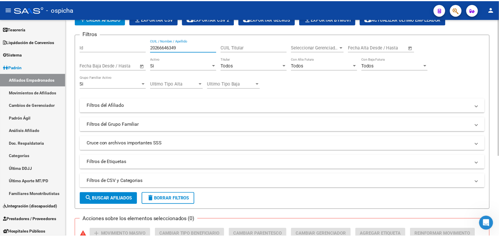
scroll to position [111, 0]
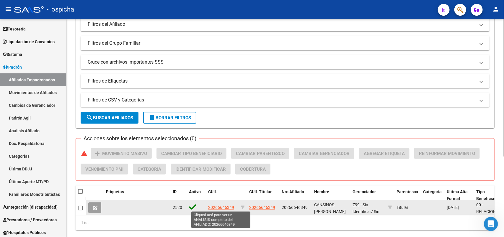
click at [220, 206] on span "20266646349" at bounding box center [221, 207] width 26 height 5
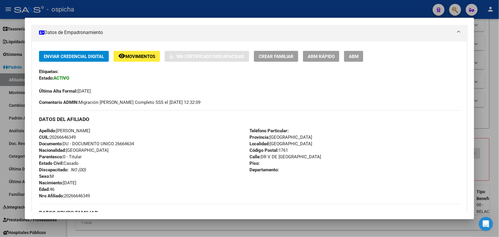
scroll to position [92, 0]
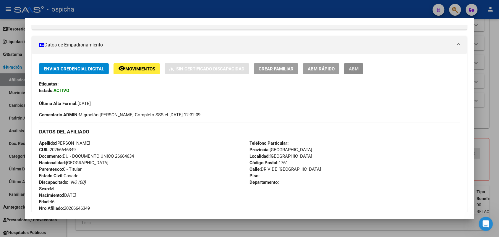
click at [351, 70] on span "ABM" at bounding box center [354, 68] width 10 height 5
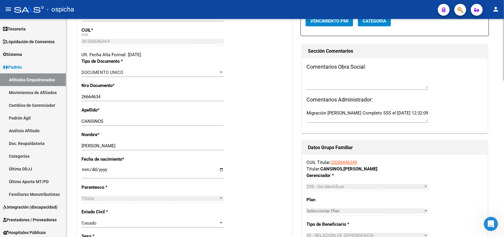
scroll to position [111, 0]
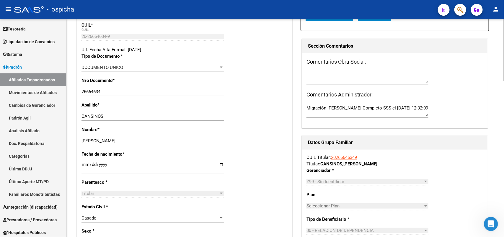
click at [117, 110] on div "Apellido * CANSINOS Ingresar apellido" at bounding box center [185, 114] width 206 height 25
click at [116, 114] on input "CANSINOS" at bounding box center [153, 115] width 142 height 5
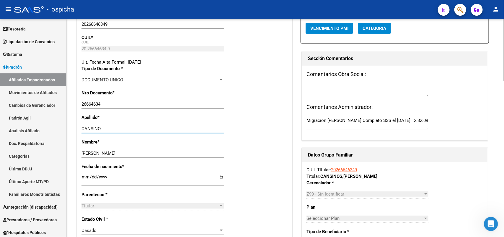
scroll to position [0, 0]
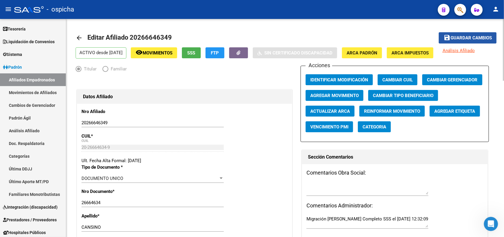
drag, startPoint x: 477, startPoint y: 38, endPoint x: 464, endPoint y: 40, distance: 12.4
click at [477, 38] on span "Guardar cambios" at bounding box center [471, 37] width 41 height 5
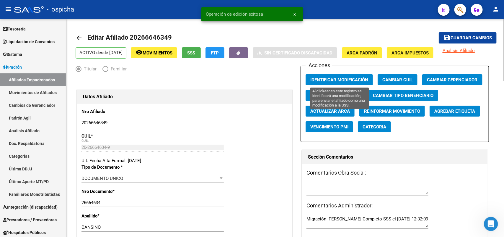
click at [329, 80] on span "Identificar Modificación" at bounding box center [340, 79] width 58 height 5
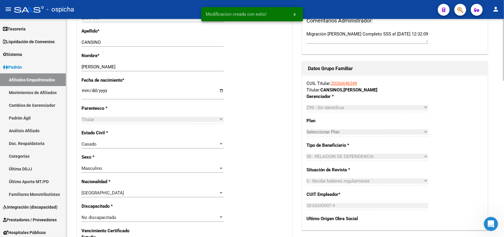
scroll to position [369, 0]
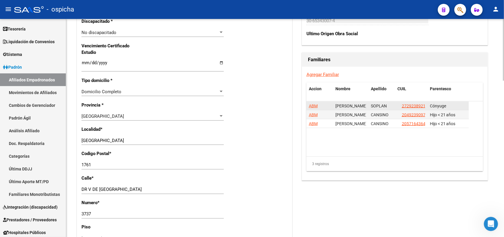
click at [313, 106] on span "ABM" at bounding box center [313, 105] width 9 height 5
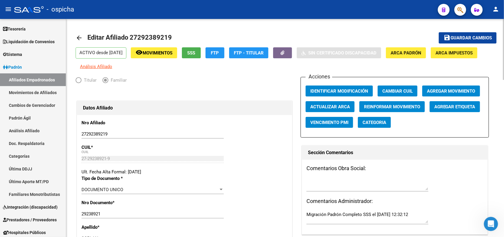
click at [464, 42] on button "save Guardar cambios" at bounding box center [468, 37] width 58 height 11
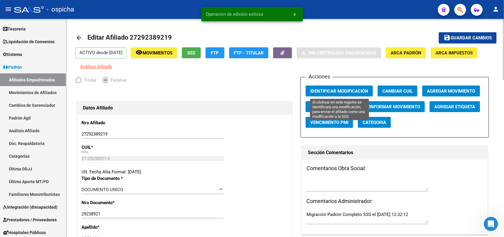
click at [331, 89] on span "Identificar Modificación" at bounding box center [340, 90] width 58 height 5
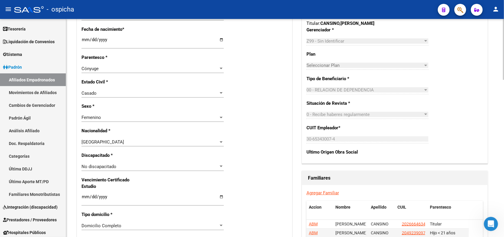
scroll to position [185, 0]
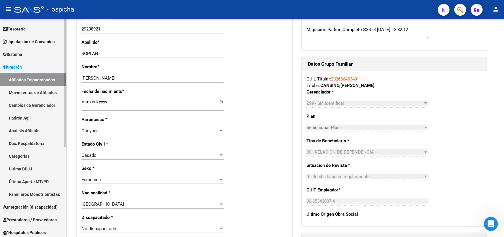
click at [47, 81] on link "Afiliados Empadronados" at bounding box center [33, 79] width 66 height 13
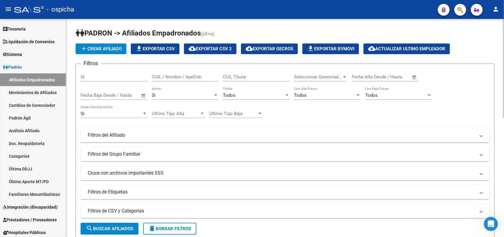
click at [182, 76] on input "CUIL / Nombre / Apellido" at bounding box center [185, 76] width 67 height 5
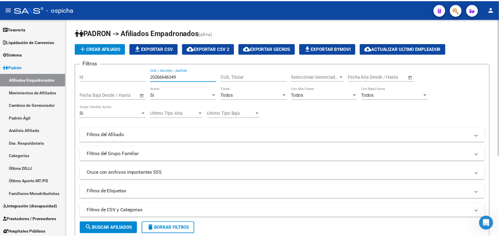
scroll to position [127, 0]
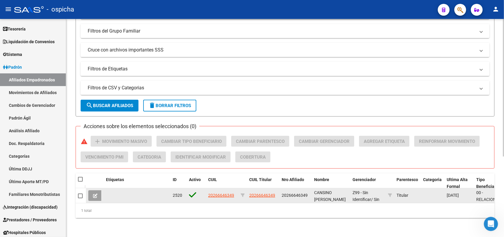
click at [222, 188] on datatable-body-cell "20266646349" at bounding box center [222, 195] width 32 height 14
click at [224, 193] on span "20266646349" at bounding box center [221, 195] width 26 height 5
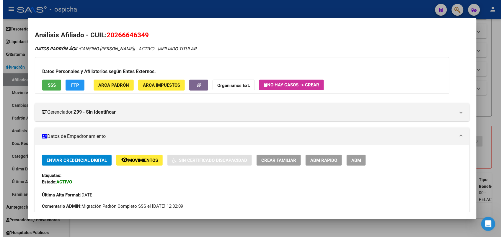
scroll to position [0, 0]
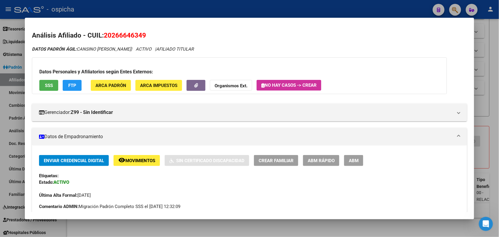
click at [6, 81] on div at bounding box center [249, 118] width 499 height 237
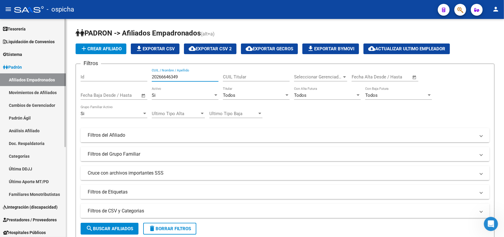
drag, startPoint x: 186, startPoint y: 75, endPoint x: 56, endPoint y: 66, distance: 130.3
click at [56, 66] on mat-sidenav-container "Firma Express Inicio Calendario SSS Instructivos Contacto OS Reportes Tablero d…" at bounding box center [252, 128] width 504 height 218
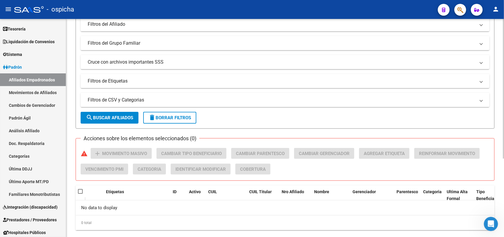
click at [119, 117] on span "search Buscar Afiliados" at bounding box center [109, 117] width 47 height 5
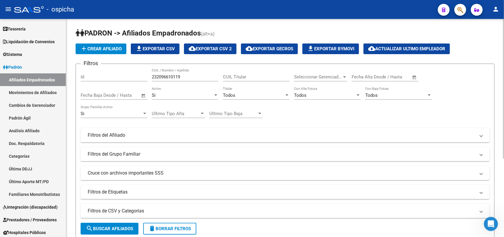
click at [172, 76] on input "232096610119" at bounding box center [185, 76] width 67 height 5
paste input "text"
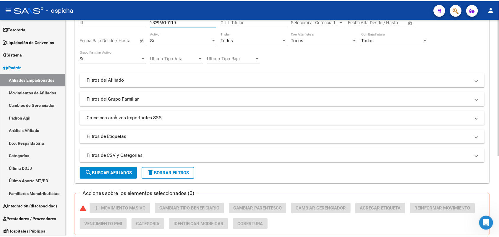
scroll to position [127, 0]
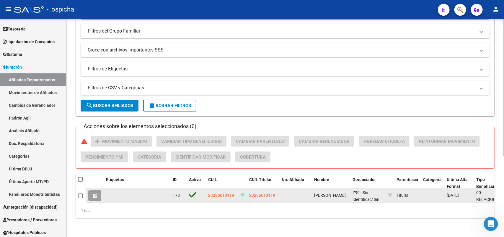
type input "23296610119"
click at [227, 193] on span "23296610119" at bounding box center [221, 195] width 26 height 5
type textarea "23296610119"
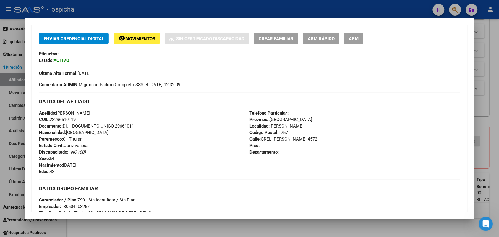
scroll to position [85, 0]
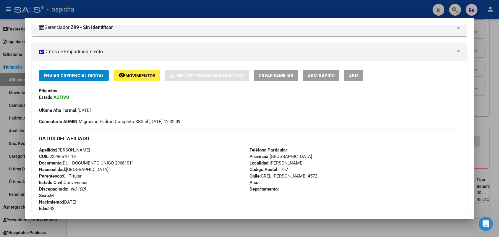
click at [345, 71] on button "ABM" at bounding box center [353, 75] width 19 height 11
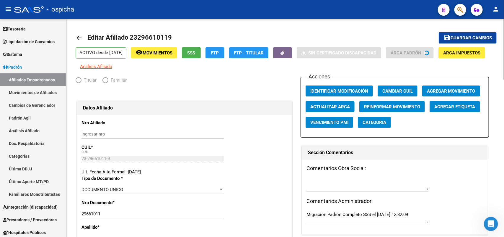
radio input "true"
type input "30-50410325-7"
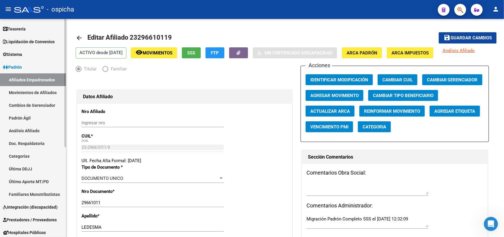
click at [30, 80] on link "Afiliados Empadronados" at bounding box center [33, 79] width 66 height 13
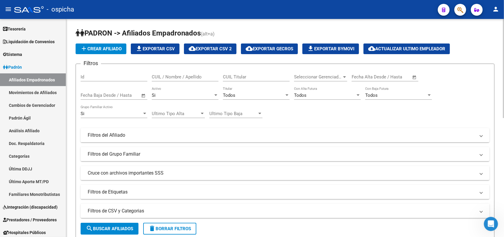
click at [162, 75] on input "CUIL / Nombre / Apellido" at bounding box center [185, 76] width 67 height 5
click at [162, 75] on input "20266664487" at bounding box center [185, 76] width 67 height 5
type input "20266664487"
drag, startPoint x: 162, startPoint y: 75, endPoint x: 151, endPoint y: 79, distance: 11.5
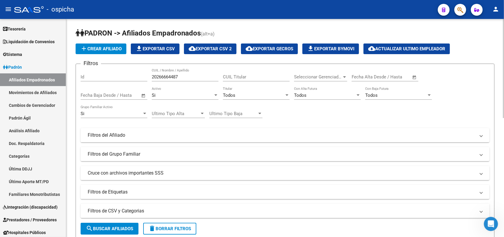
click at [151, 79] on div "Filtros Id 20266664487 CUIL / Nombre / Apellido CUIL Titular Seleccionar Gerenc…" at bounding box center [285, 134] width 409 height 130
click at [158, 77] on input "20266664487" at bounding box center [185, 76] width 67 height 5
click at [129, 227] on span "search Buscar Afiliados" at bounding box center [109, 228] width 47 height 5
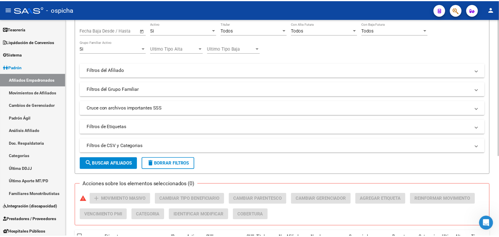
scroll to position [127, 0]
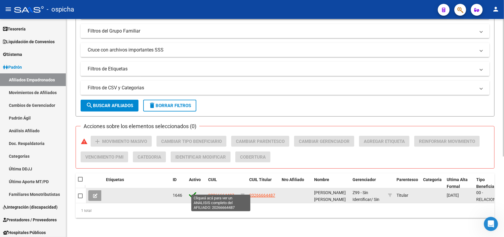
click at [224, 193] on span "20266664487" at bounding box center [221, 195] width 26 height 5
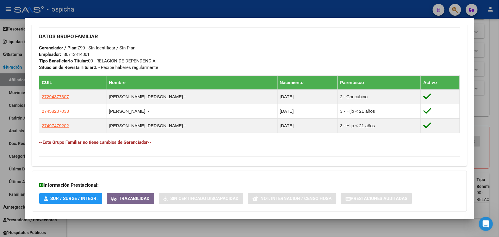
scroll to position [313, 0]
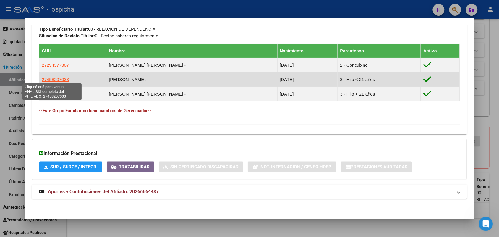
click at [58, 79] on span "27458207033" at bounding box center [55, 79] width 27 height 5
type textarea "27458207033"
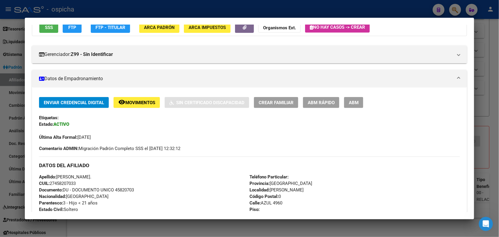
scroll to position [111, 0]
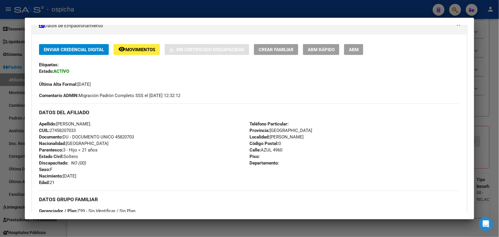
click at [61, 129] on span "CUIL: 27458207033" at bounding box center [57, 130] width 37 height 5
copy span "27458207033"
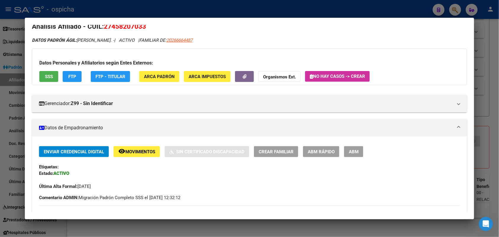
scroll to position [0, 0]
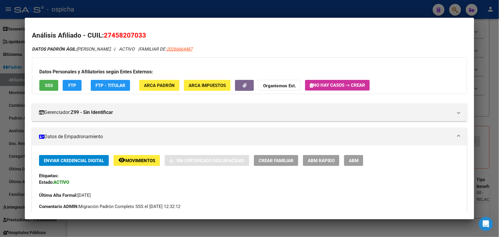
click at [492, 70] on div at bounding box center [249, 118] width 499 height 237
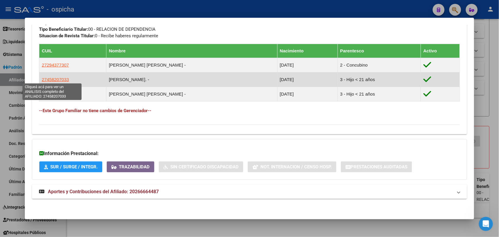
click at [55, 78] on span "27458207033" at bounding box center [55, 79] width 27 height 5
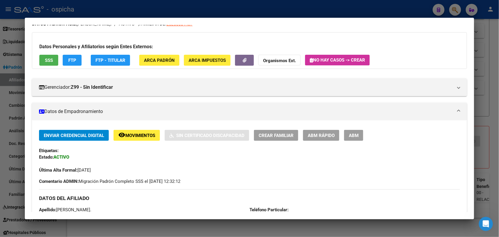
scroll to position [74, 0]
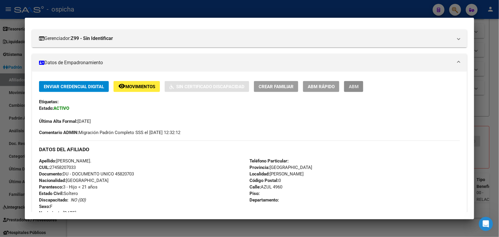
click at [351, 85] on span "ABM" at bounding box center [354, 86] width 10 height 5
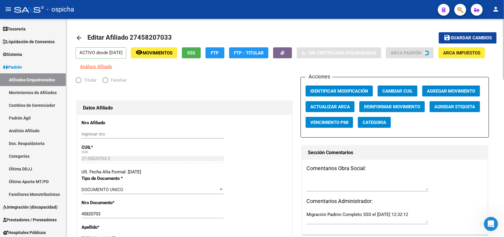
radio input "true"
type input "30-71331400-1"
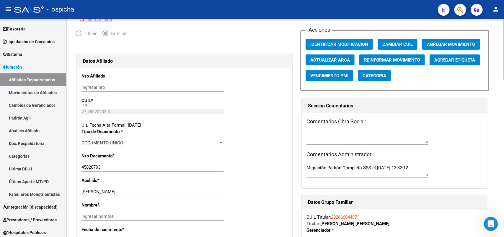
scroll to position [32, 0]
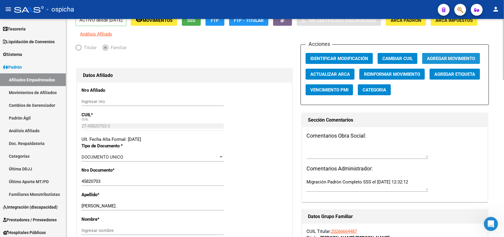
click at [445, 55] on button "Agregar Movimiento" at bounding box center [451, 58] width 58 height 11
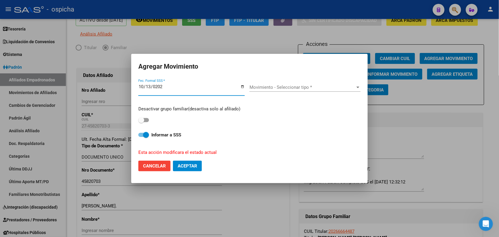
type input "[DATE]"
click at [289, 89] on span "Movimiento - Seleccionar tipo *" at bounding box center [302, 86] width 106 height 5
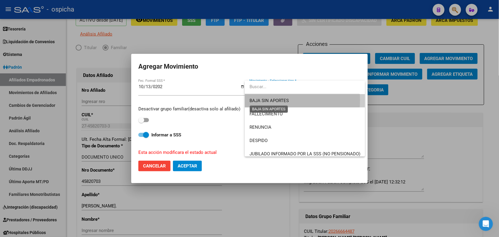
click at [271, 100] on span "BAJA SIN APORTES" at bounding box center [268, 100] width 39 height 5
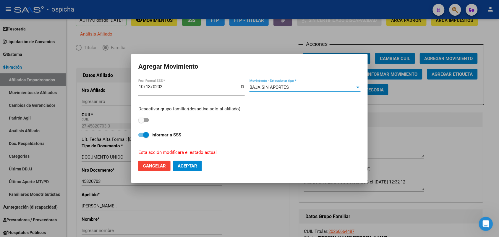
click at [143, 117] on span at bounding box center [141, 120] width 6 height 6
click at [141, 122] on input "checkbox" at bounding box center [141, 122] width 0 height 0
checkbox input "true"
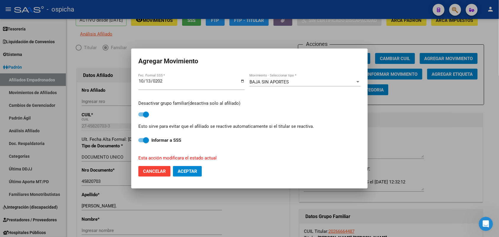
click at [196, 177] on mat-dialog-actions "Cancelar Aceptar" at bounding box center [249, 171] width 222 height 20
click at [194, 174] on button "Aceptar" at bounding box center [187, 171] width 29 height 11
checkbox input "false"
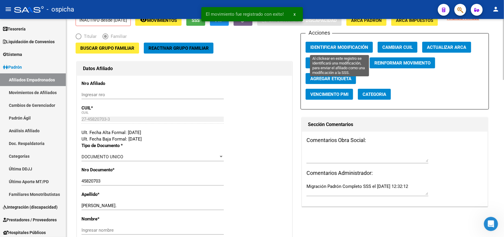
click at [338, 45] on span "Identificar Modificación" at bounding box center [340, 47] width 58 height 5
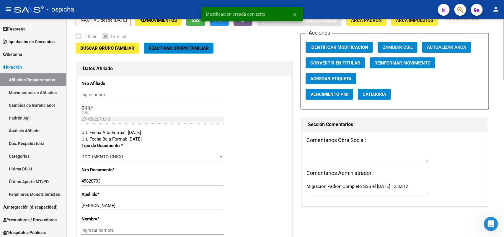
scroll to position [0, 0]
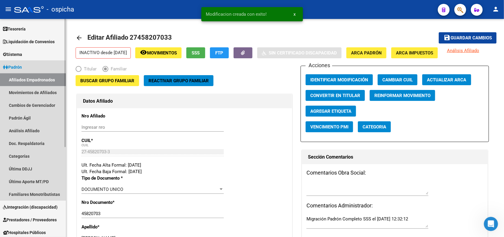
drag, startPoint x: 38, startPoint y: 79, endPoint x: 45, endPoint y: 77, distance: 6.5
click at [39, 79] on link "Afiliados Empadronados" at bounding box center [33, 79] width 66 height 13
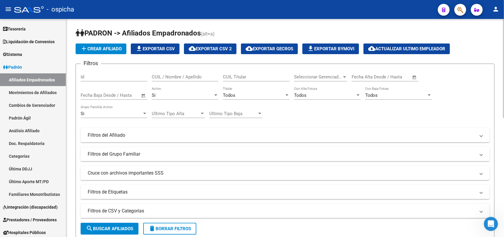
click at [151, 78] on div "Filtros Id CUIL / Nombre / Apellido CUIL Titular Seleccionar Gerenciador Selecc…" at bounding box center [285, 134] width 409 height 130
click at [161, 77] on input "CUIL / Nombre / Apellido" at bounding box center [185, 76] width 67 height 5
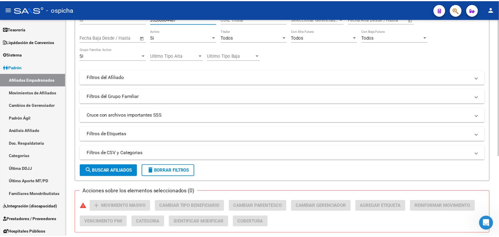
scroll to position [111, 0]
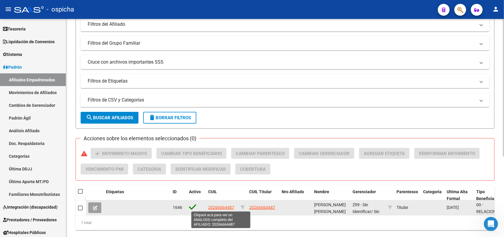
type input "20266664487"
click at [218, 205] on span "20266664487" at bounding box center [221, 207] width 26 height 5
type textarea "20266664487"
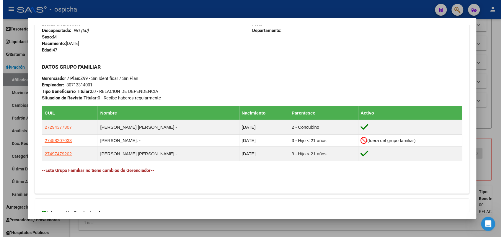
scroll to position [262, 0]
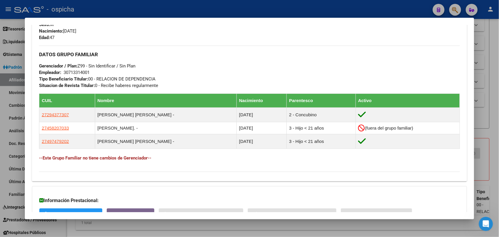
click at [2, 130] on div at bounding box center [249, 118] width 499 height 237
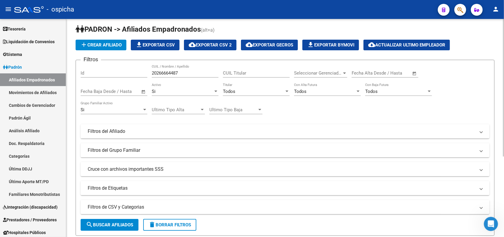
scroll to position [0, 0]
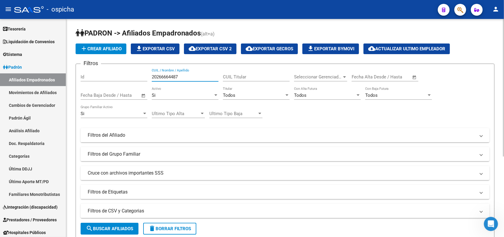
drag, startPoint x: 194, startPoint y: 77, endPoint x: 84, endPoint y: 74, distance: 109.0
click at [84, 74] on div "Filtros Id 20266664487 CUIL / Nombre / Apellido CUIL Titular Seleccionar Gerenc…" at bounding box center [285, 134] width 409 height 130
paste input "3281663119"
type input "23281663119"
click at [115, 49] on span "add Crear Afiliado" at bounding box center [100, 48] width 41 height 5
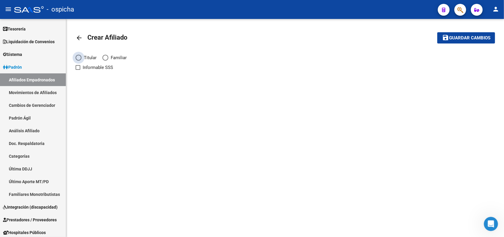
click at [79, 56] on span "Elija una opción" at bounding box center [79, 58] width 6 height 6
click at [79, 56] on input "Titular" at bounding box center [79, 58] width 6 height 6
radio input "true"
checkbox input "true"
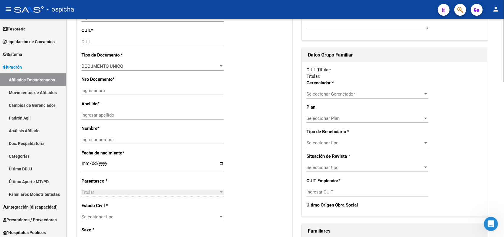
scroll to position [37, 0]
radio input "true"
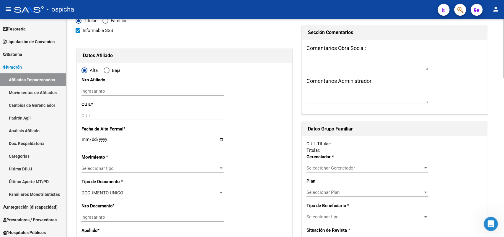
click at [93, 92] on input "Ingresar nro" at bounding box center [153, 90] width 142 height 5
paste input "23281663119"
type input "23281663119"
click at [93, 116] on input "CUIL" at bounding box center [153, 115] width 142 height 5
paste input "23-28166311-9"
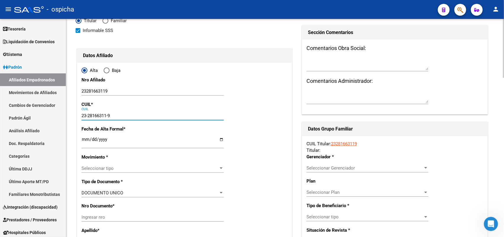
type input "23-28166311-9"
type input "28166311"
type input "VERON"
type input "CLAUDIO FERNANDO"
type input "1980-04-01"
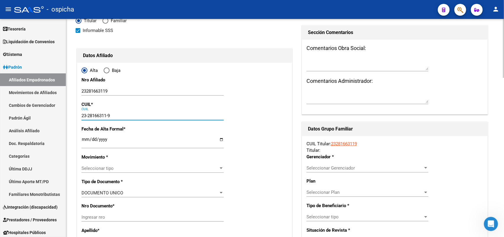
type input "ISIDRO CASANOVA"
type input "1765"
type input "TORQUINS"
type input "5258"
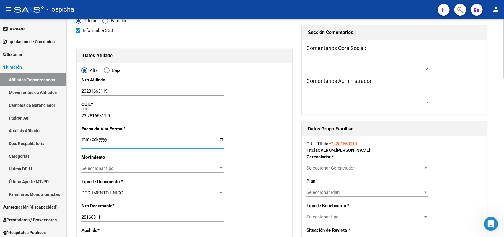
click at [84, 139] on input "Ingresar fecha" at bounding box center [153, 141] width 142 height 9
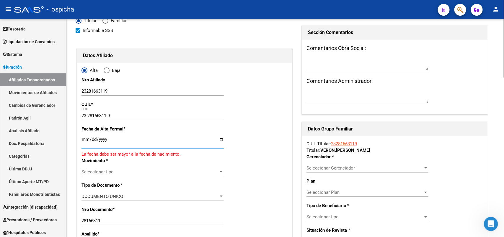
type input "0258-10-13"
type input "[DATE]"
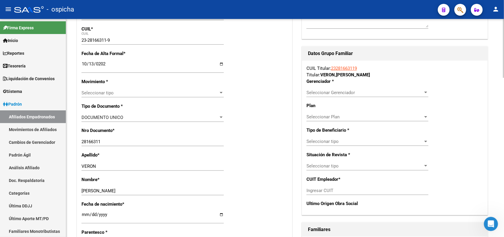
scroll to position [111, 0]
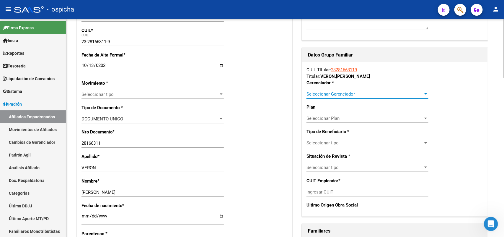
click at [332, 92] on span "Seleccionar Gerenciador" at bounding box center [365, 93] width 117 height 5
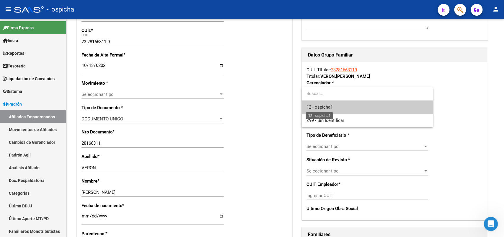
click at [325, 105] on span "12 - ospicha1" at bounding box center [320, 106] width 26 height 5
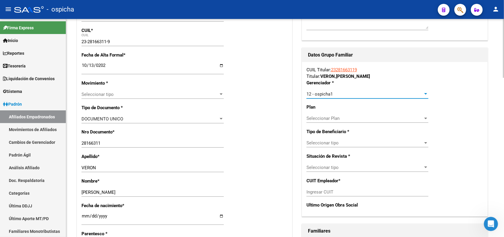
click at [318, 144] on span "Seleccionar tipo" at bounding box center [365, 142] width 117 height 5
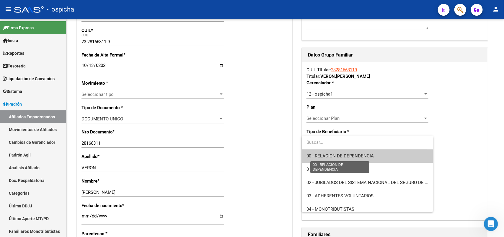
click at [321, 156] on span "00 - RELACION DE DEPENDENCIA" at bounding box center [340, 155] width 67 height 5
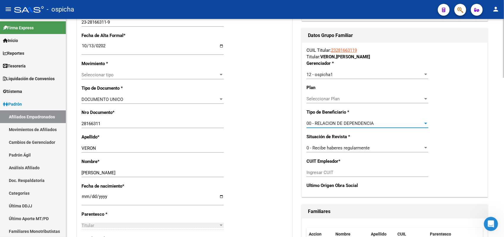
scroll to position [148, 0]
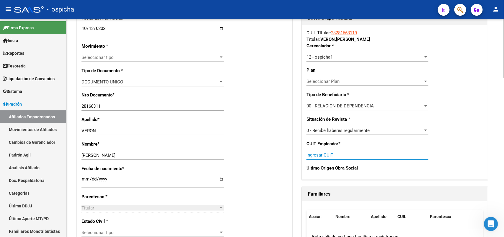
click at [325, 154] on input "Ingresar CUIT" at bounding box center [368, 154] width 122 height 5
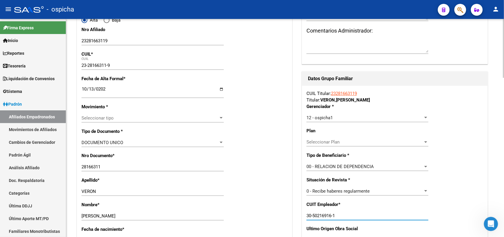
scroll to position [0, 0]
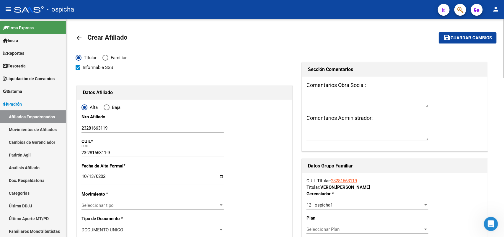
type input "30-50216916-1"
click at [460, 39] on span "Guardar cambios" at bounding box center [471, 37] width 41 height 5
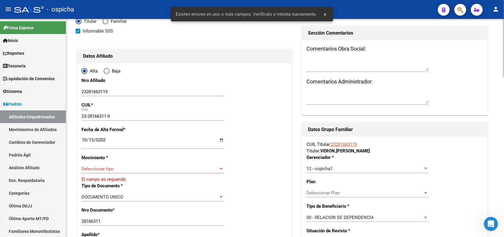
scroll to position [111, 0]
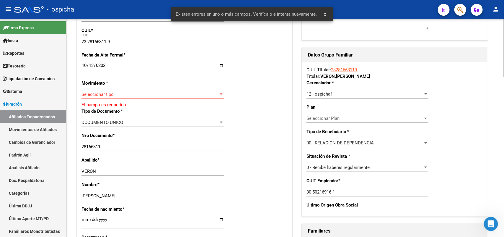
click at [114, 96] on span "Seleccionar tipo" at bounding box center [150, 94] width 137 height 5
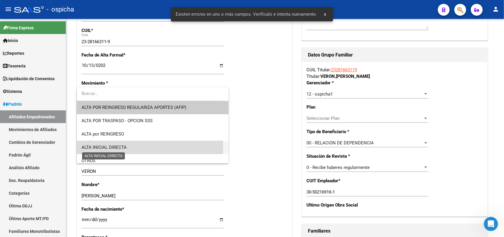
drag, startPoint x: 118, startPoint y: 147, endPoint x: 233, endPoint y: 131, distance: 115.5
click at [119, 147] on span "ALTA INICIAL DIRECTA" at bounding box center [104, 146] width 45 height 5
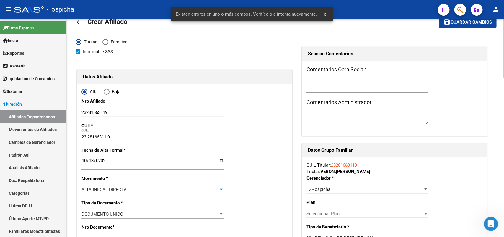
scroll to position [0, 0]
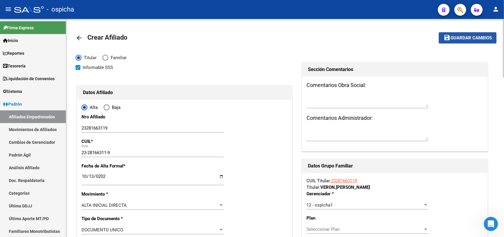
click at [481, 33] on button "save Guardar cambios" at bounding box center [468, 37] width 58 height 11
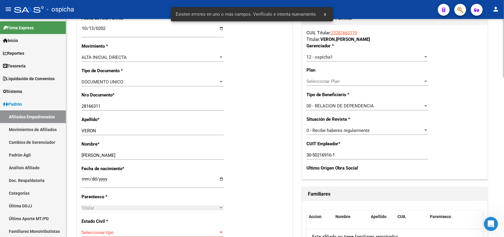
scroll to position [185, 0]
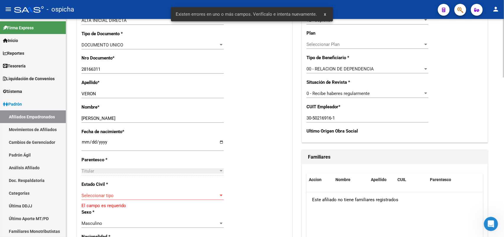
click at [107, 194] on span "Seleccionar tipo" at bounding box center [150, 195] width 137 height 5
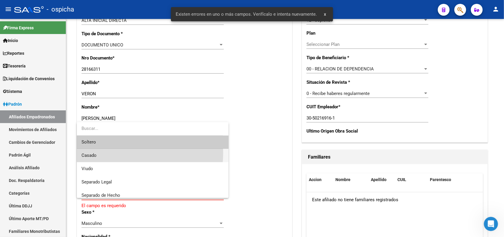
click at [110, 152] on span "Casado" at bounding box center [153, 155] width 142 height 13
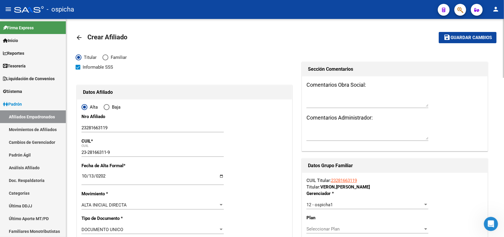
scroll to position [0, 0]
click at [464, 38] on span "Guardar cambios" at bounding box center [471, 37] width 41 height 5
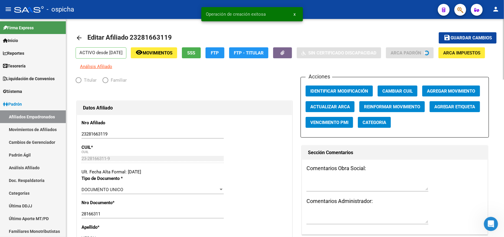
radio input "true"
type input "30-50216916-1"
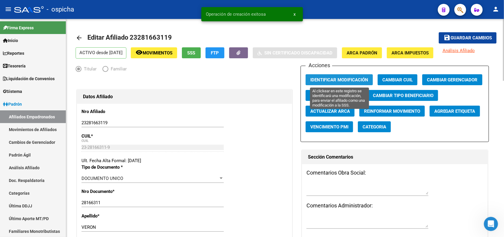
click at [341, 79] on span "Identificar Modificación" at bounding box center [340, 79] width 58 height 5
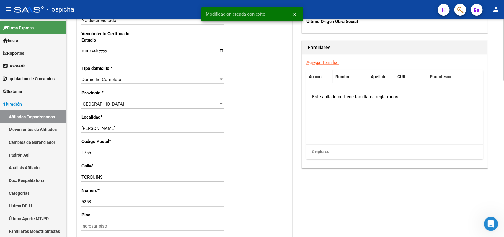
scroll to position [369, 0]
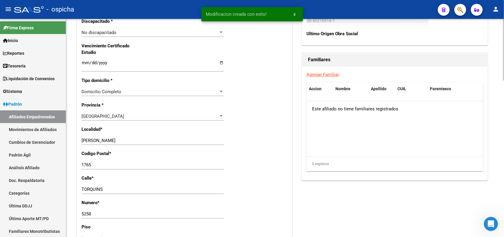
click at [330, 76] on link "Agregar Familiar" at bounding box center [323, 74] width 32 height 5
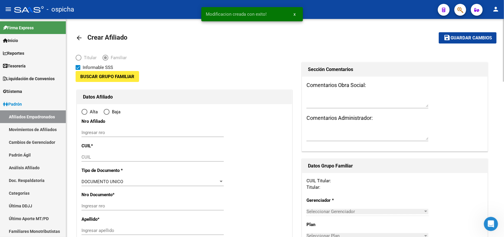
type input "30-50216916-1"
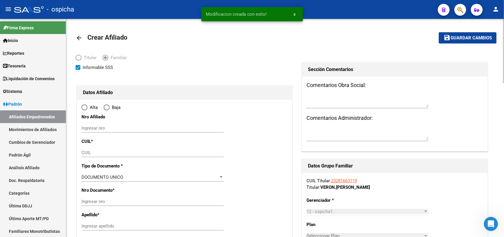
type input "ISIDRO CASANOVA"
type input "1765"
type input "TORQUINS"
type input "5258"
radio input "true"
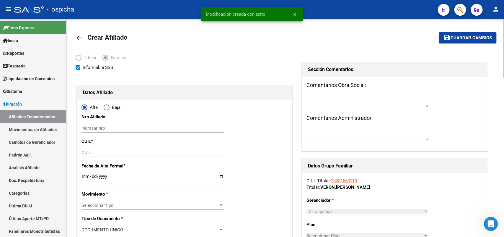
type input "30-50216916-1"
click at [95, 126] on input "Ingresar nro" at bounding box center [153, 127] width 142 height 5
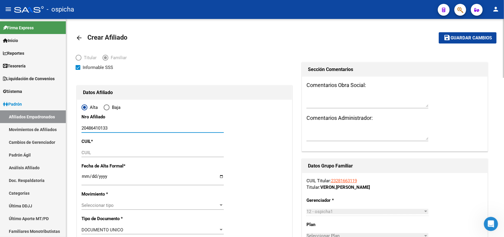
click at [95, 126] on input "20486410133" at bounding box center [153, 127] width 142 height 5
type input "20486410133"
click at [114, 149] on div "CUIL" at bounding box center [153, 152] width 142 height 9
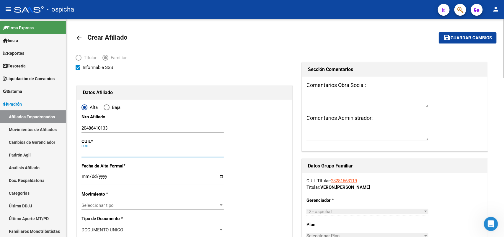
paste input "20-48641013-3"
type input "20-48641013-3"
type input "48641013"
type input "VERON XAVIER LIONEL"
type input "2008-02-12"
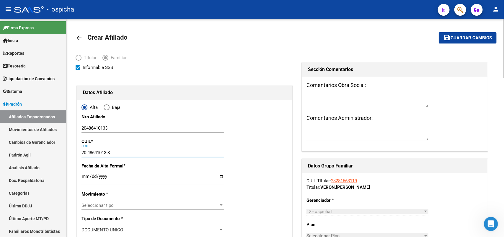
type input "ISIDRO CASANOVA"
type input "TORNQUIST"
type input "20-48641013-3"
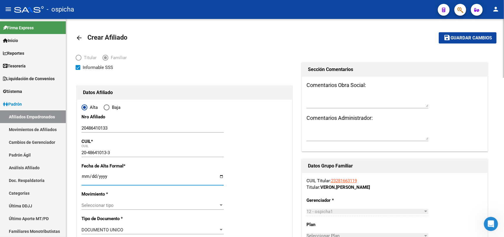
click at [86, 176] on input "Ingresar fecha" at bounding box center [153, 178] width 142 height 9
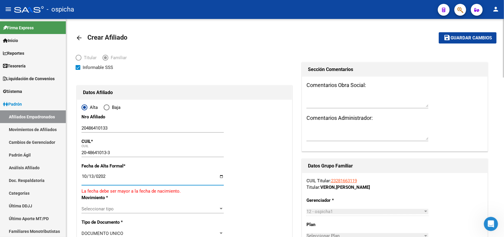
type input "[DATE]"
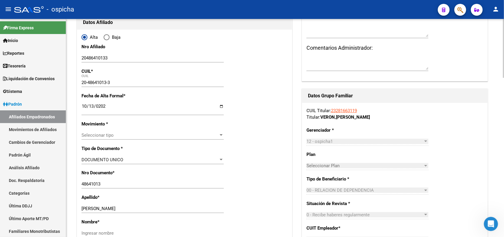
scroll to position [74, 0]
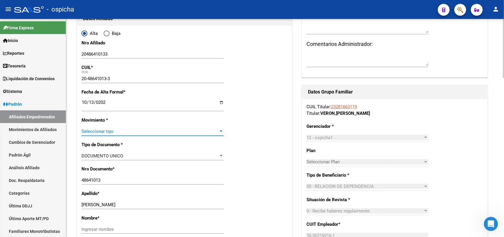
click at [112, 129] on span "Seleccionar tipo" at bounding box center [150, 131] width 137 height 5
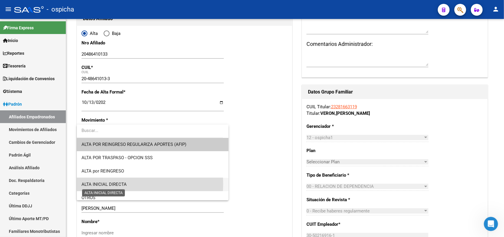
click at [119, 183] on span "ALTA INICIAL DIRECTA" at bounding box center [104, 183] width 45 height 5
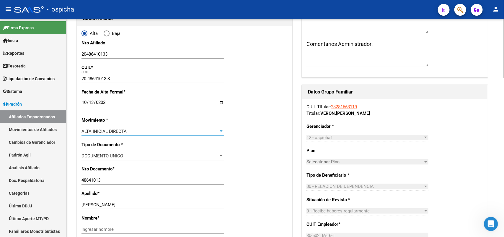
scroll to position [111, 0]
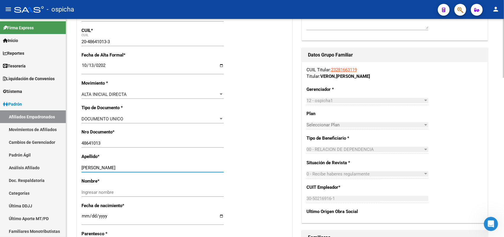
drag, startPoint x: 136, startPoint y: 167, endPoint x: 97, endPoint y: 168, distance: 39.3
click at [97, 168] on input "VERON XAVIER LIONEL" at bounding box center [153, 167] width 142 height 5
type input "VERON"
click at [83, 190] on input "Ingresar nombre" at bounding box center [153, 191] width 142 height 5
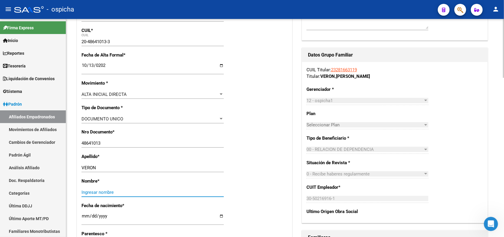
paste input "XAVIER LIONEL"
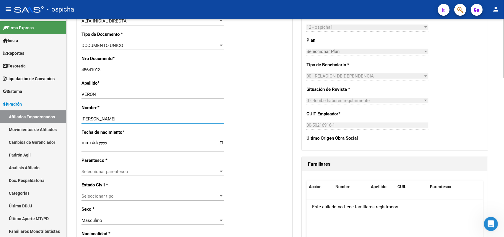
scroll to position [185, 0]
type input "XAVIER LIONEL"
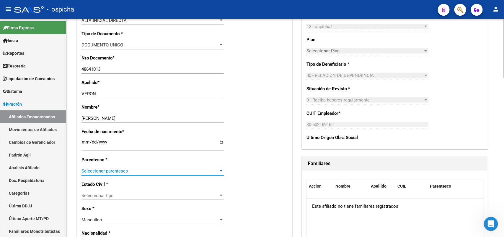
click at [95, 173] on span "Seleccionar parentesco" at bounding box center [150, 170] width 137 height 5
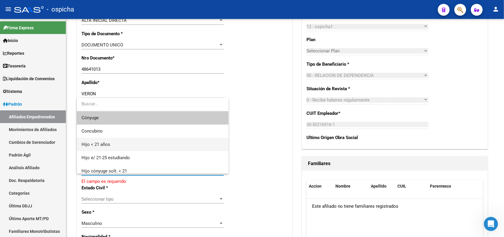
click at [129, 140] on span "Hijo < 21 años" at bounding box center [153, 144] width 142 height 13
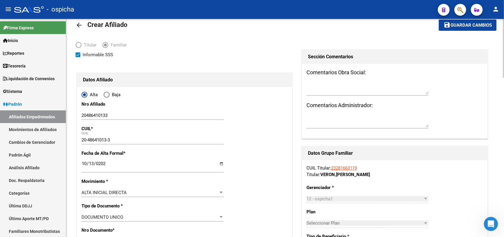
scroll to position [0, 0]
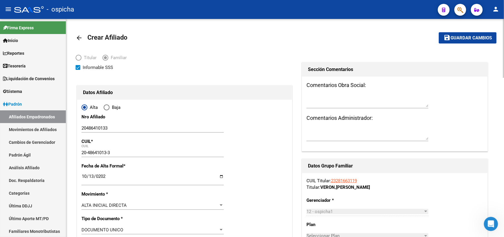
drag, startPoint x: 459, startPoint y: 32, endPoint x: 462, endPoint y: 40, distance: 9.3
click at [462, 38] on mat-toolbar-row "save Guardar cambios" at bounding box center [453, 37] width 88 height 19
click at [462, 39] on span "Guardar cambios" at bounding box center [471, 37] width 41 height 5
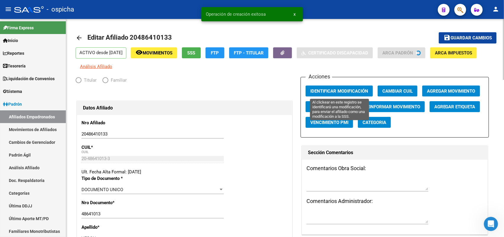
radio input "true"
type input "30-50216916-1"
click at [333, 89] on span "Identificar Modificación" at bounding box center [340, 90] width 58 height 5
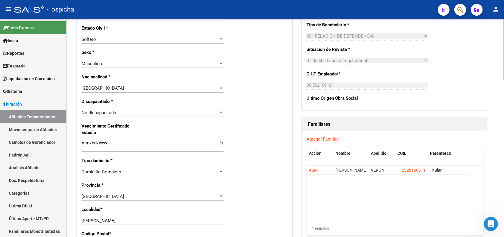
scroll to position [332, 0]
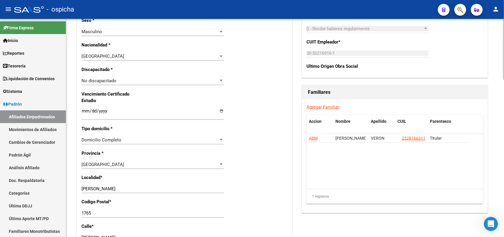
click at [326, 107] on link "Agregar Familiar" at bounding box center [323, 106] width 32 height 5
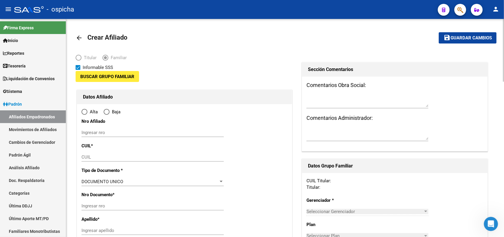
type input "30-50216916-1"
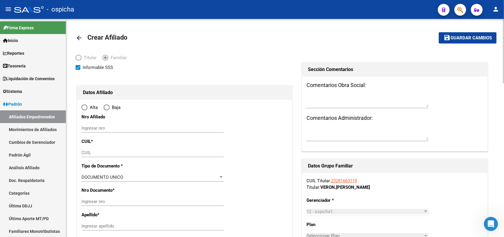
type input "ISIDRO CASANOVA"
type input "1765"
type input "TORQUINS"
type input "5258"
radio input "true"
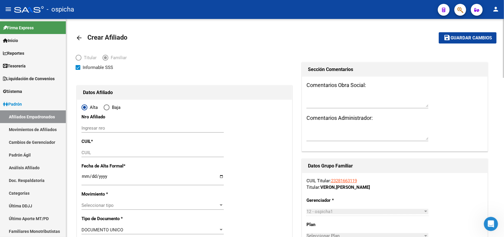
type input "30-50216916-1"
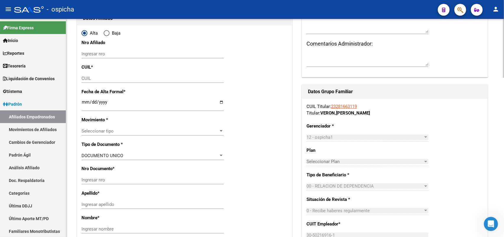
scroll to position [74, 0]
click at [95, 52] on input "Ingresar nro" at bounding box center [153, 53] width 142 height 5
click at [95, 53] on input "27311211922" at bounding box center [153, 53] width 142 height 5
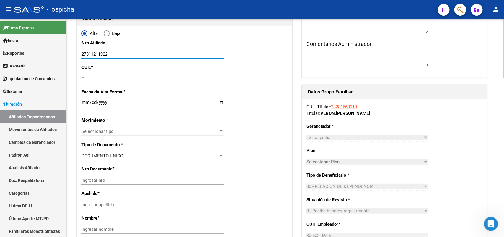
type input "27311211922"
click at [92, 77] on input "CUIL" at bounding box center [153, 78] width 142 height 5
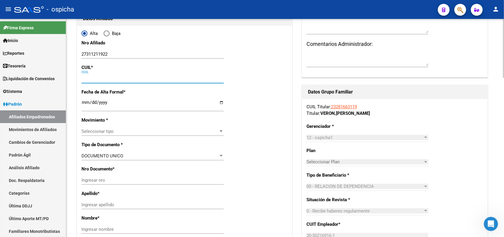
paste input "27-31121192-2"
type input "27-31121192-2"
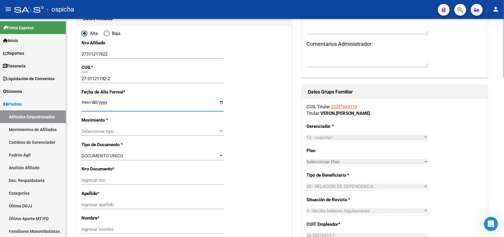
drag, startPoint x: 145, startPoint y: 100, endPoint x: 129, endPoint y: 100, distance: 16.0
click at [142, 100] on input "Ingresar fecha" at bounding box center [153, 104] width 142 height 9
type input "31121192"
type input "SOSA"
type input "VIVIANA CAROLINA"
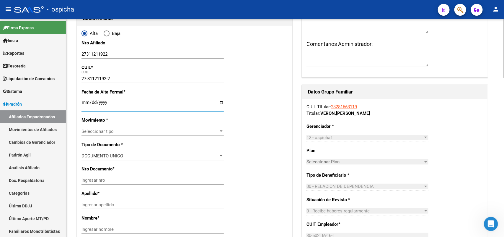
type input "1981-10-14"
type input "ISIDRO CASANOVA"
type input "ERNESTO TORNQUIST"
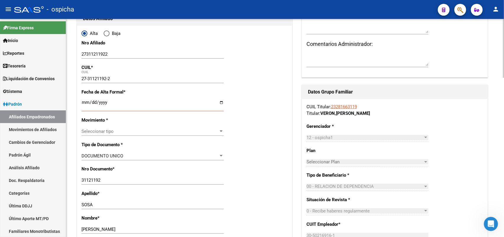
click at [83, 102] on input "Ingresar fecha" at bounding box center [153, 104] width 142 height 9
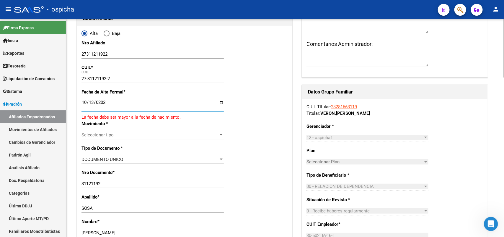
type input "[DATE]"
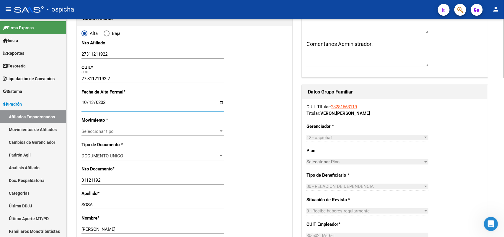
click at [97, 135] on div "Seleccionar tipo Seleccionar tipo" at bounding box center [153, 134] width 142 height 14
click at [103, 129] on span "Seleccionar tipo" at bounding box center [150, 131] width 137 height 5
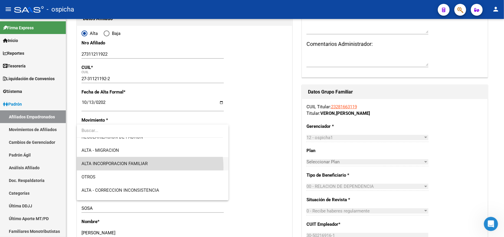
click at [138, 167] on span "ALTA INCORPORACION FAMILIAR" at bounding box center [153, 163] width 142 height 13
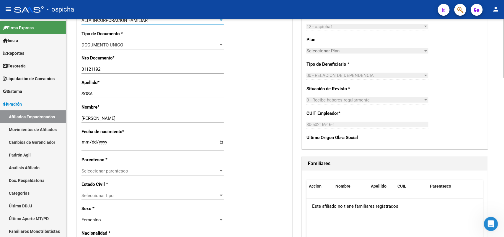
scroll to position [295, 0]
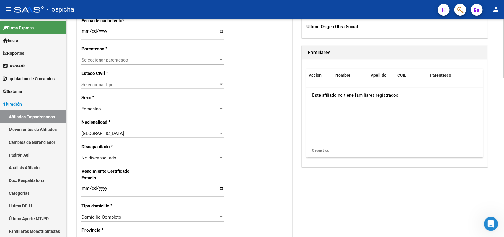
click at [104, 60] on span "Seleccionar parentesco" at bounding box center [150, 59] width 137 height 5
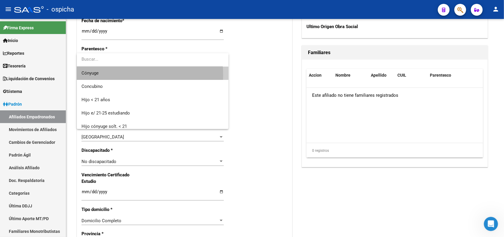
click at [100, 75] on span "Cónyuge" at bounding box center [153, 72] width 142 height 13
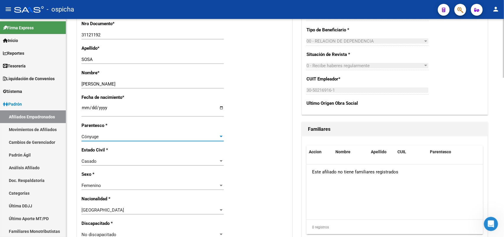
scroll to position [222, 0]
